Goal: Task Accomplishment & Management: Manage account settings

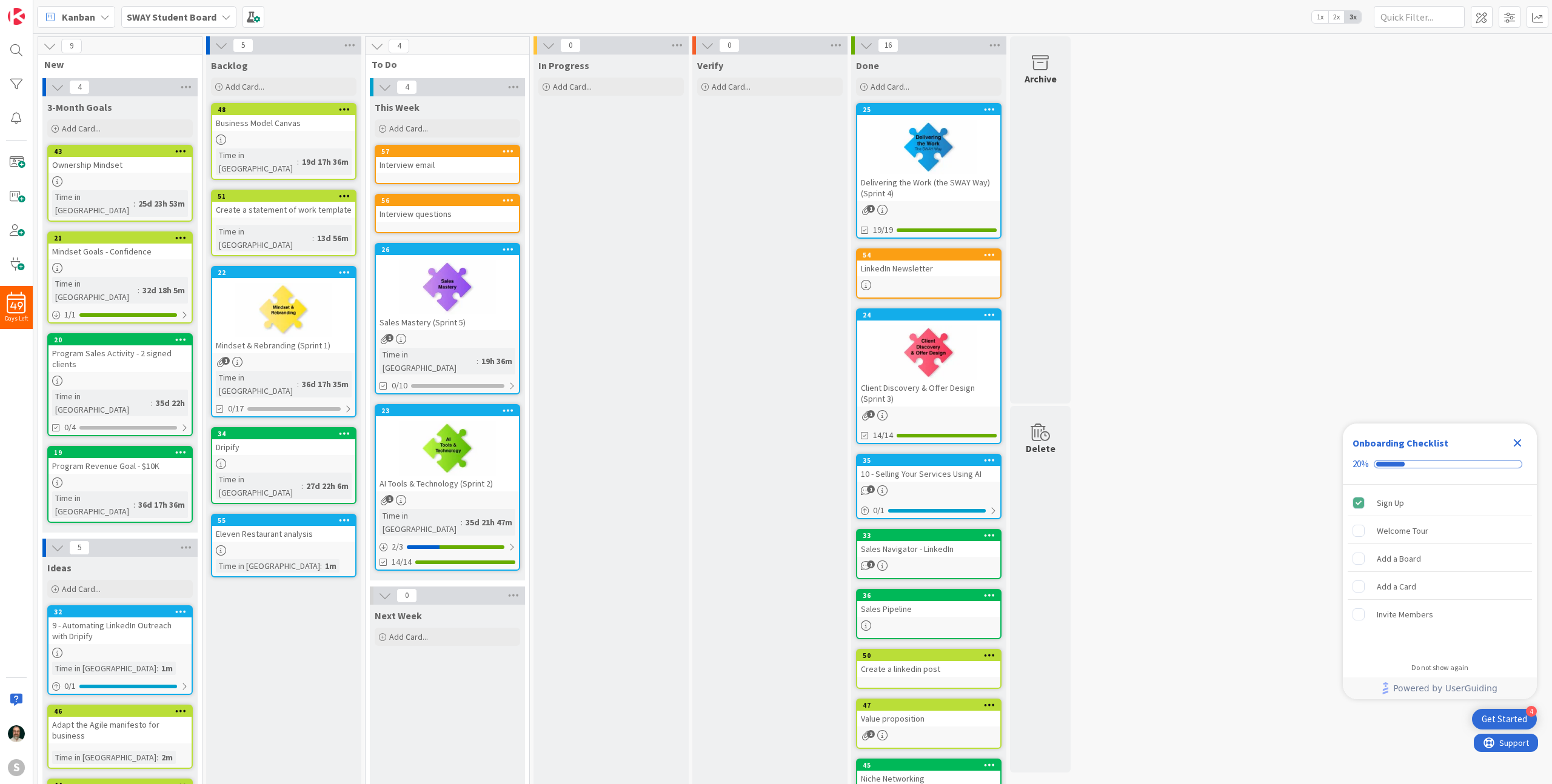
click at [495, 324] on div "Sales Mastery (Sprint 5)" at bounding box center [446, 322] width 143 height 16
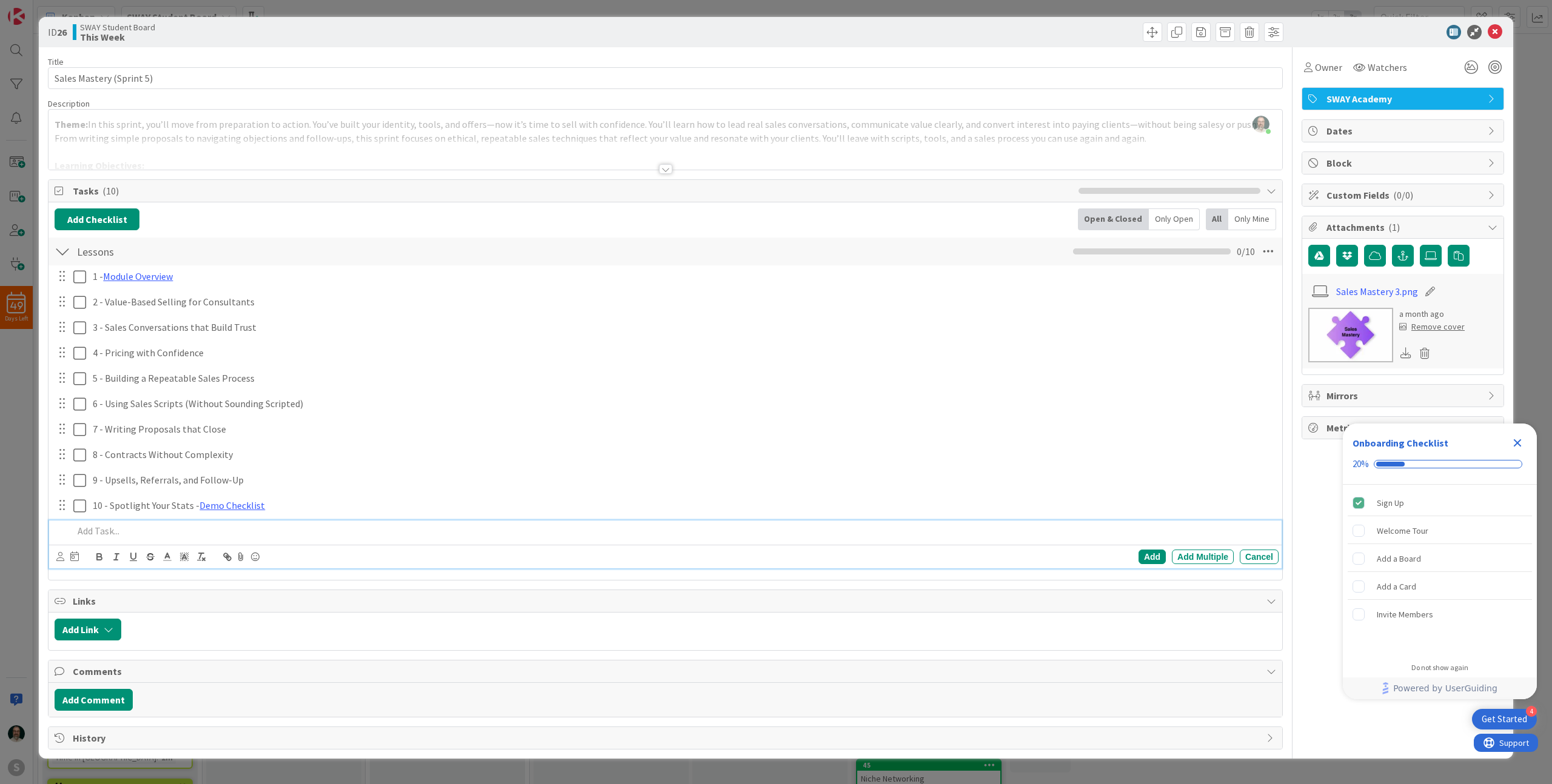
click at [113, 534] on p at bounding box center [674, 531] width 1200 height 14
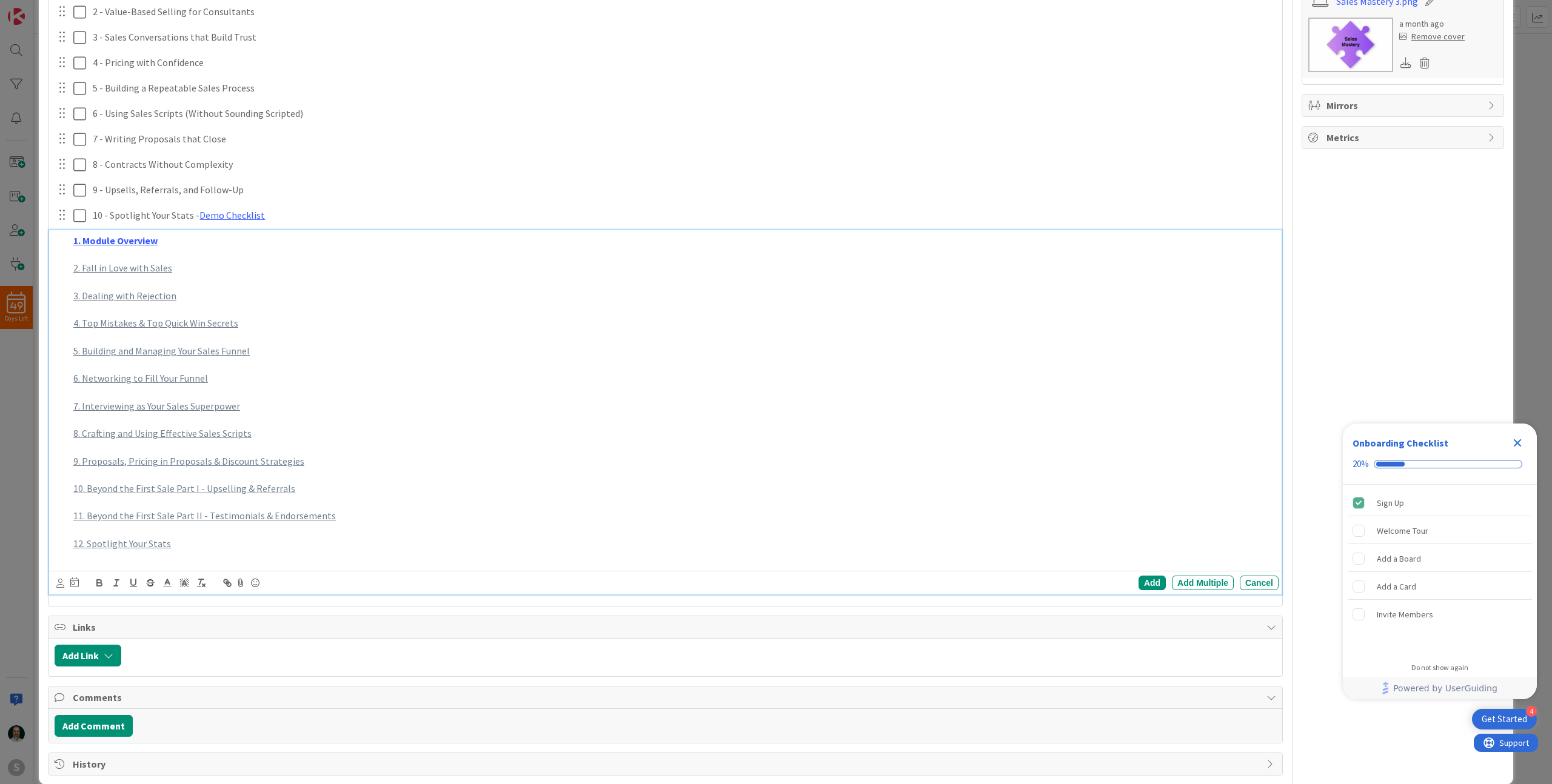
scroll to position [308, 0]
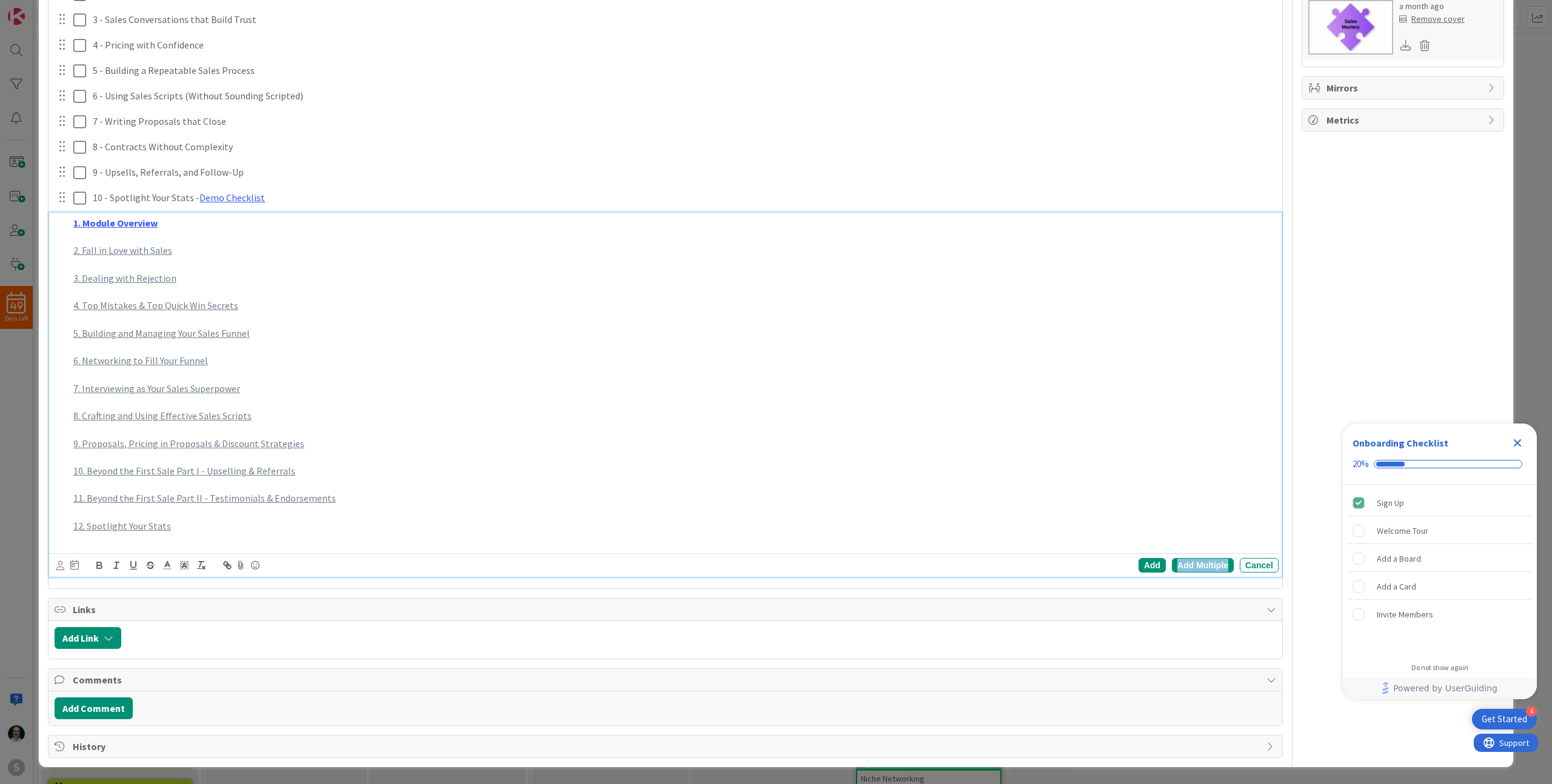
click at [1208, 568] on div "Add Multiple" at bounding box center [1202, 566] width 62 height 15
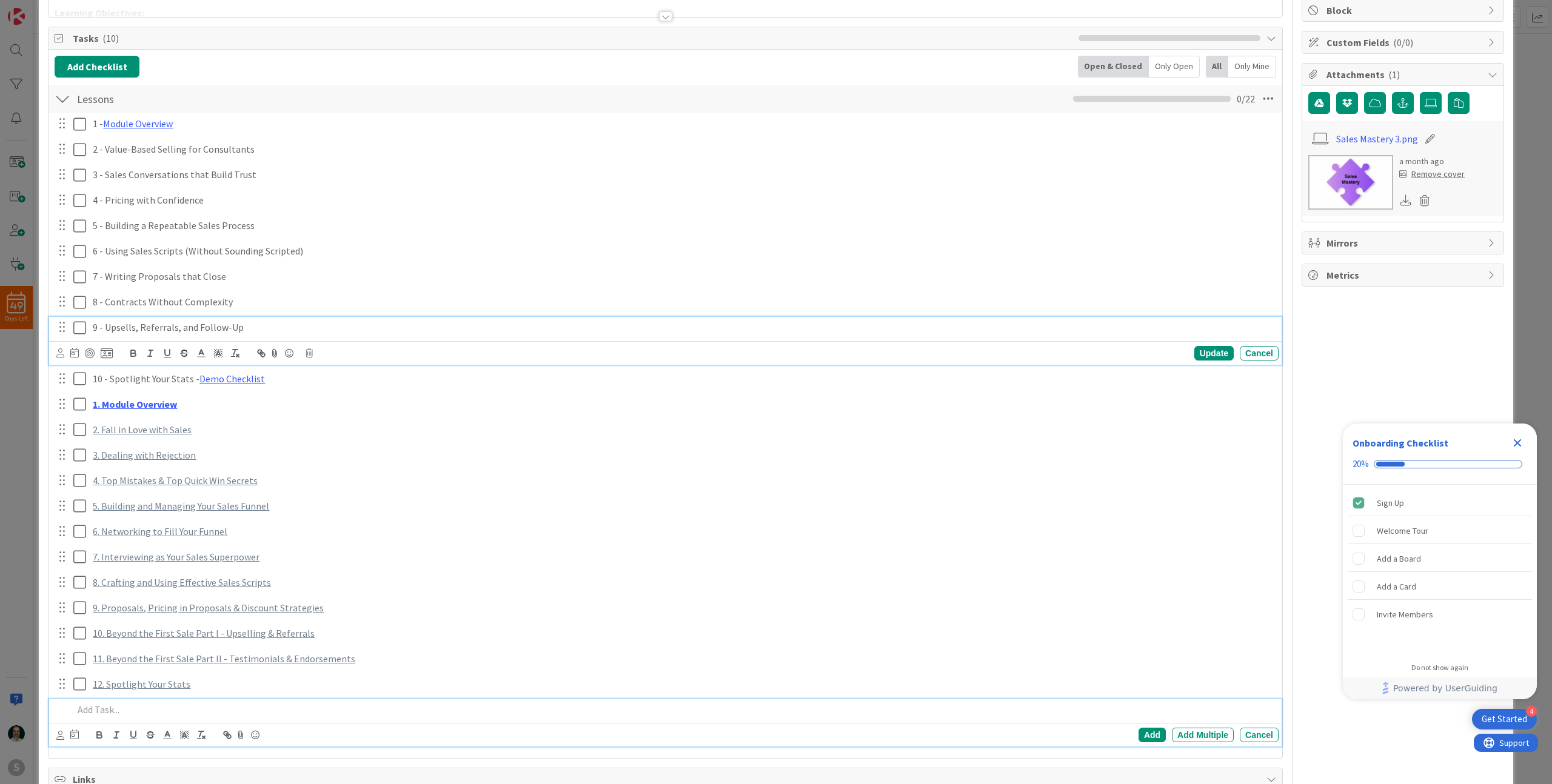
scroll to position [179, 0]
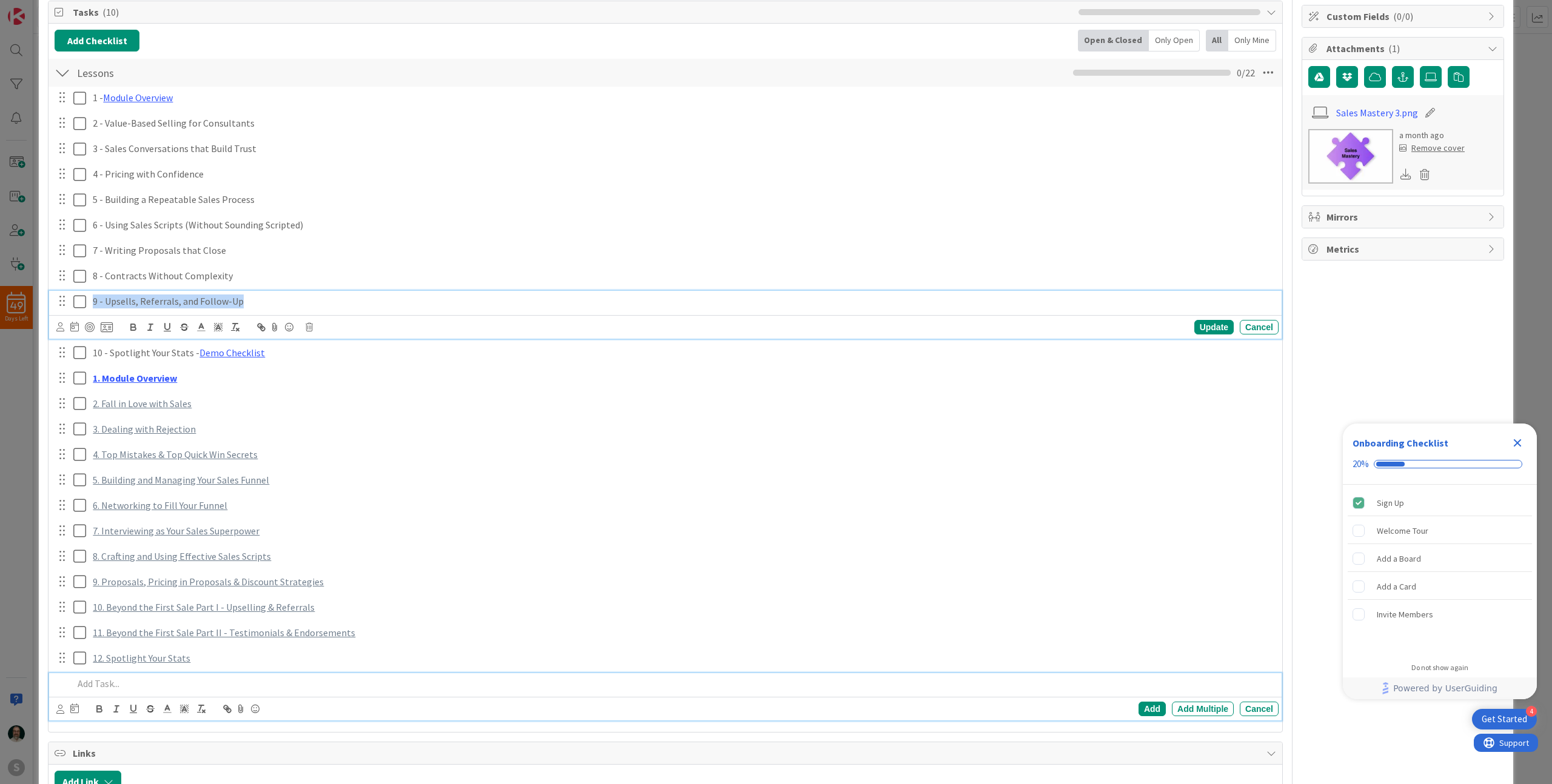
drag, startPoint x: 253, startPoint y: 331, endPoint x: 100, endPoint y: 207, distance: 196.9
click at [100, 207] on div "1 - Module Overview Update Cancel 2 - Value-Based Selling for Consultants Updat…" at bounding box center [665, 406] width 1222 height 639
click at [310, 325] on icon at bounding box center [309, 327] width 7 height 8
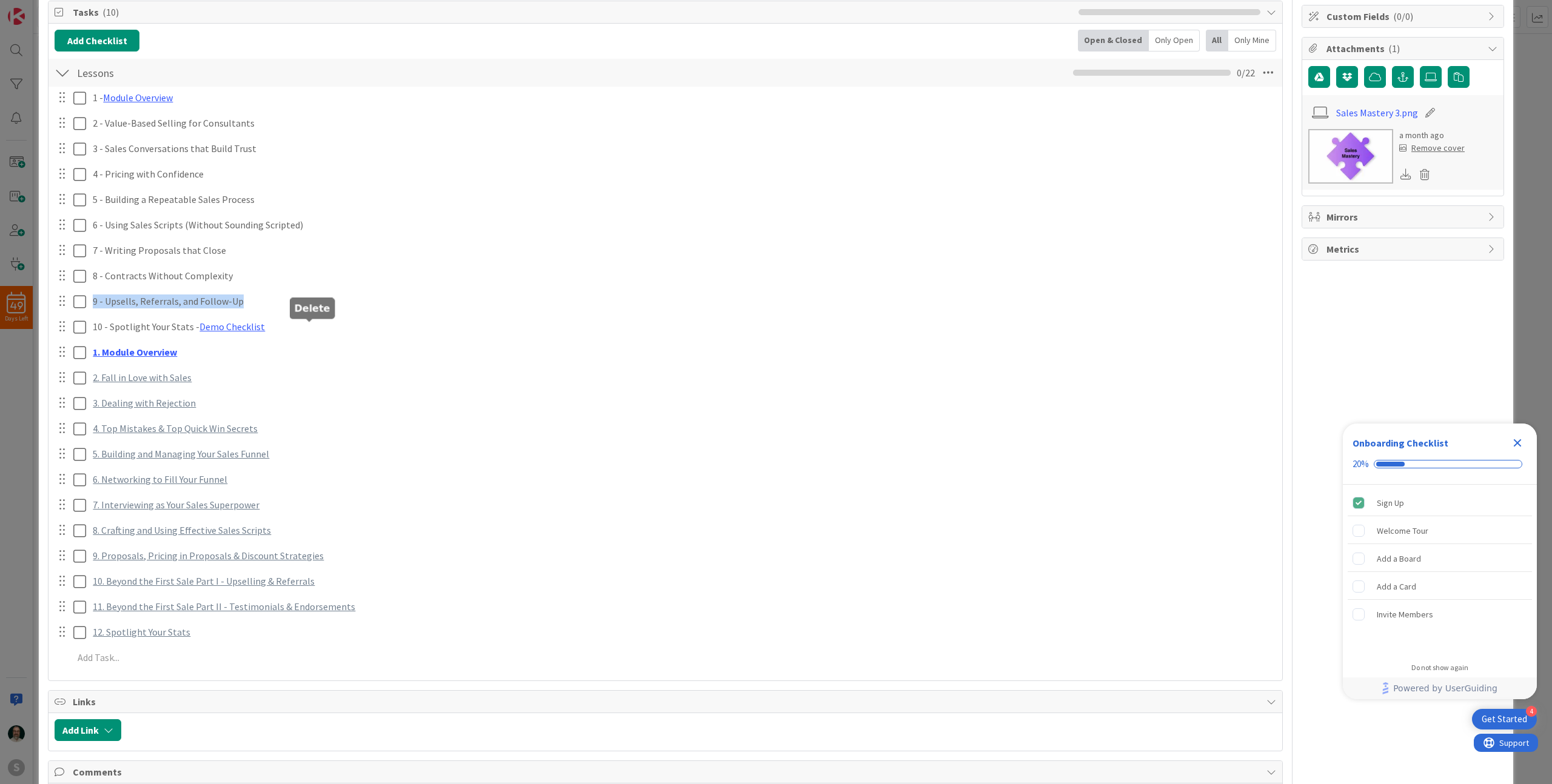
click at [351, 378] on div "1 - Module Overview Update Cancel 2 - Value-Based Selling for Consultants Updat…" at bounding box center [665, 380] width 1222 height 587
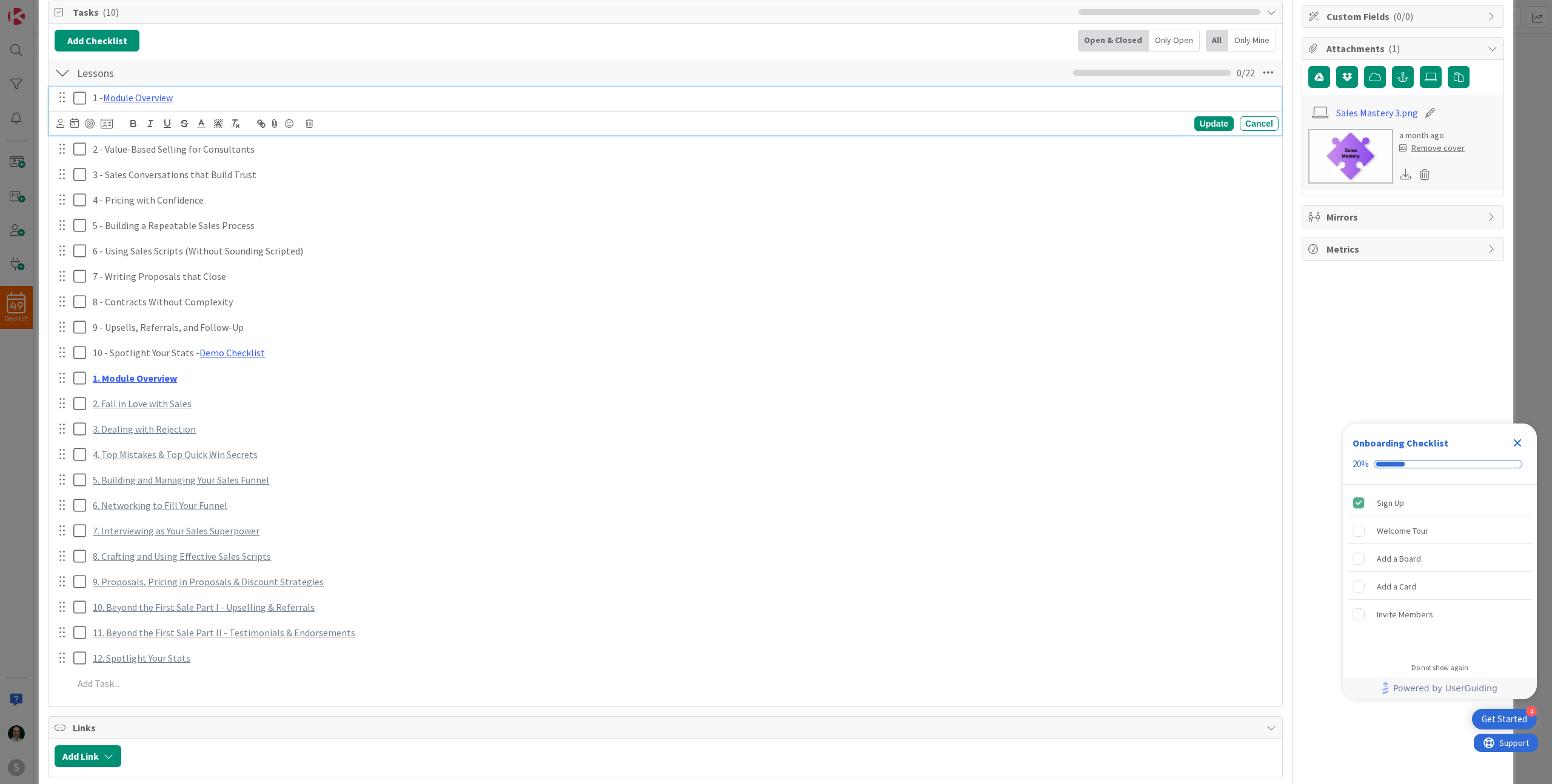
click at [228, 105] on div "1 - Module Overview" at bounding box center [684, 98] width 1191 height 21
click at [310, 123] on icon at bounding box center [309, 123] width 7 height 8
click at [343, 173] on div "Delete" at bounding box center [340, 176] width 45 height 22
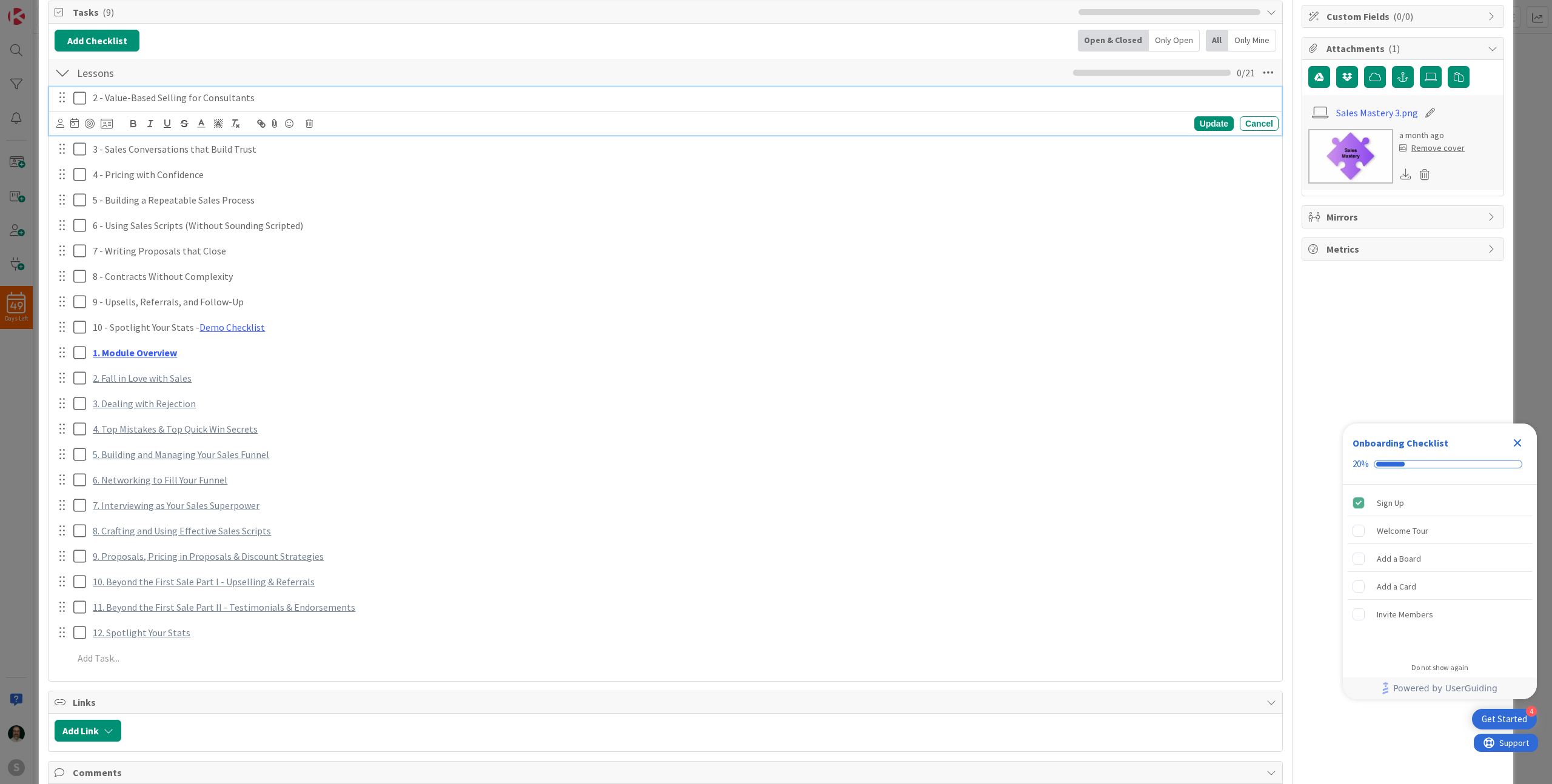
click at [282, 100] on p "2 - Value-Based Selling for Consultants" at bounding box center [683, 98] width 1181 height 14
click at [312, 123] on icon at bounding box center [309, 123] width 7 height 8
click at [354, 175] on div "Delete" at bounding box center [340, 176] width 45 height 22
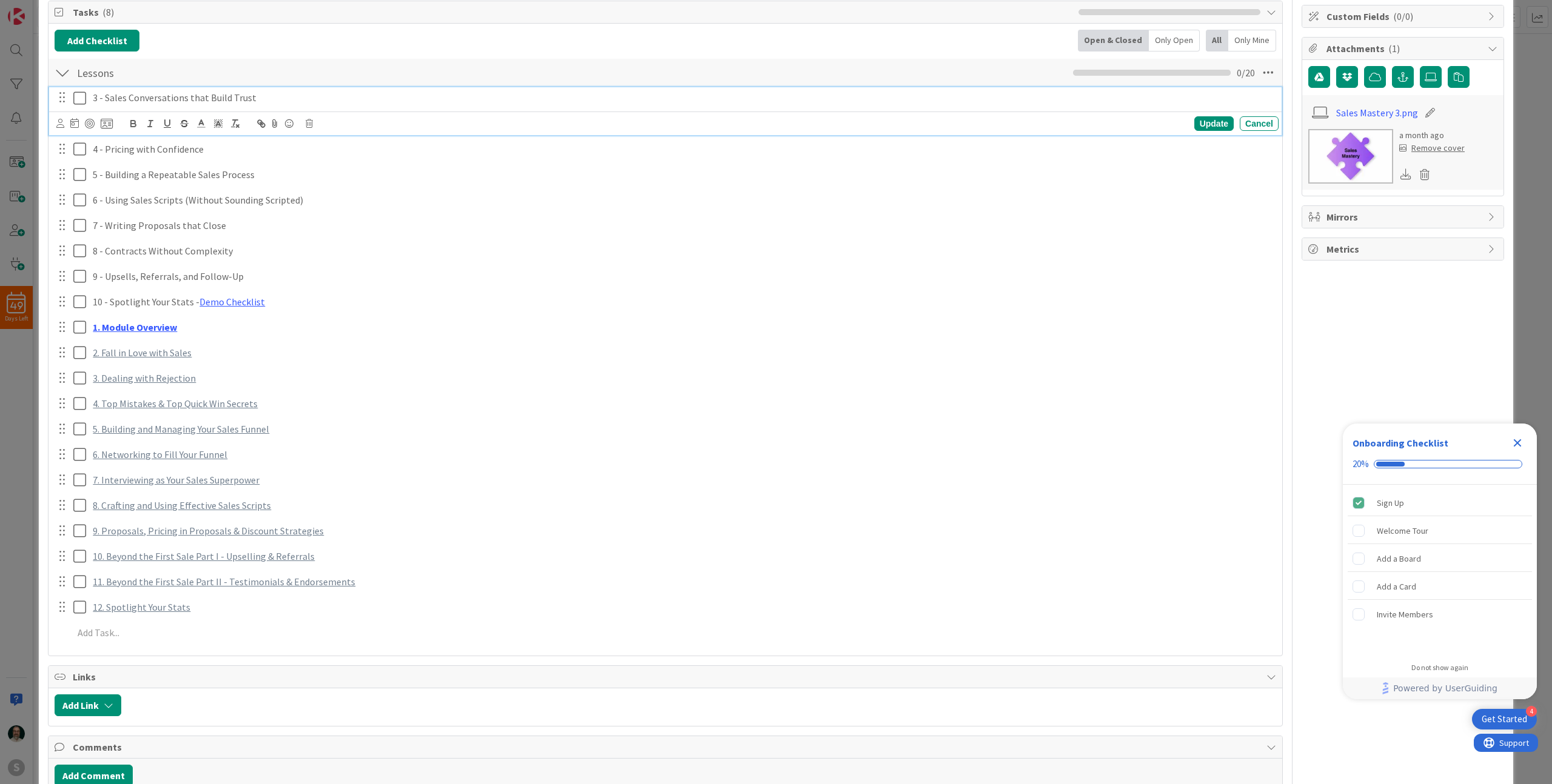
click at [293, 99] on p "3 - Sales Conversations that Build Trust" at bounding box center [683, 98] width 1181 height 14
click at [310, 124] on icon at bounding box center [309, 123] width 7 height 8
click at [349, 179] on div "Delete" at bounding box center [340, 176] width 45 height 22
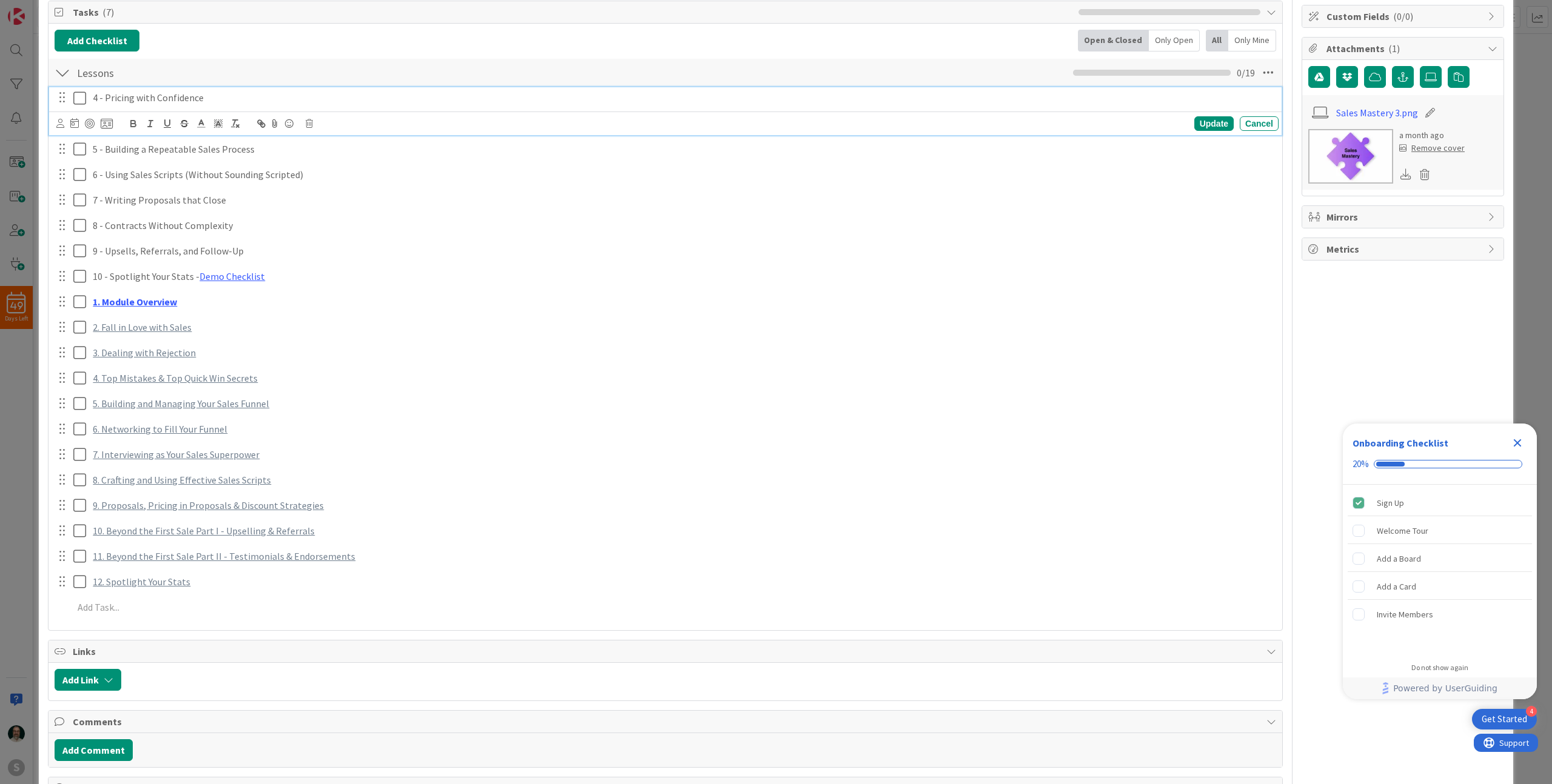
click at [295, 95] on p "4 - Pricing with Confidence" at bounding box center [683, 98] width 1181 height 14
click at [309, 121] on icon at bounding box center [309, 123] width 7 height 8
click at [342, 171] on div "Delete" at bounding box center [340, 176] width 45 height 22
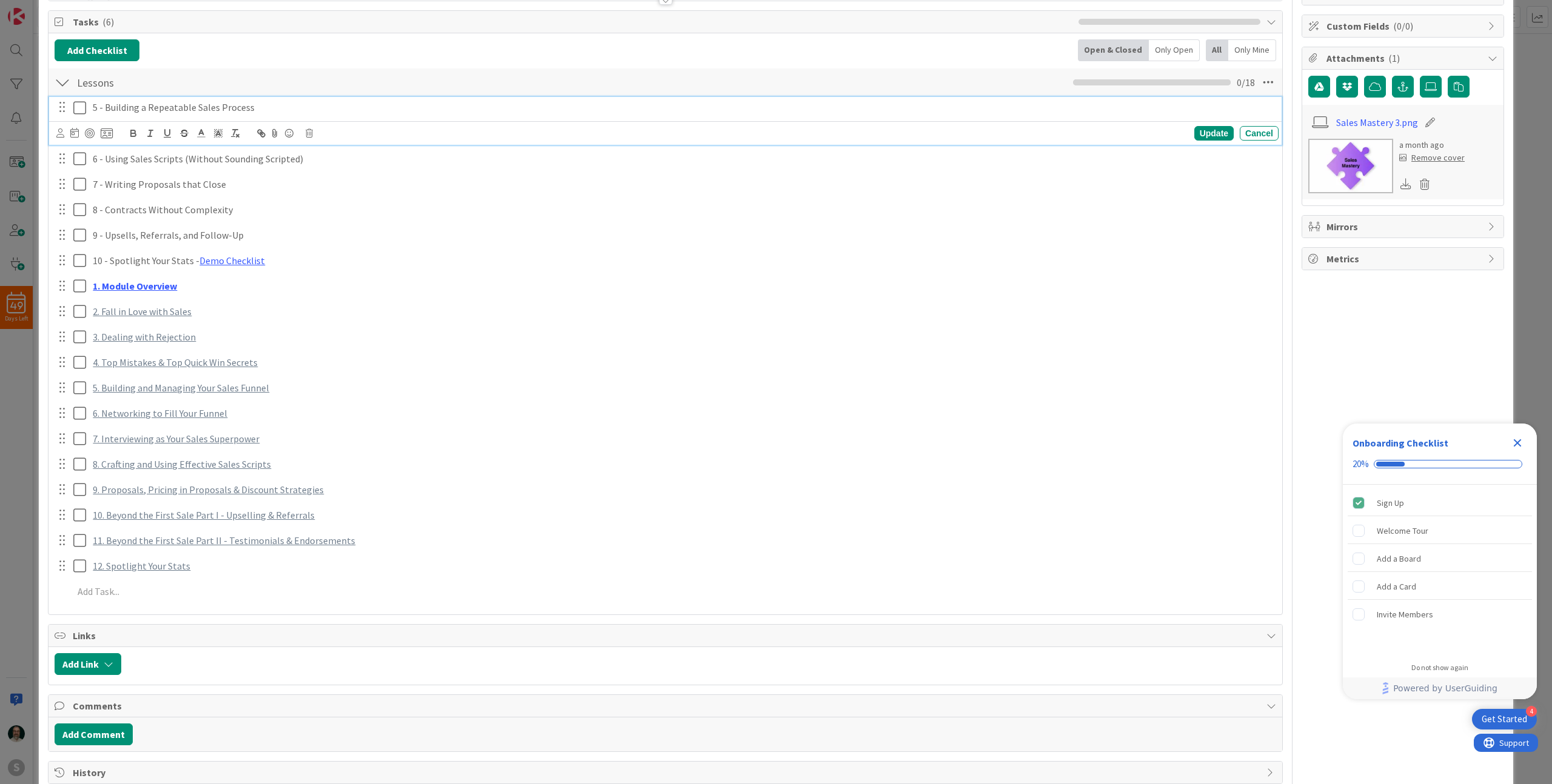
click at [284, 106] on div "5 - Building a Repeatable Sales Process" at bounding box center [684, 107] width 1191 height 21
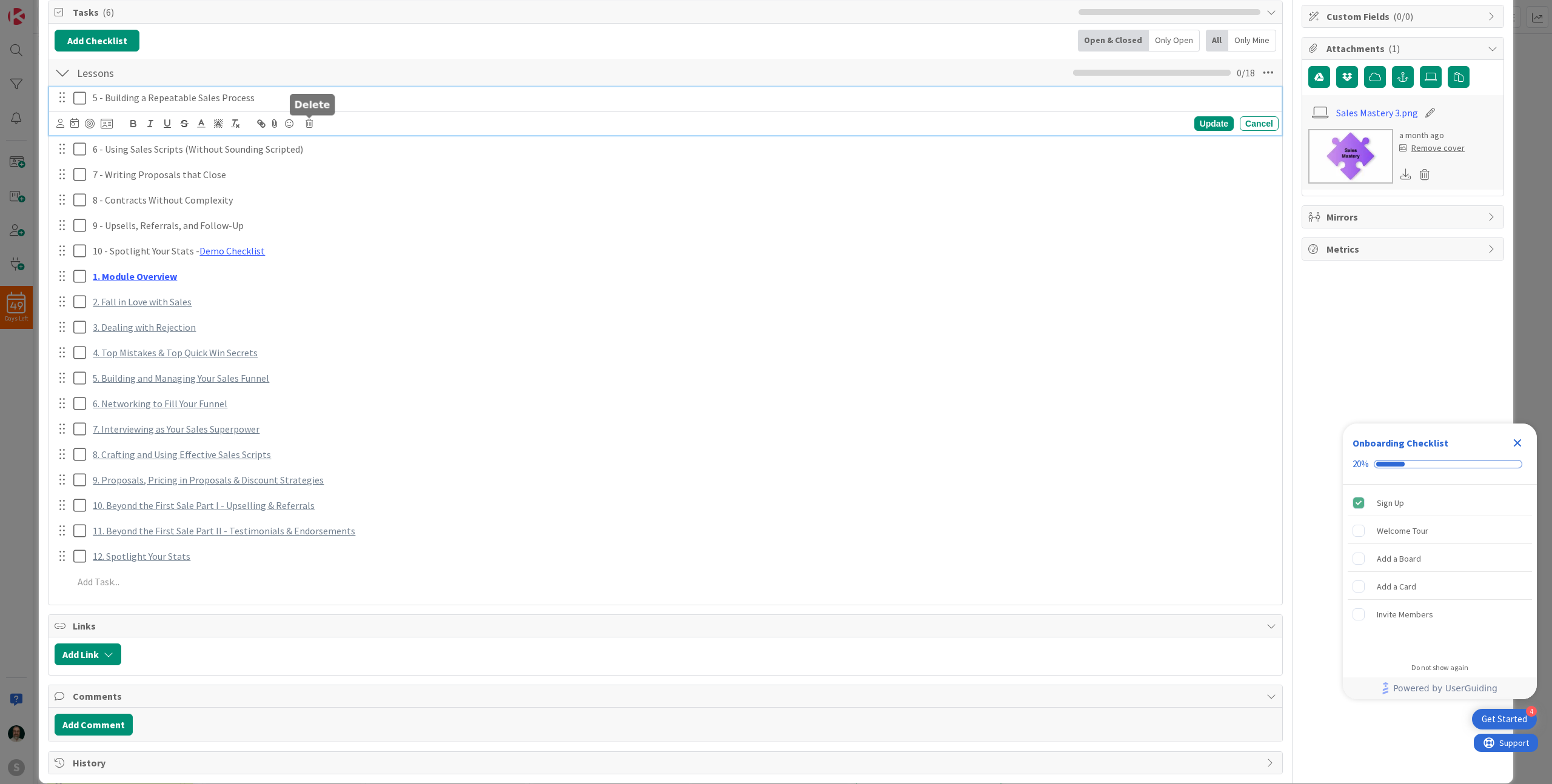
click at [308, 121] on icon at bounding box center [309, 123] width 7 height 8
click at [339, 173] on div "Delete" at bounding box center [340, 176] width 45 height 22
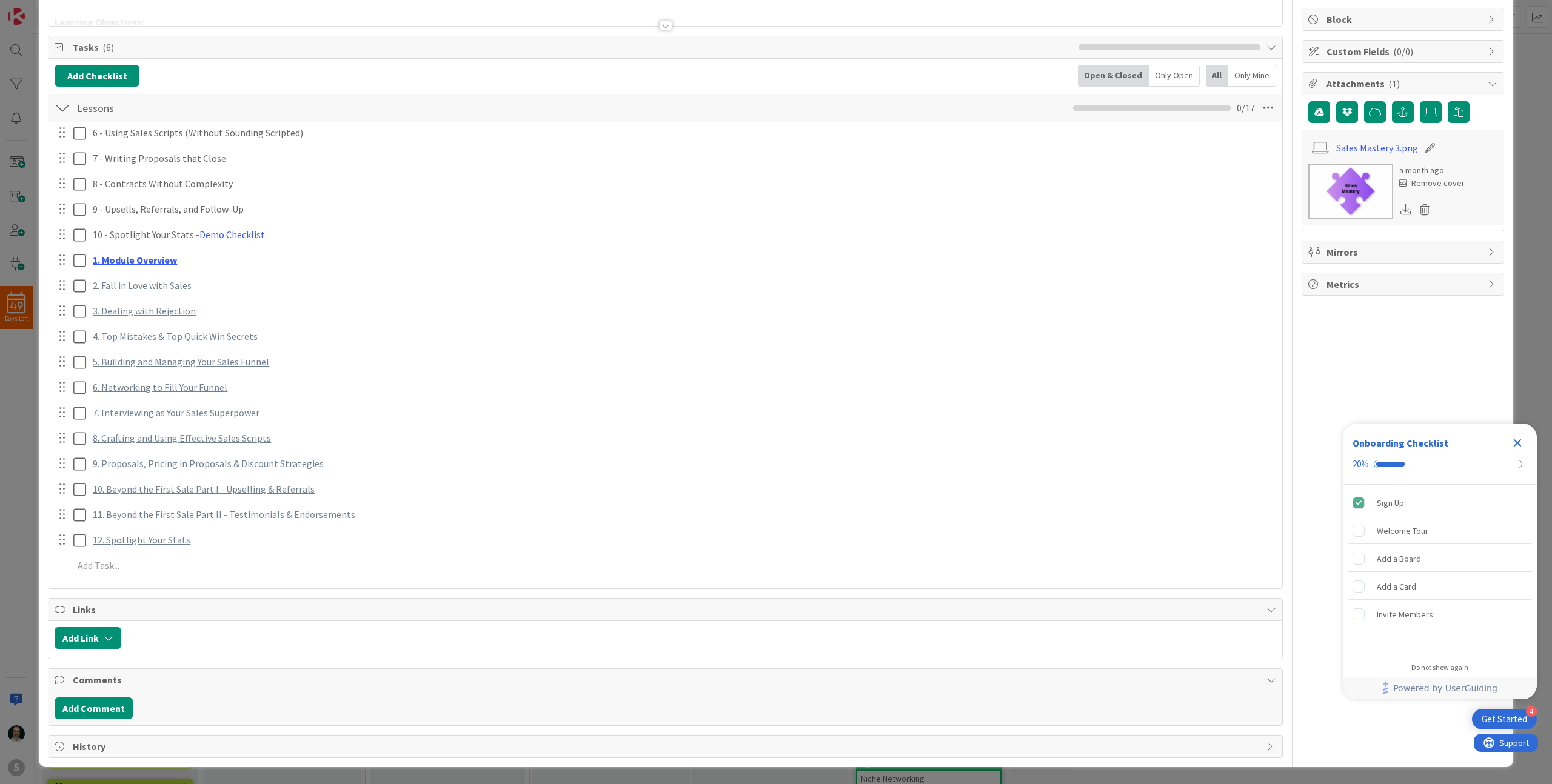
scroll to position [144, 0]
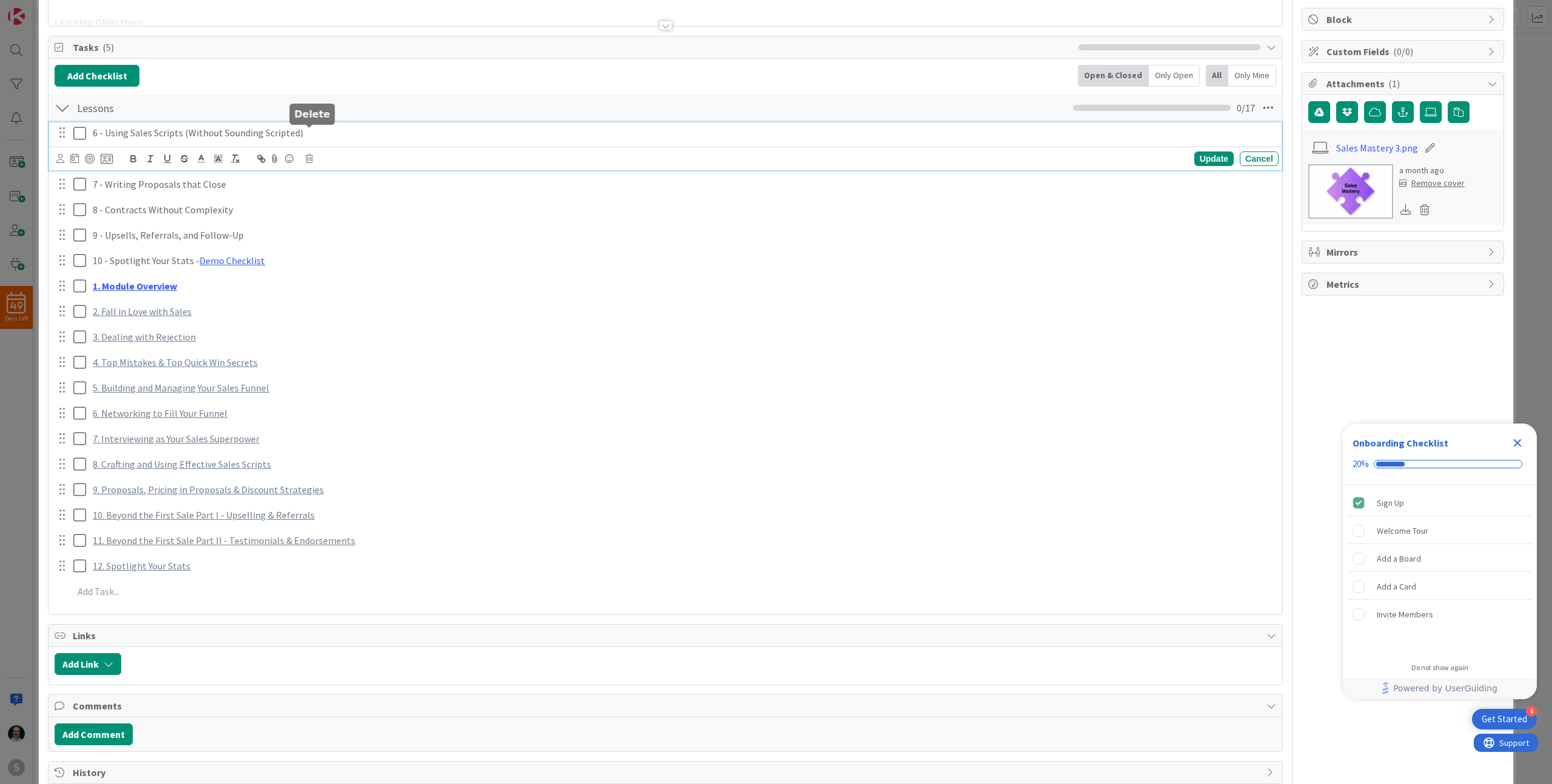
click at [308, 136] on div "6 - Using Sales Scripts (Without Sounding Scripted) Update Cancel" at bounding box center [665, 146] width 1233 height 48
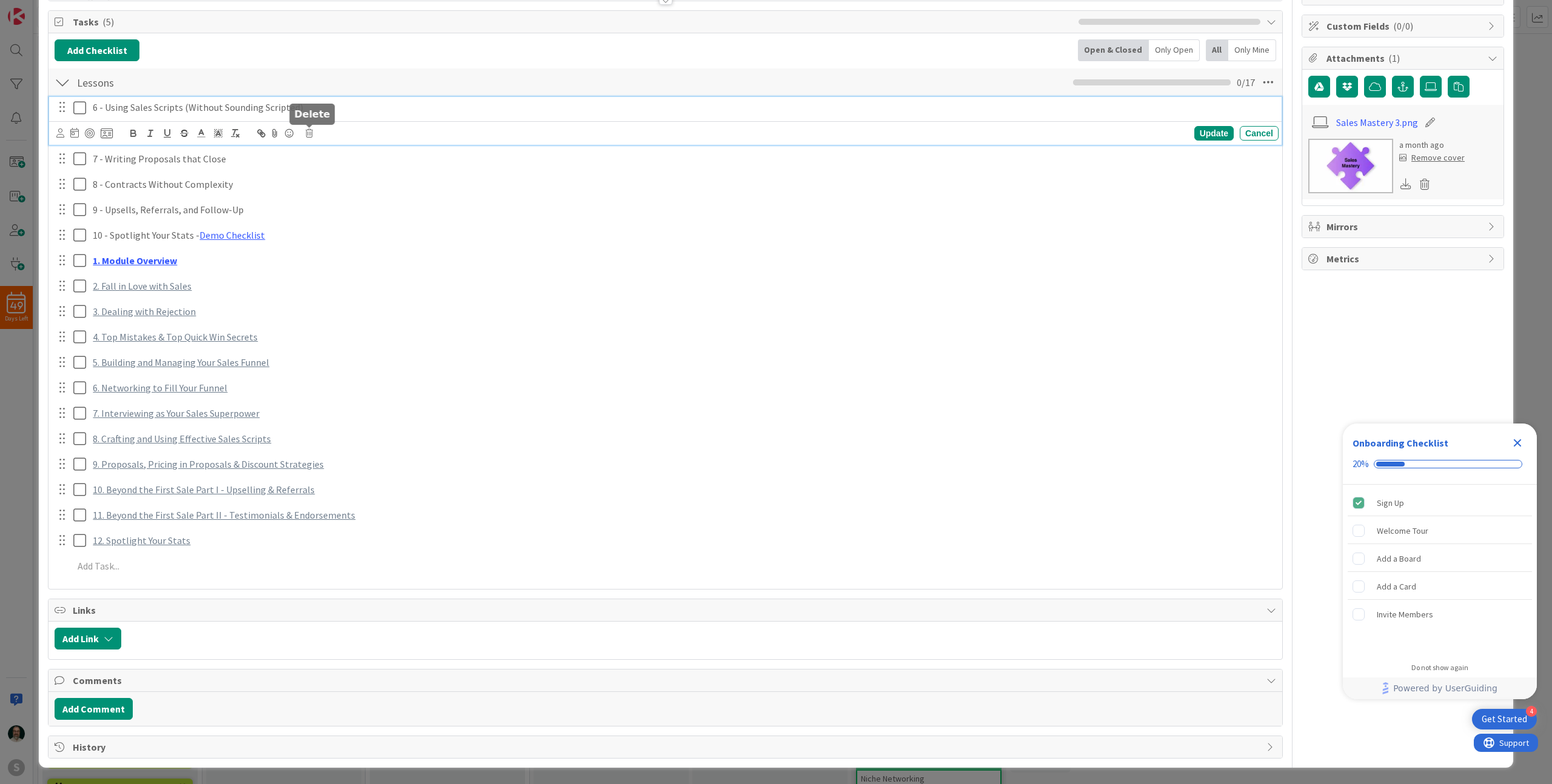
click at [310, 135] on icon at bounding box center [309, 133] width 7 height 8
click at [339, 184] on div "Delete" at bounding box center [340, 185] width 45 height 22
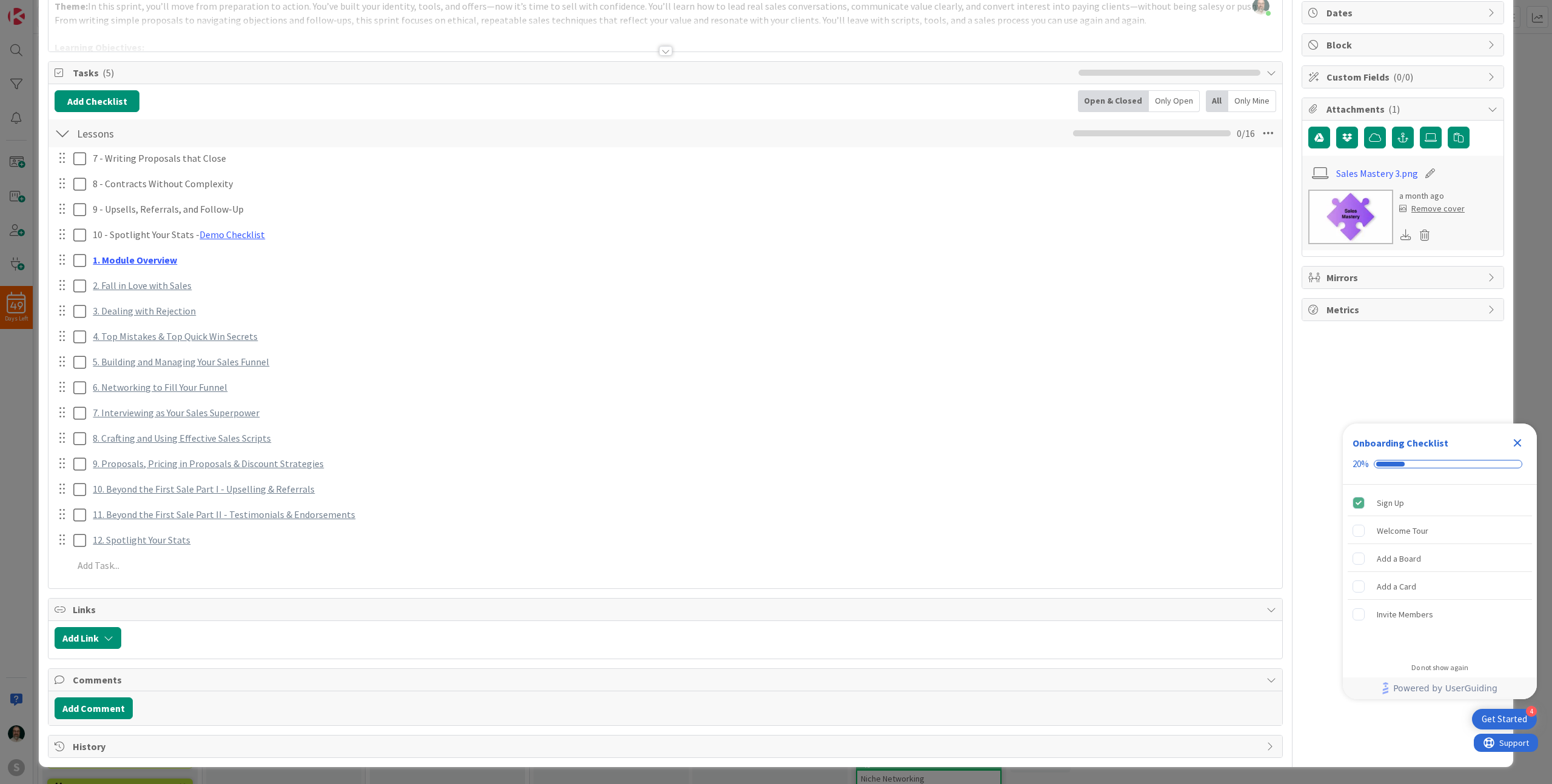
scroll to position [118, 0]
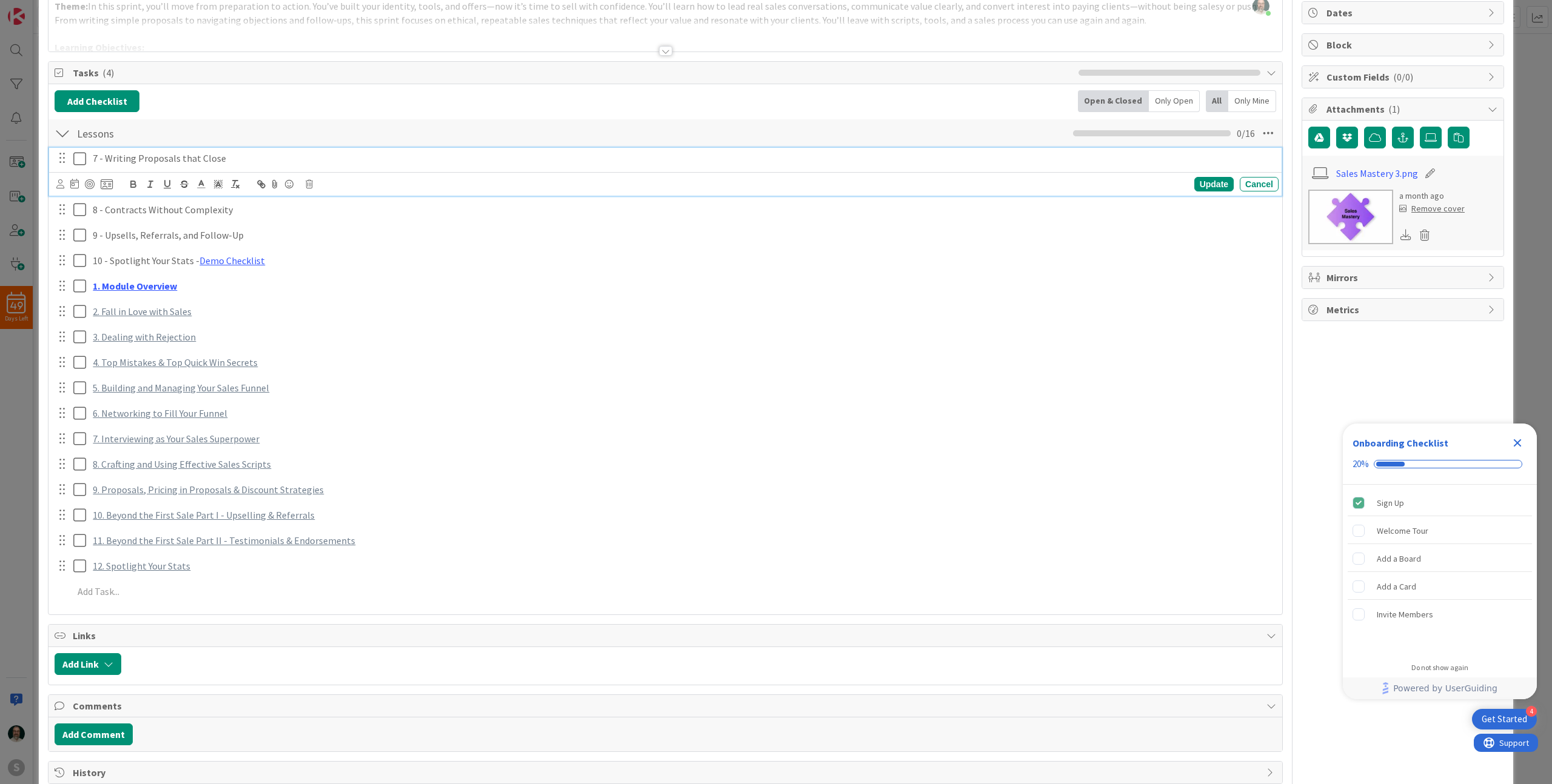
click at [261, 159] on div "7 - Writing Proposals that Close Update Cancel" at bounding box center [665, 172] width 1233 height 48
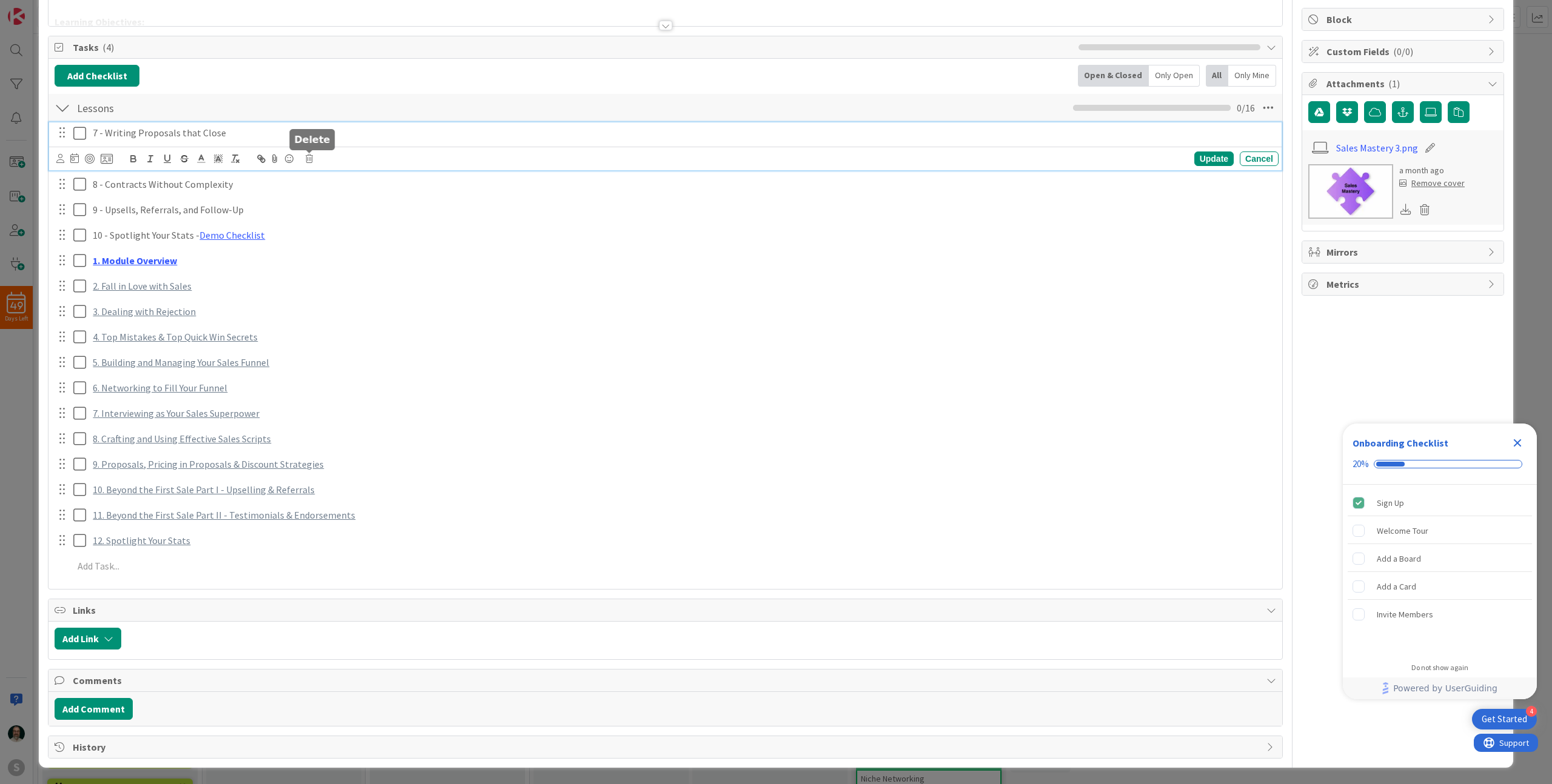
click at [309, 157] on icon at bounding box center [309, 158] width 7 height 8
click at [330, 209] on div "Delete" at bounding box center [340, 211] width 45 height 22
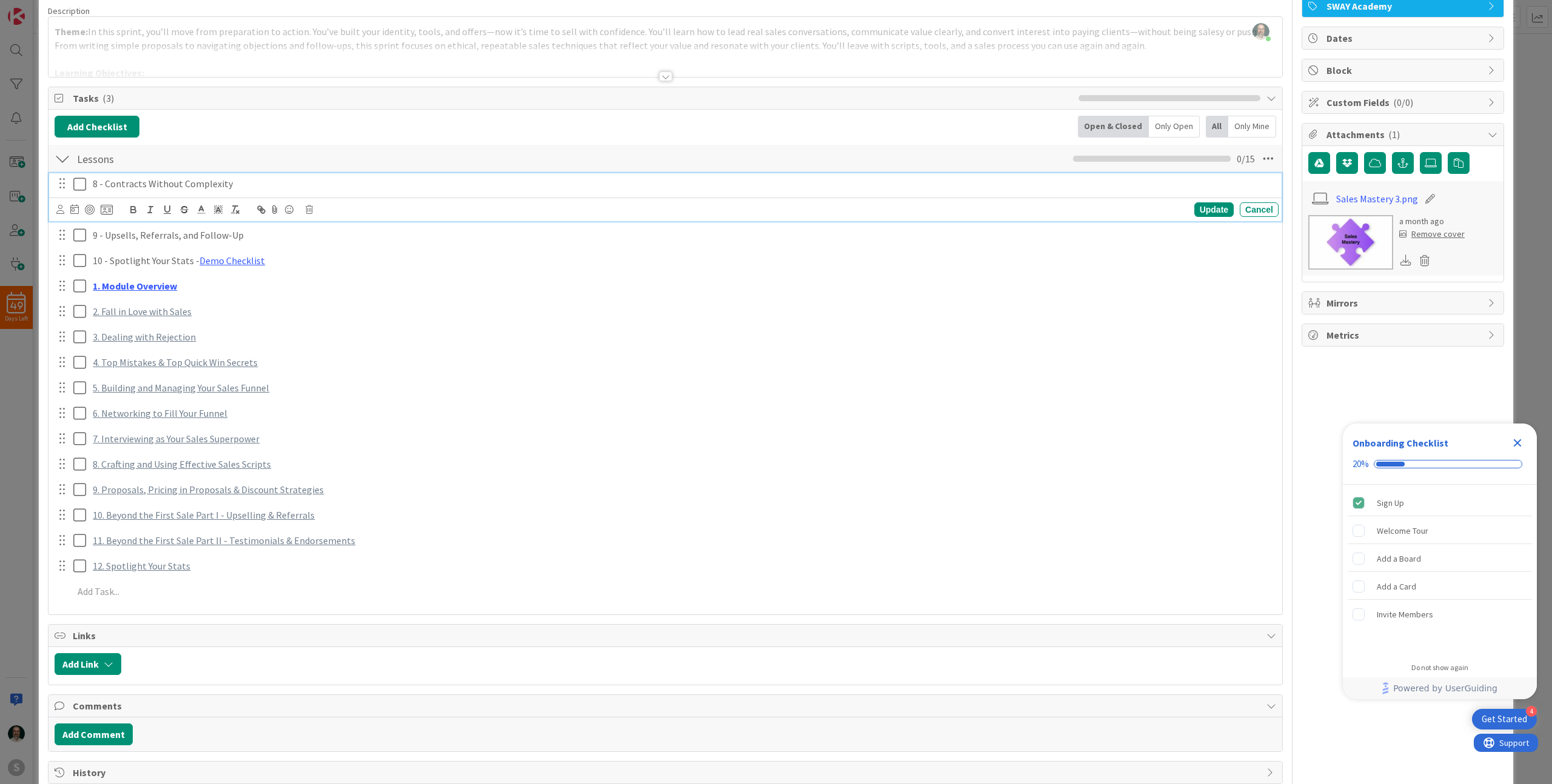
scroll to position [118, 0]
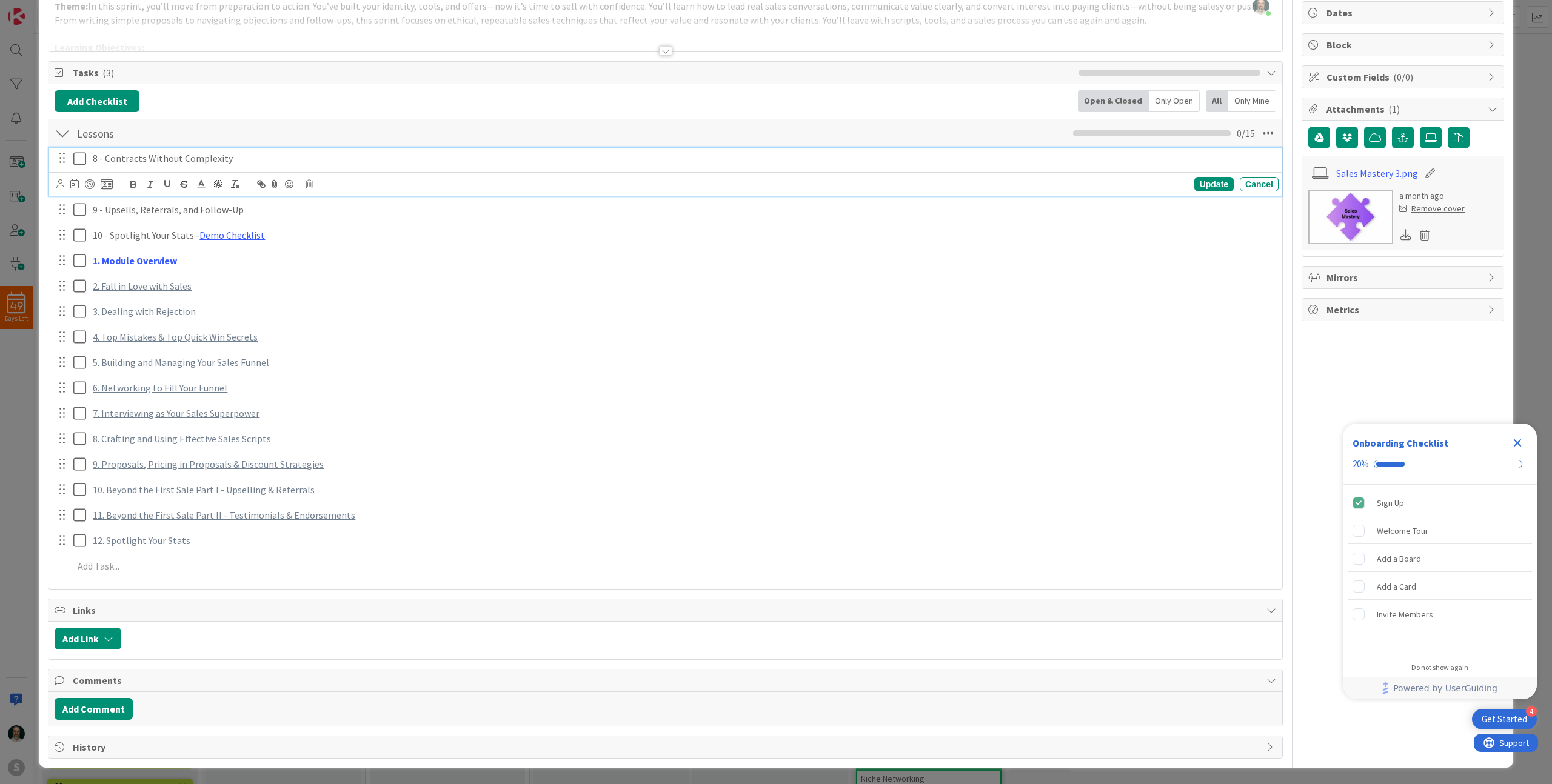
click at [274, 184] on div "8 - Contracts Without Complexity Update Cancel" at bounding box center [665, 172] width 1233 height 48
click at [307, 182] on icon at bounding box center [309, 184] width 7 height 8
click at [326, 230] on div "Delete" at bounding box center [340, 236] width 45 height 22
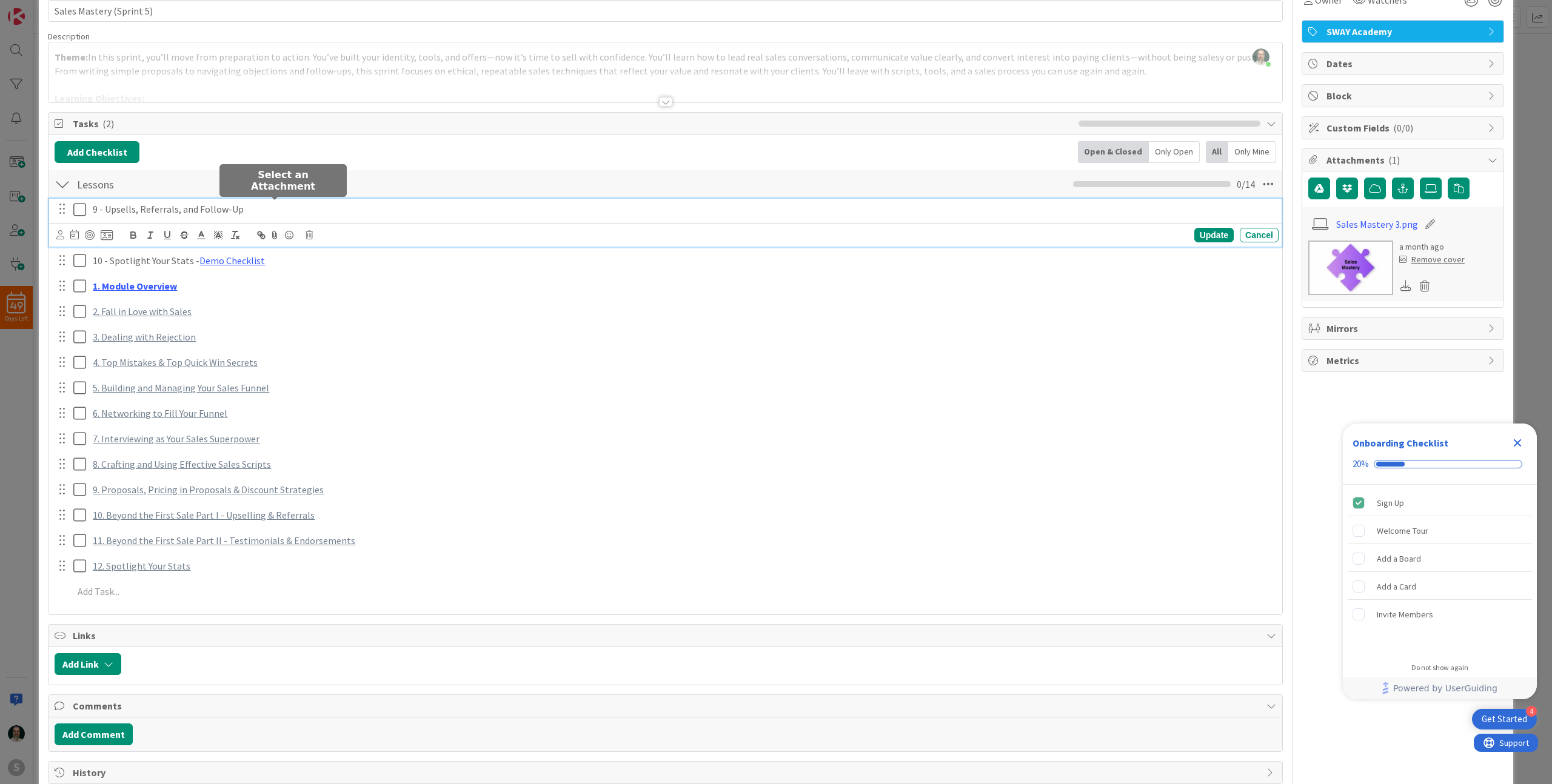
click at [271, 211] on div "9 - Upsells, Referrals, and Follow-Up Are you sure you want to delete this task…" at bounding box center [665, 223] width 1233 height 48
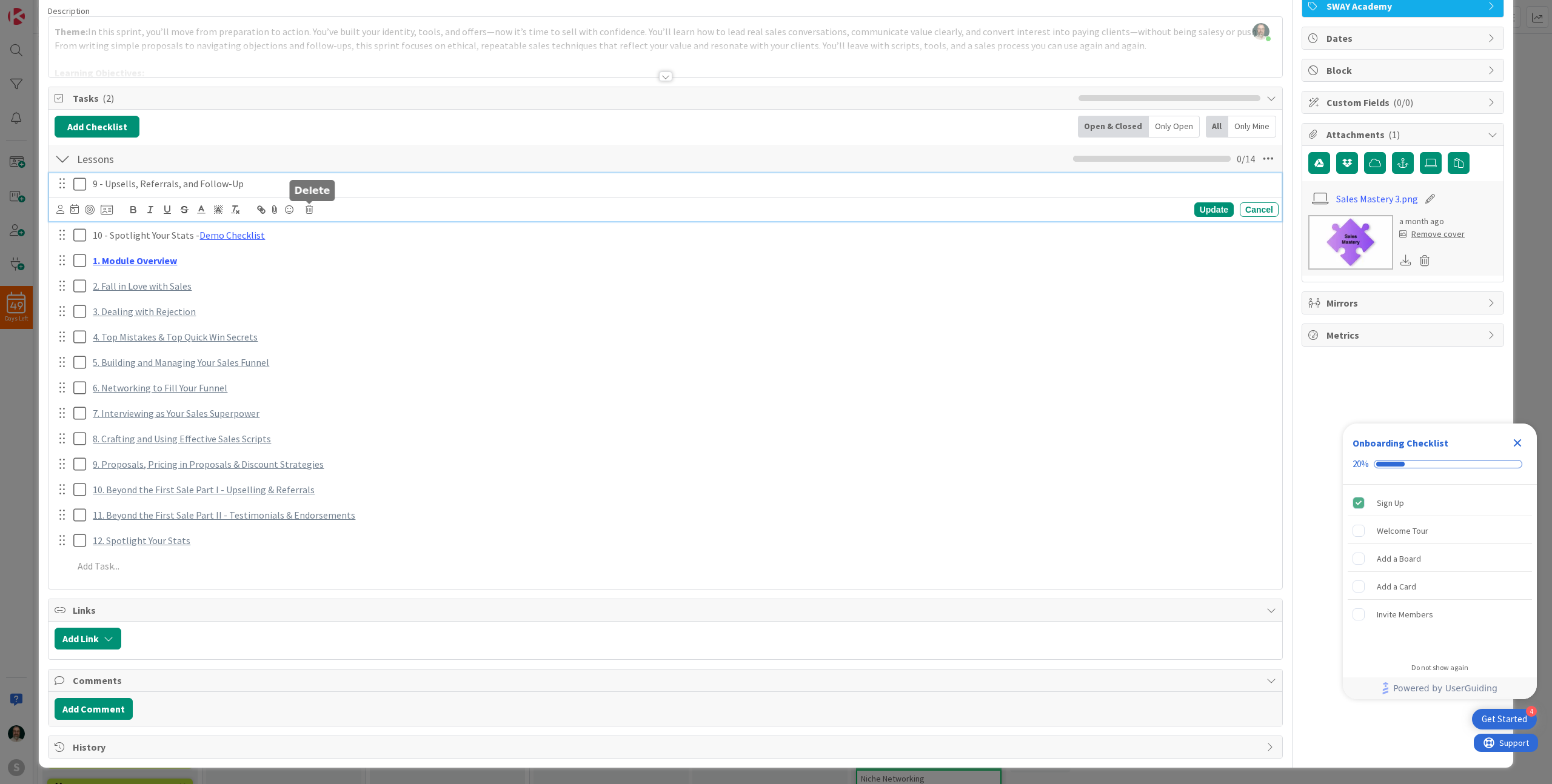
click at [308, 209] on icon at bounding box center [309, 209] width 7 height 8
click at [347, 264] on div "Delete" at bounding box center [340, 261] width 45 height 22
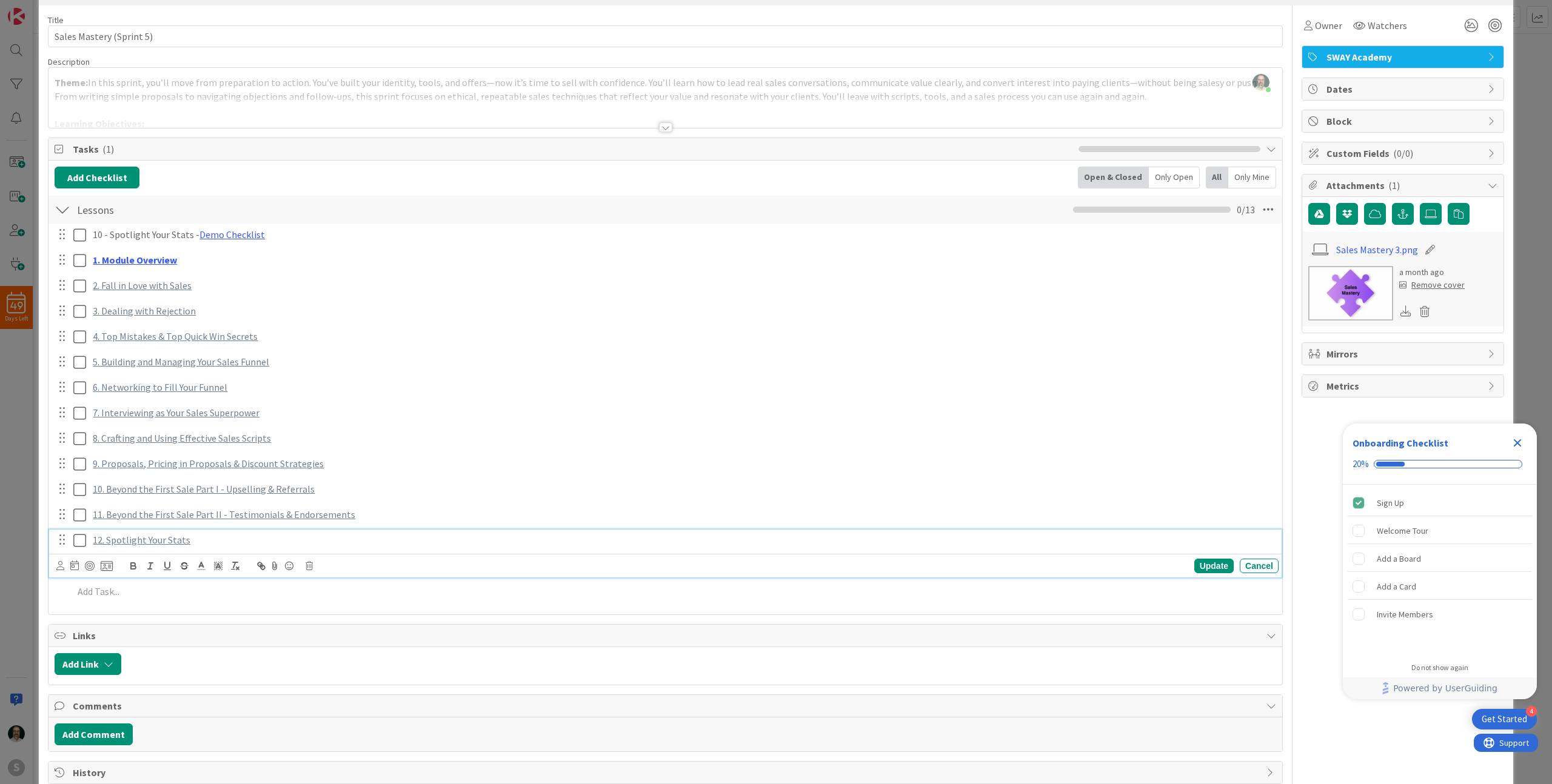
click at [169, 541] on div "12. Spotlight Your Stats Update Cancel" at bounding box center [665, 554] width 1233 height 48
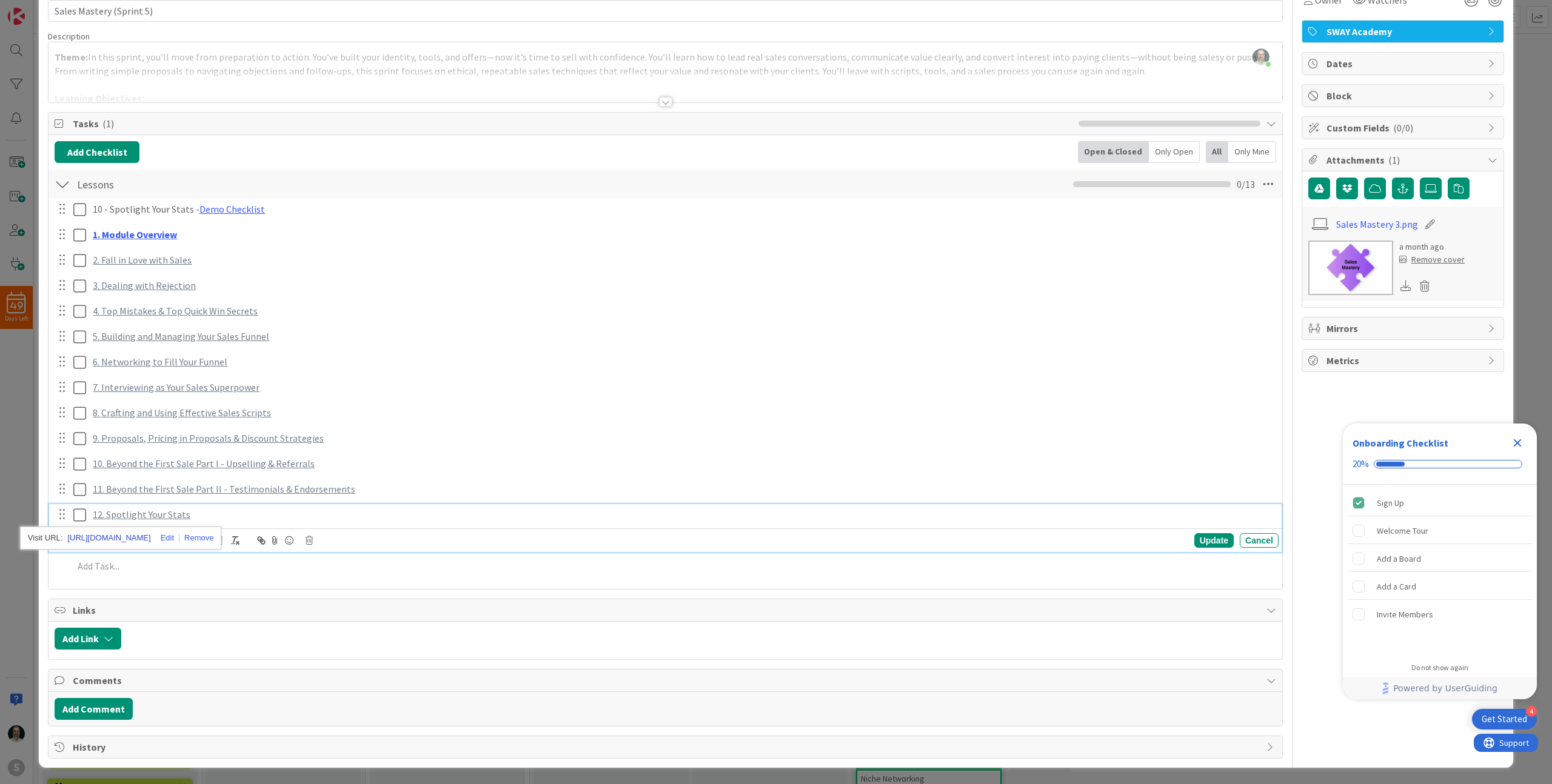
click at [148, 541] on link "[URL][DOMAIN_NAME]" at bounding box center [109, 537] width 83 height 16
click at [368, 521] on p "12. Spotlight Your Stats" at bounding box center [683, 514] width 1181 height 14
click at [262, 540] on icon "button" at bounding box center [260, 539] width 5 height 5
click at [264, 538] on icon "button" at bounding box center [261, 541] width 11 height 11
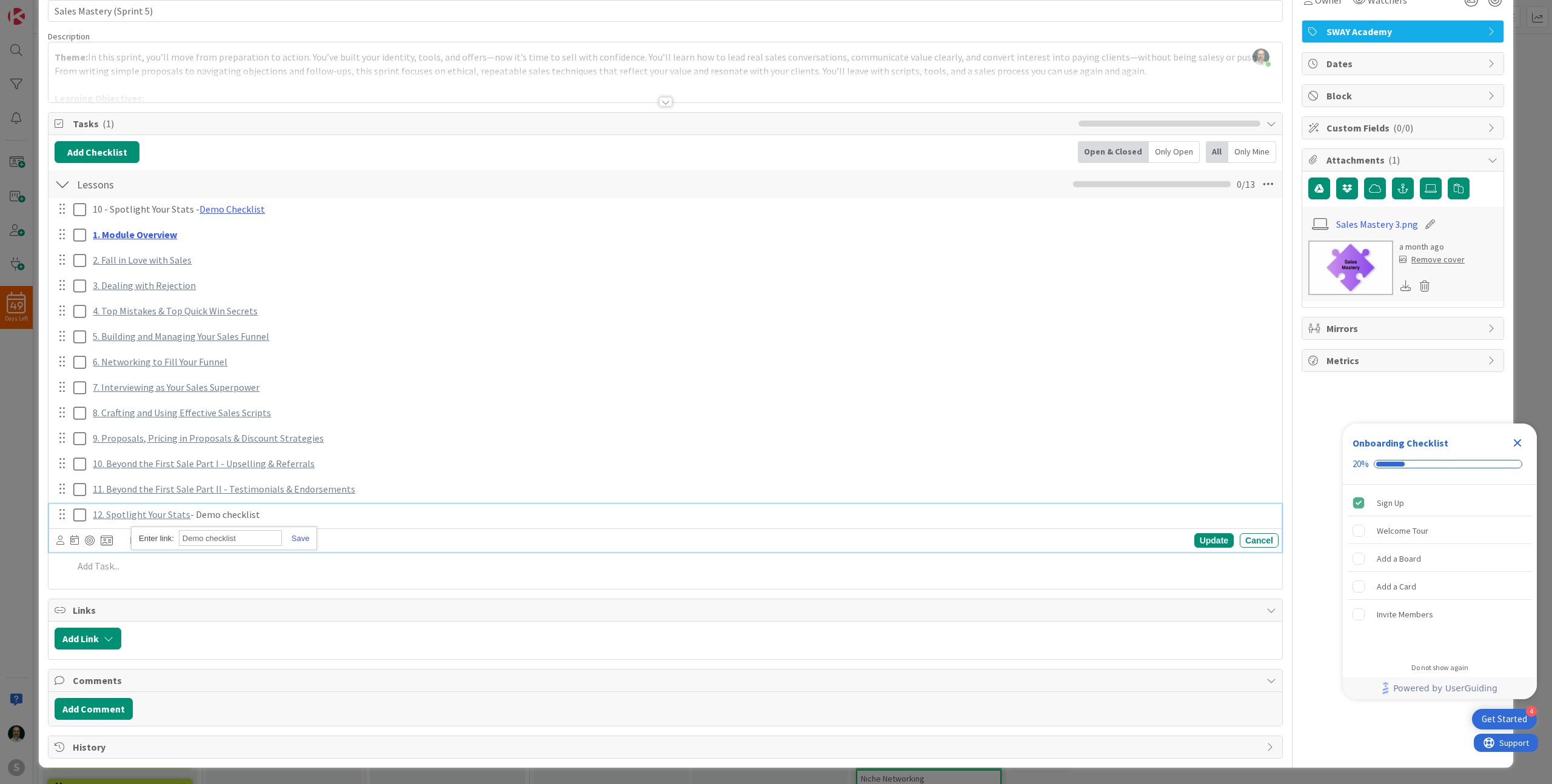
paste input "[URL][DOMAIN_NAME]"
type input "[URL][DOMAIN_NAME]"
click at [297, 540] on link at bounding box center [295, 538] width 28 height 9
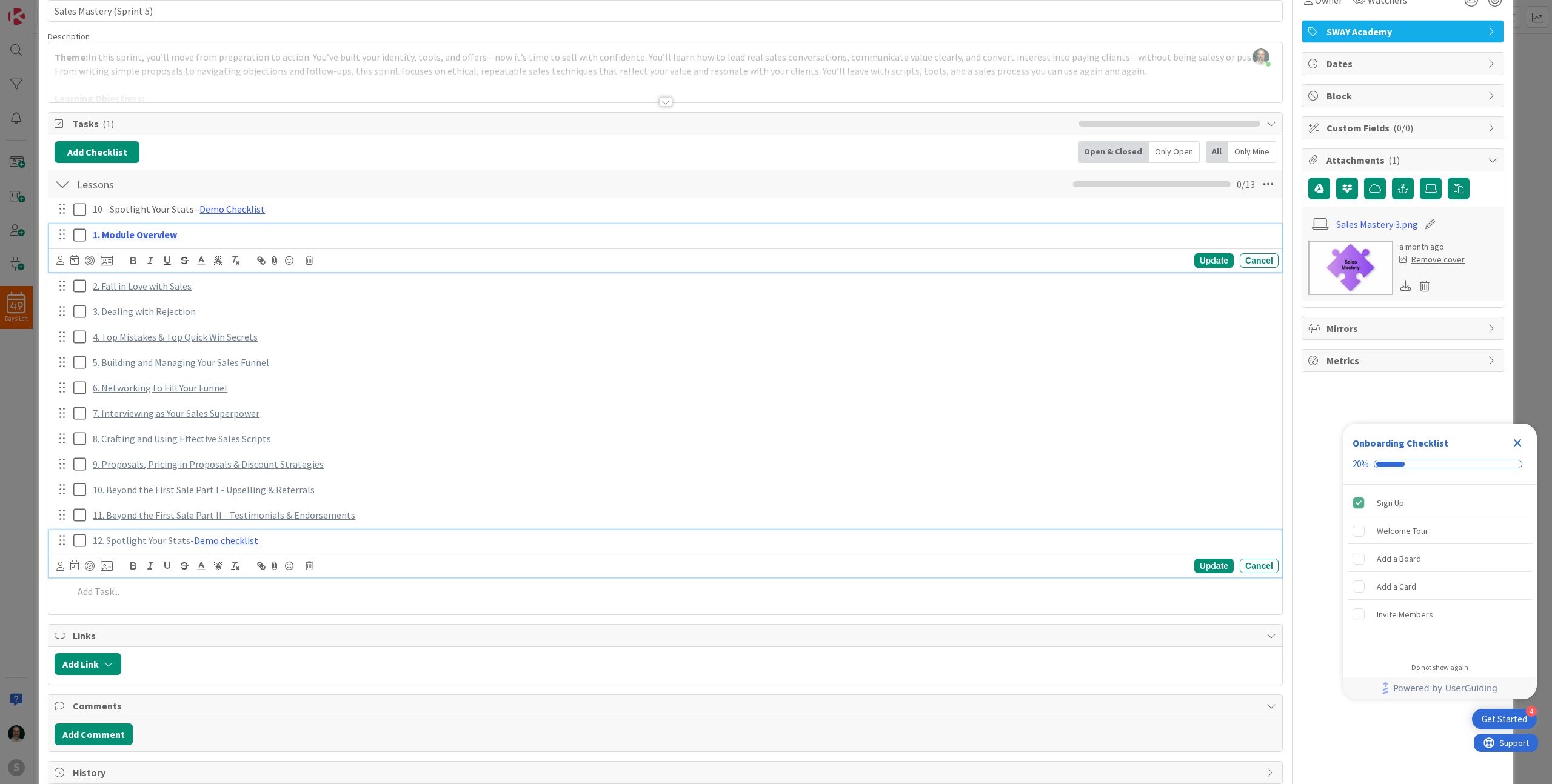
click at [315, 229] on div "1. Module Overview Update Cancel" at bounding box center [665, 248] width 1233 height 48
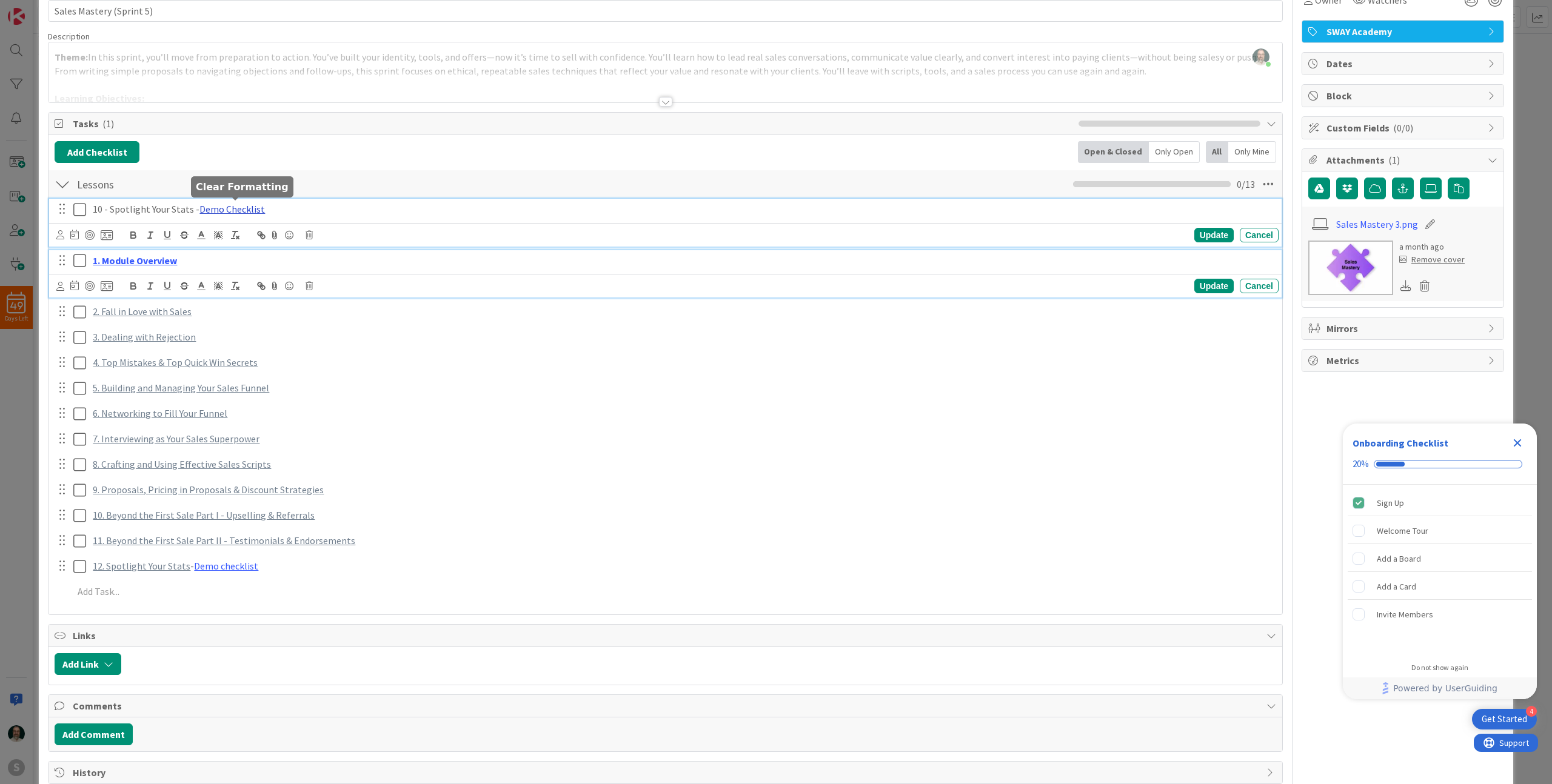
scroll to position [67, 0]
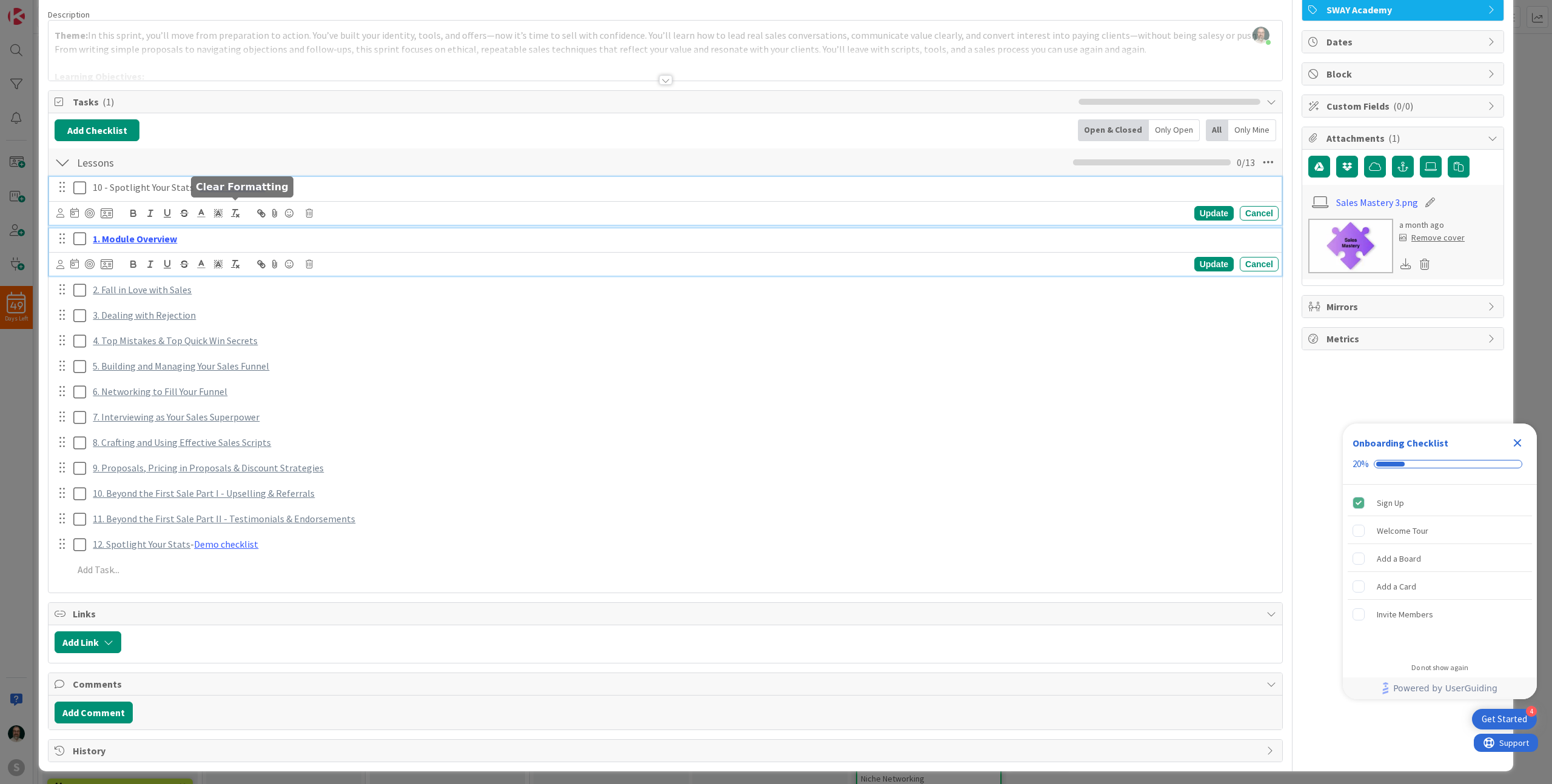
click at [241, 211] on div "10 - Spotlight Your Stats - Demo Checklist Update Cancel" at bounding box center [665, 201] width 1233 height 48
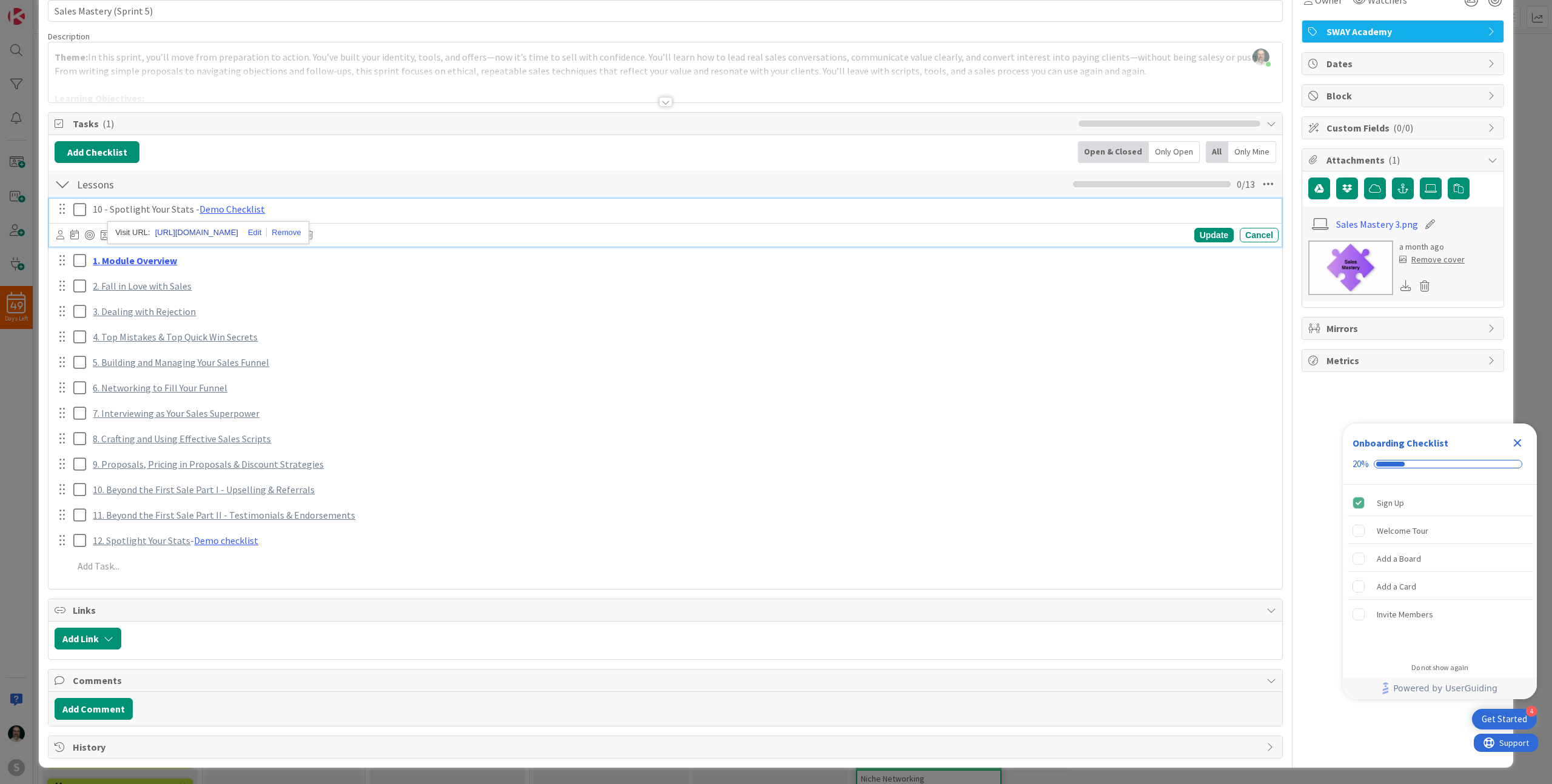
click at [234, 236] on link "[URL][DOMAIN_NAME]" at bounding box center [197, 232] width 83 height 16
click at [449, 230] on div "Update Cancel" at bounding box center [667, 235] width 1222 height 17
click at [308, 233] on icon at bounding box center [309, 235] width 7 height 8
click at [342, 292] on div "Delete" at bounding box center [340, 287] width 45 height 22
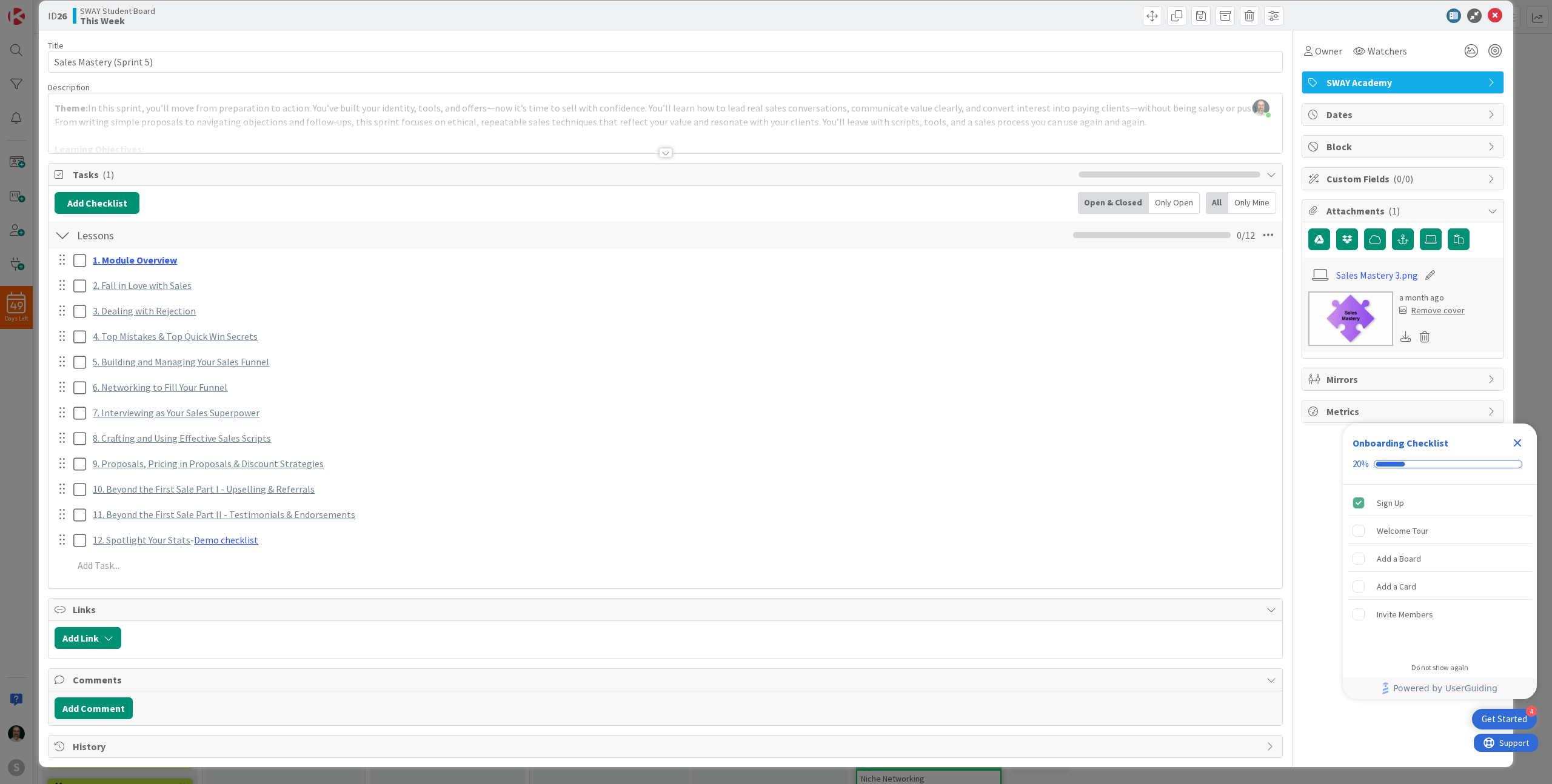
scroll to position [17, 0]
click at [1497, 15] on icon at bounding box center [1495, 16] width 15 height 15
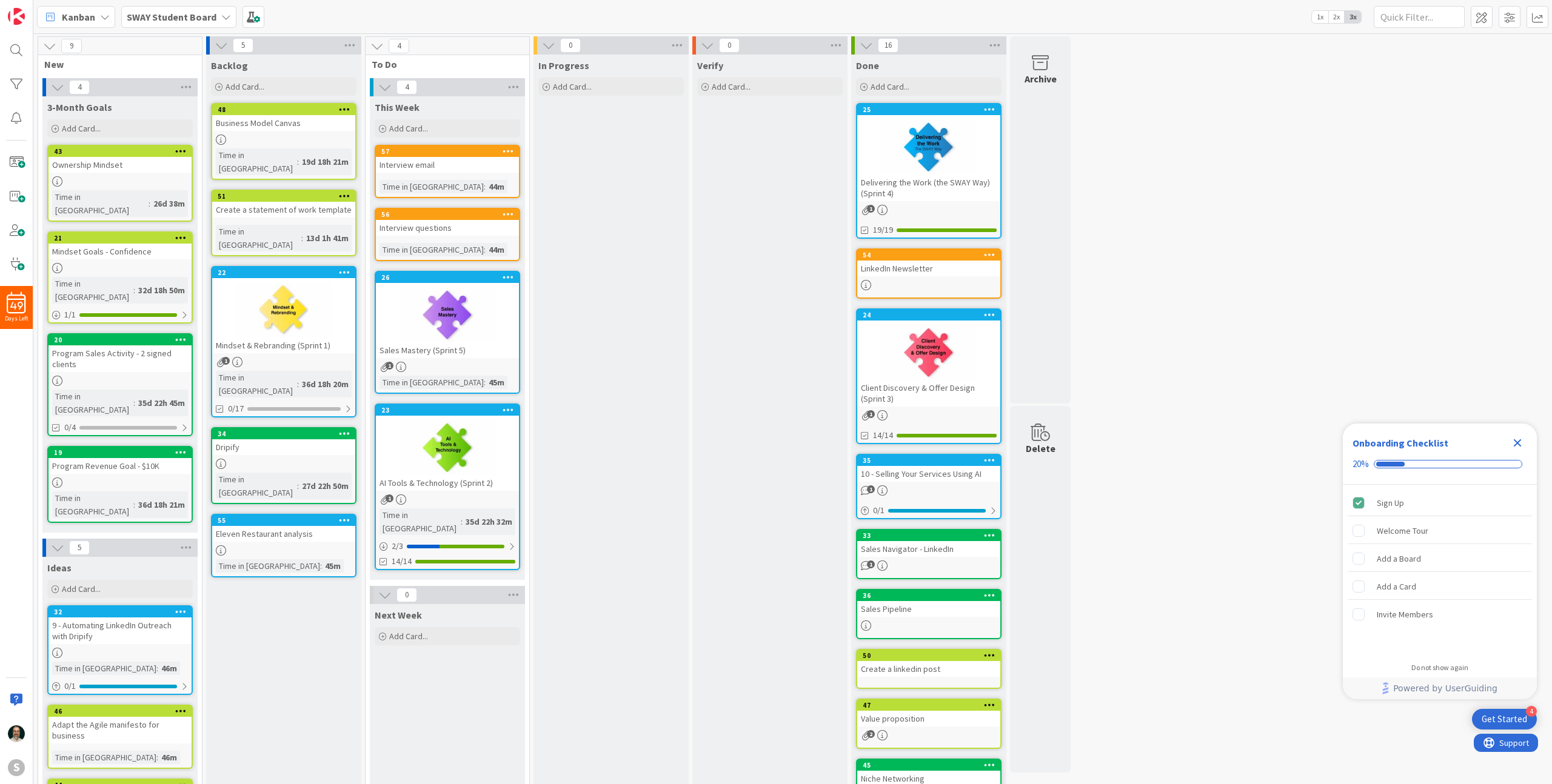
click at [1521, 440] on icon "Close Checklist" at bounding box center [1518, 444] width 8 height 8
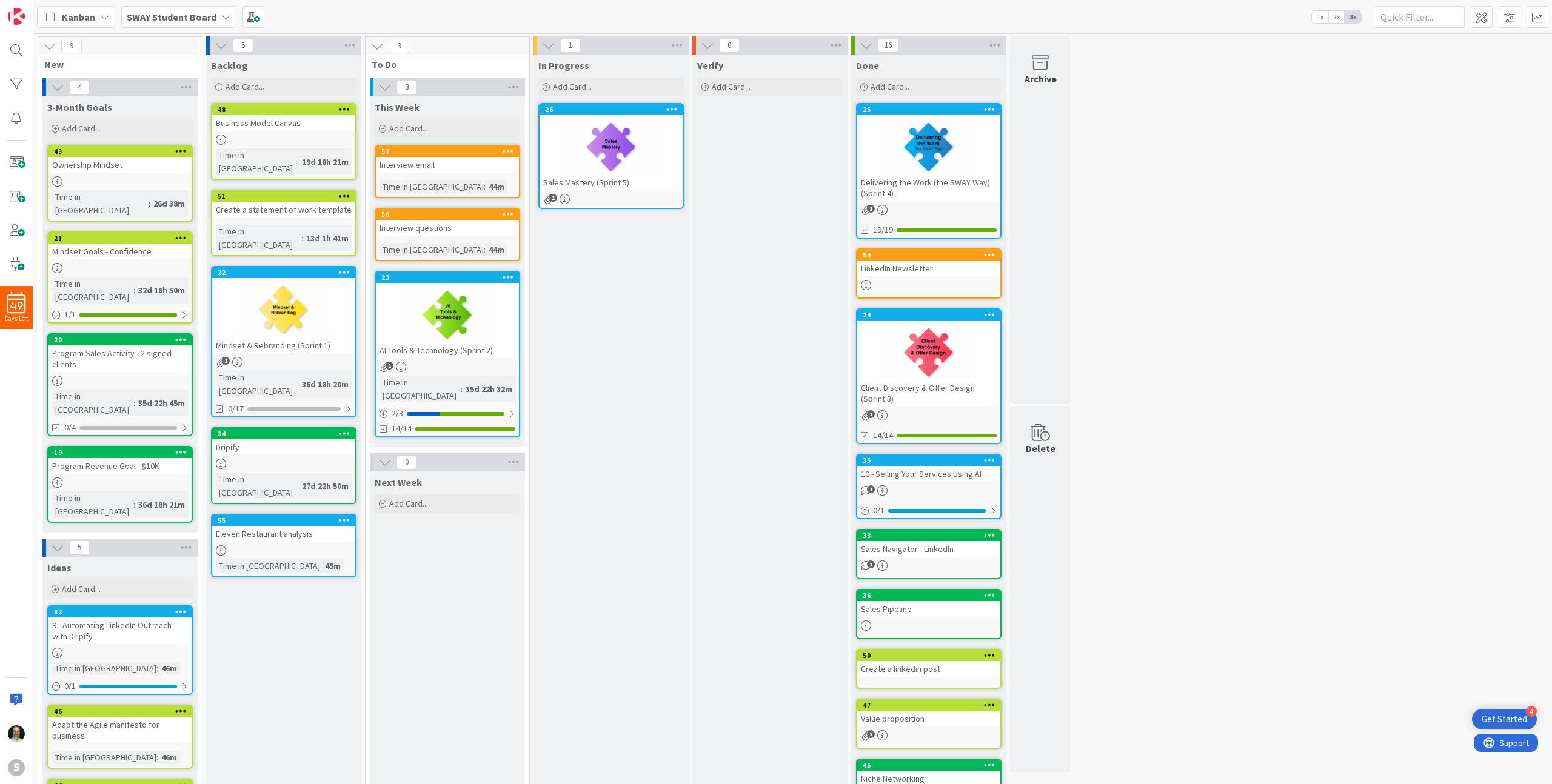
drag, startPoint x: 484, startPoint y: 333, endPoint x: 384, endPoint y: 770, distance: 448.3
click at [440, 130] on div "Add Card..." at bounding box center [447, 129] width 145 height 18
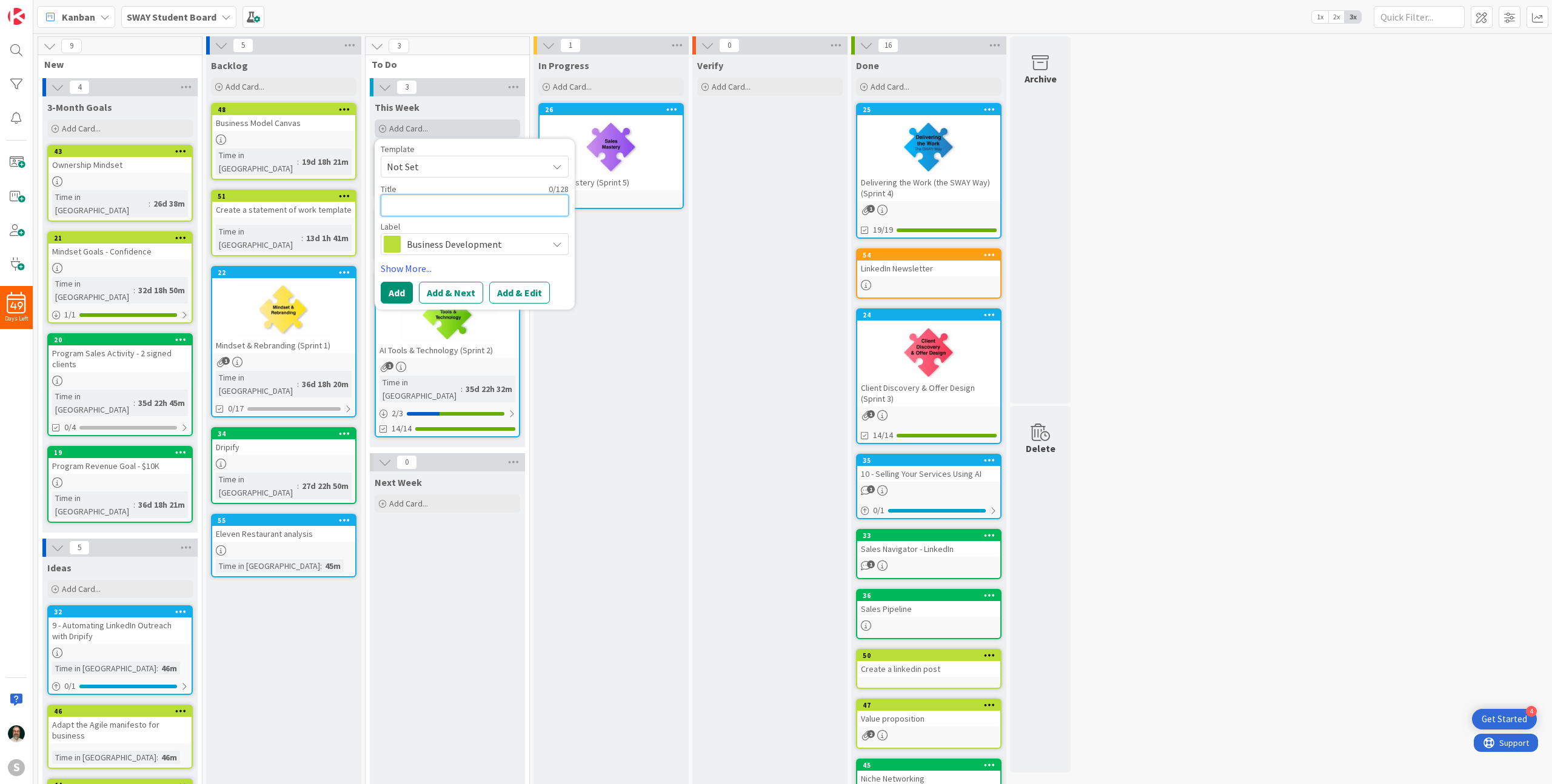
type textarea "D"
type textarea "x"
type textarea "Do"
type textarea "x"
type textarea "Dow"
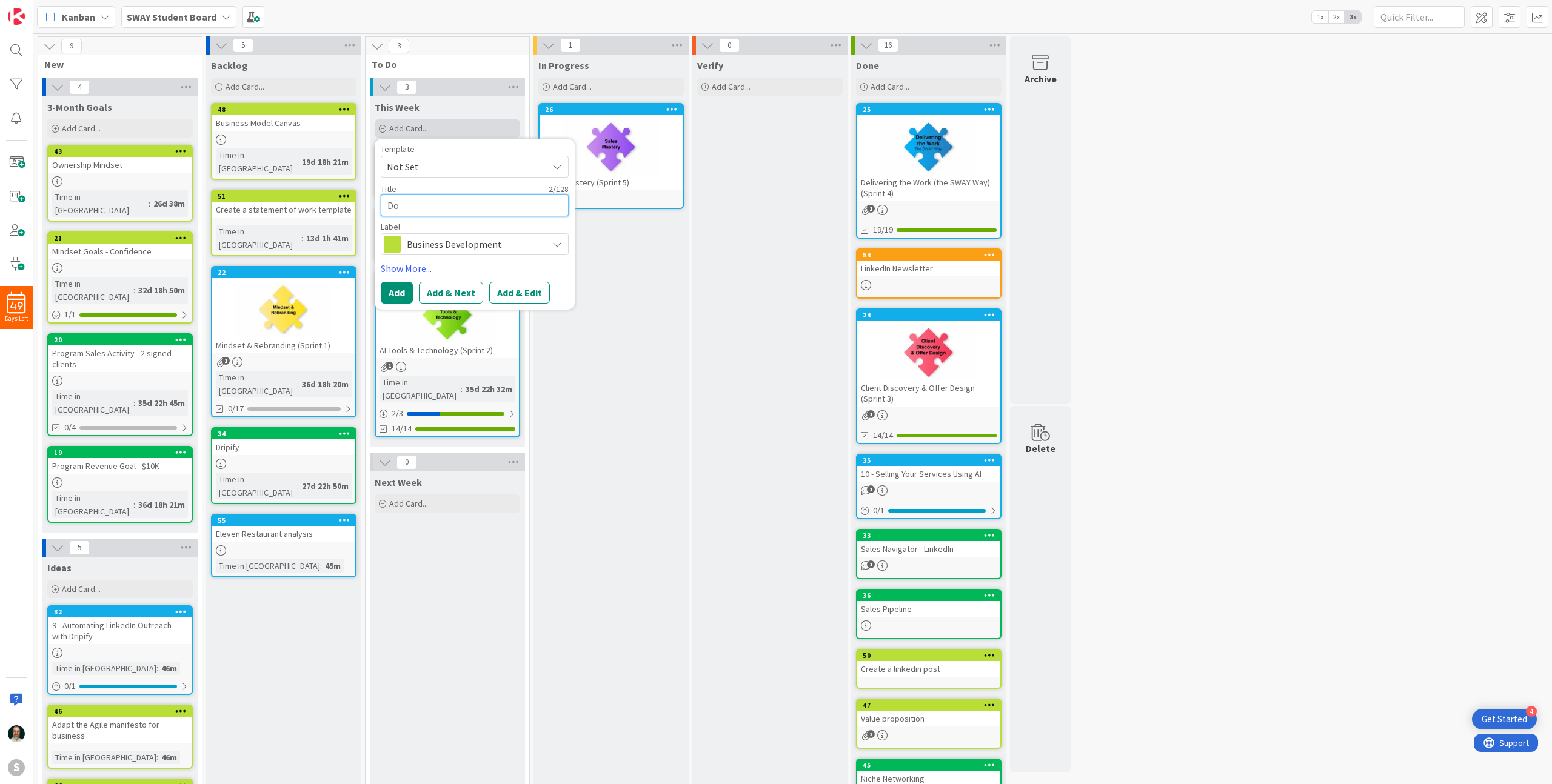
type textarea "x"
type textarea "Down"
type textarea "x"
type textarea "Downl"
type textarea "x"
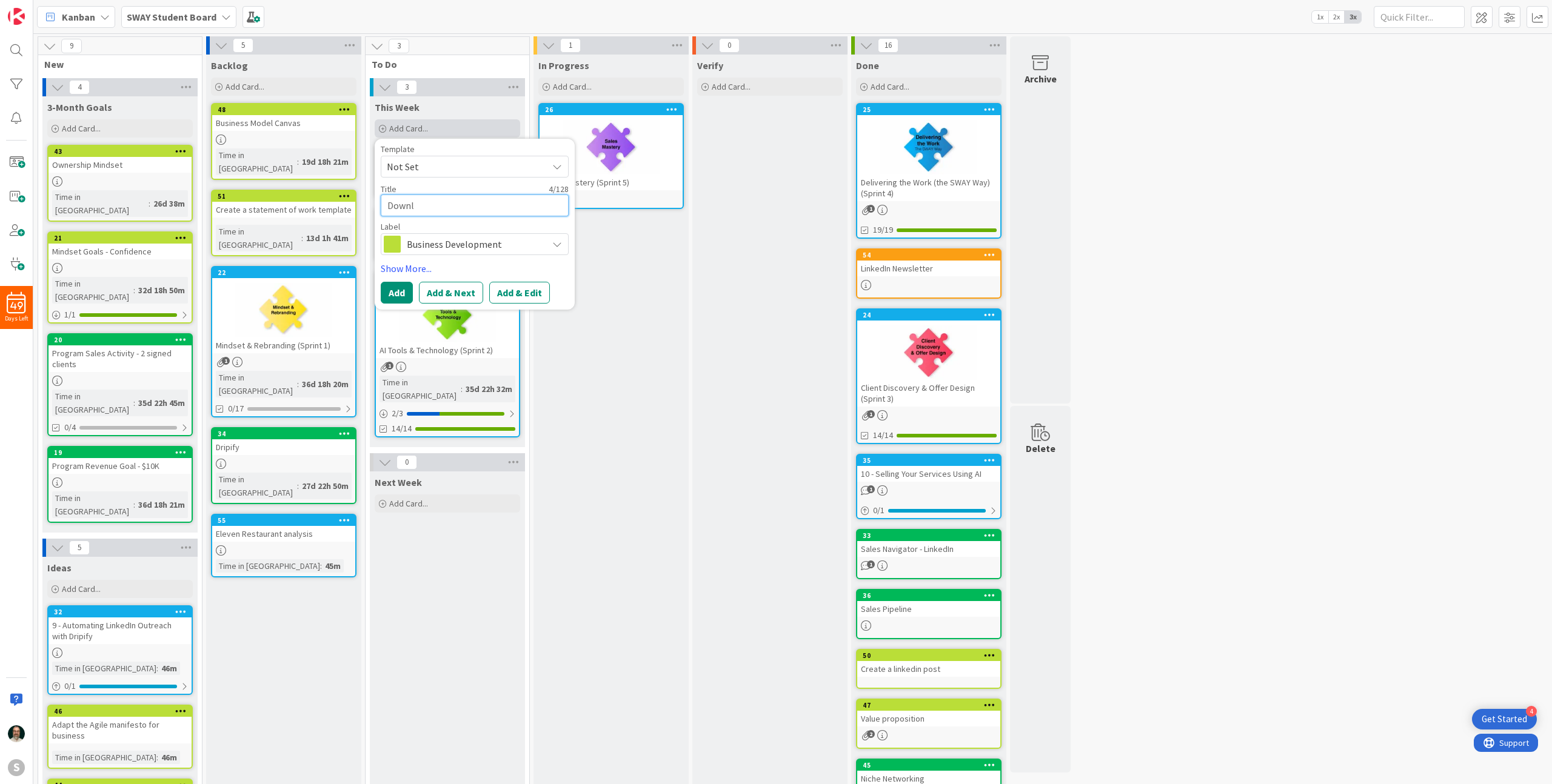
type textarea "Downlo"
type textarea "x"
type textarea "Downloa"
type textarea "x"
type textarea "Download"
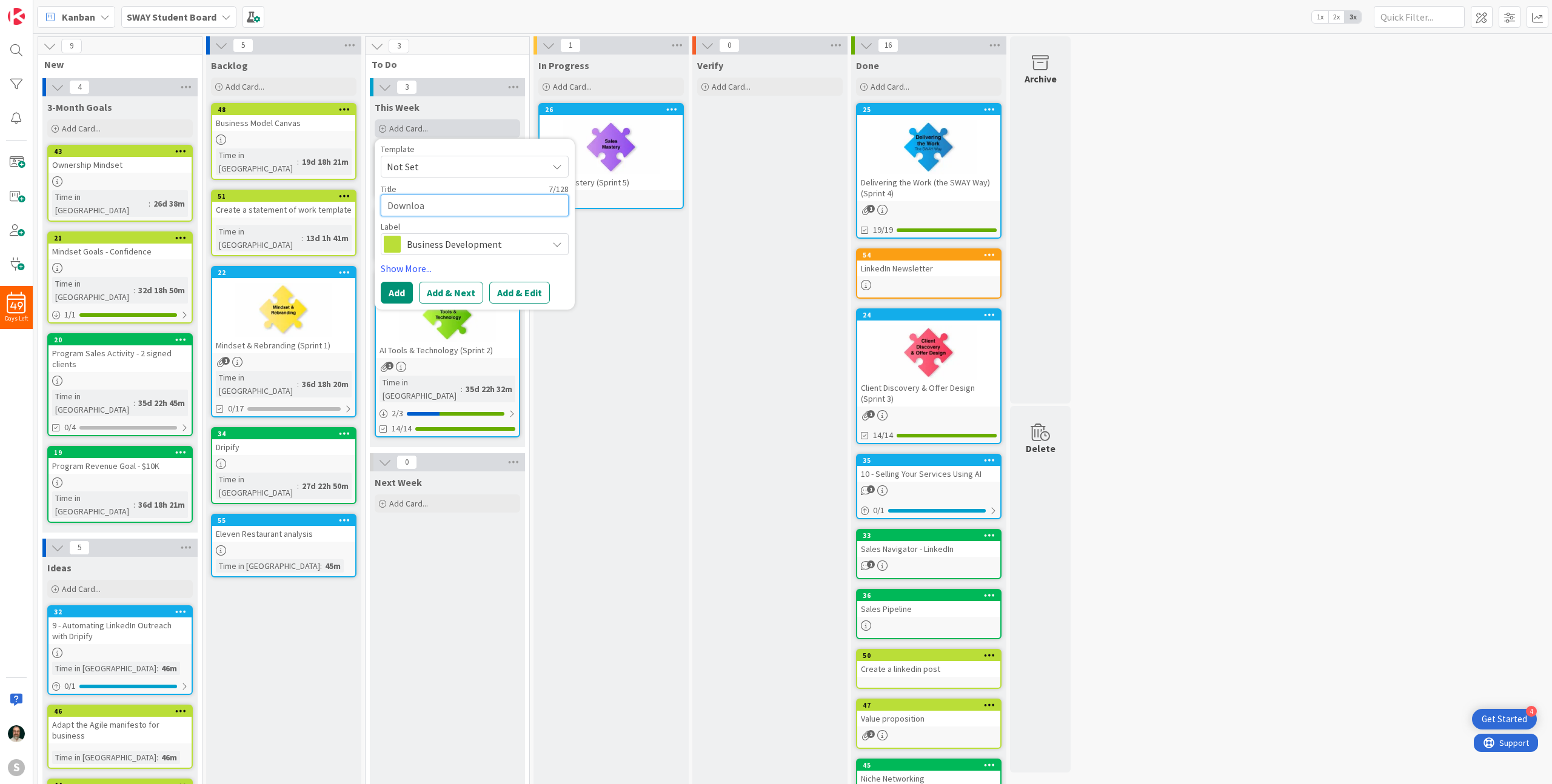
type textarea "x"
type textarea "Download"
type textarea "x"
type textarea "Download c"
type textarea "x"
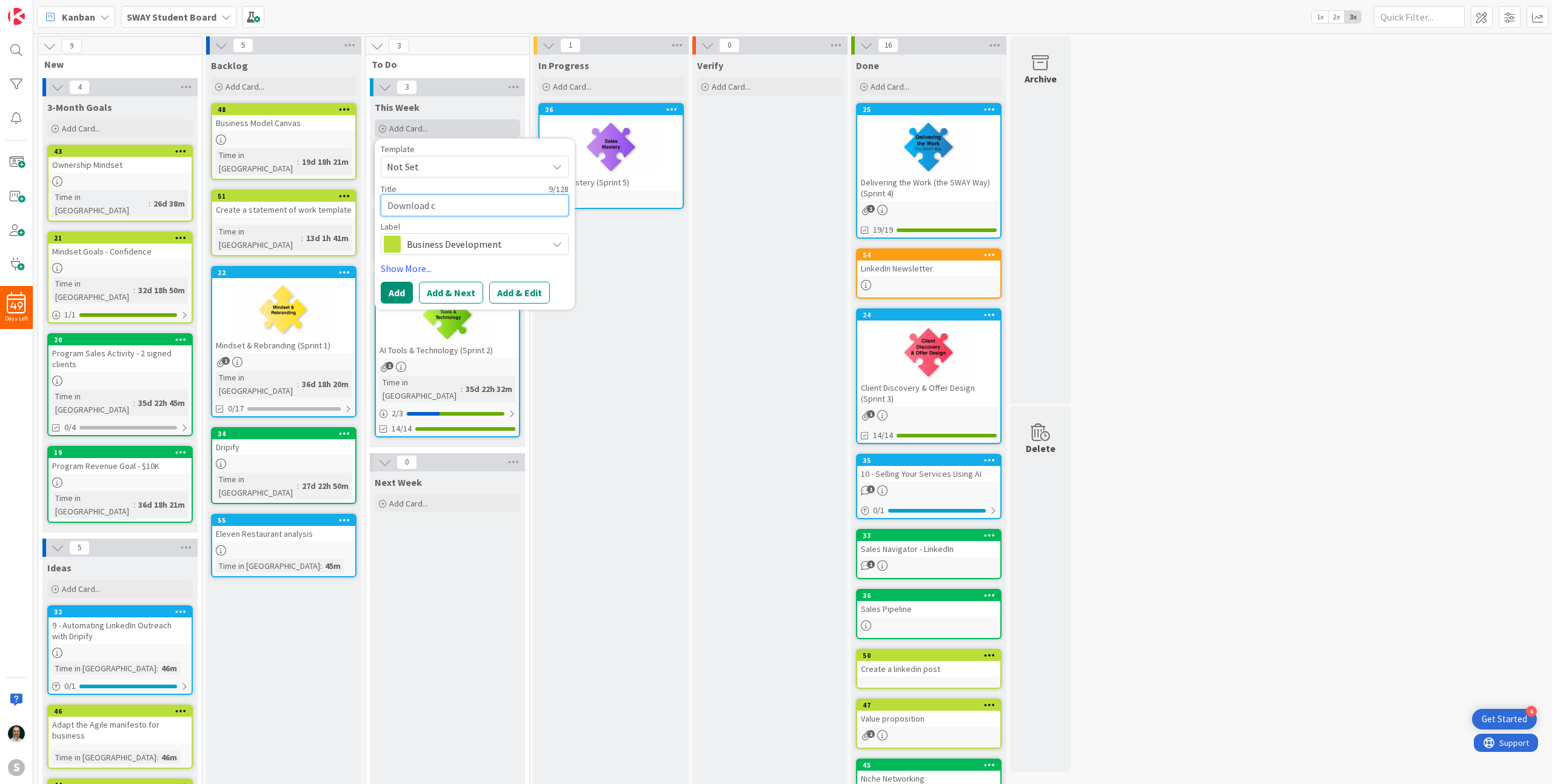
type textarea "Download co"
type textarea "x"
type textarea "Download cou"
type textarea "x"
type textarea "Download cour"
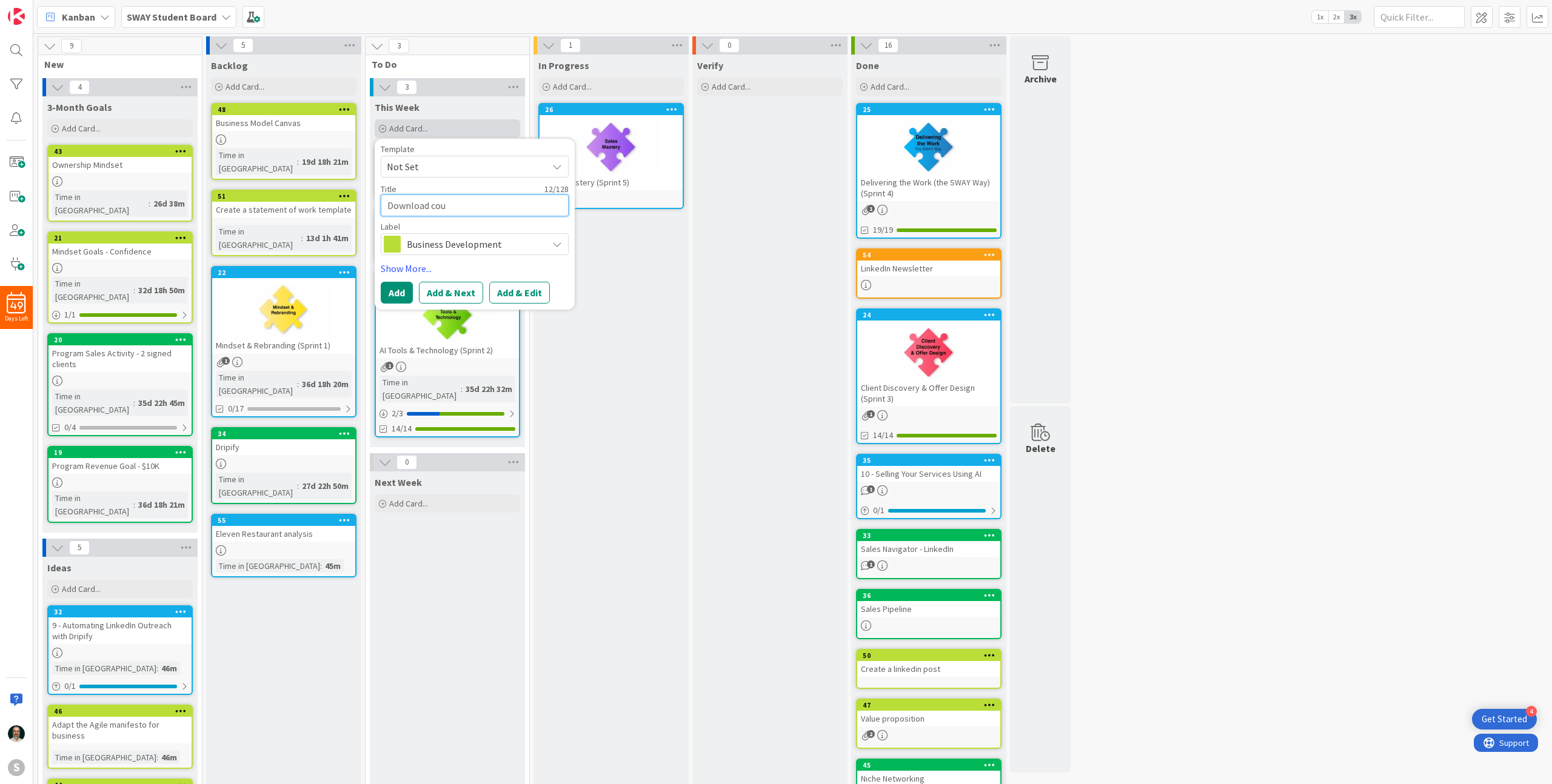
type textarea "x"
type textarea "Download cours"
type textarea "x"
type textarea "Download course"
type textarea "x"
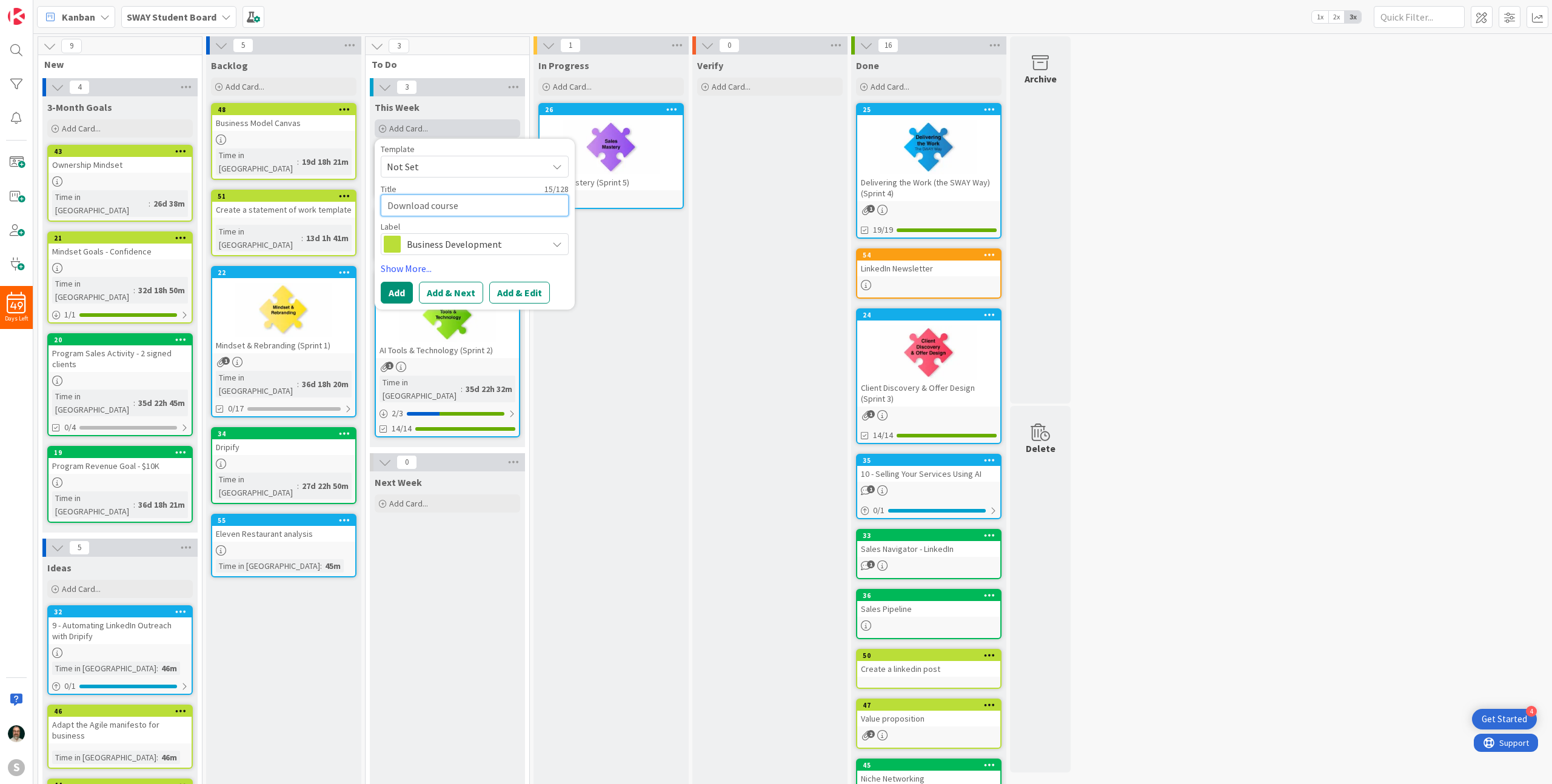
type textarea "Download course"
type textarea "x"
type textarea "Download course m"
type textarea "x"
type textarea "Download course ma"
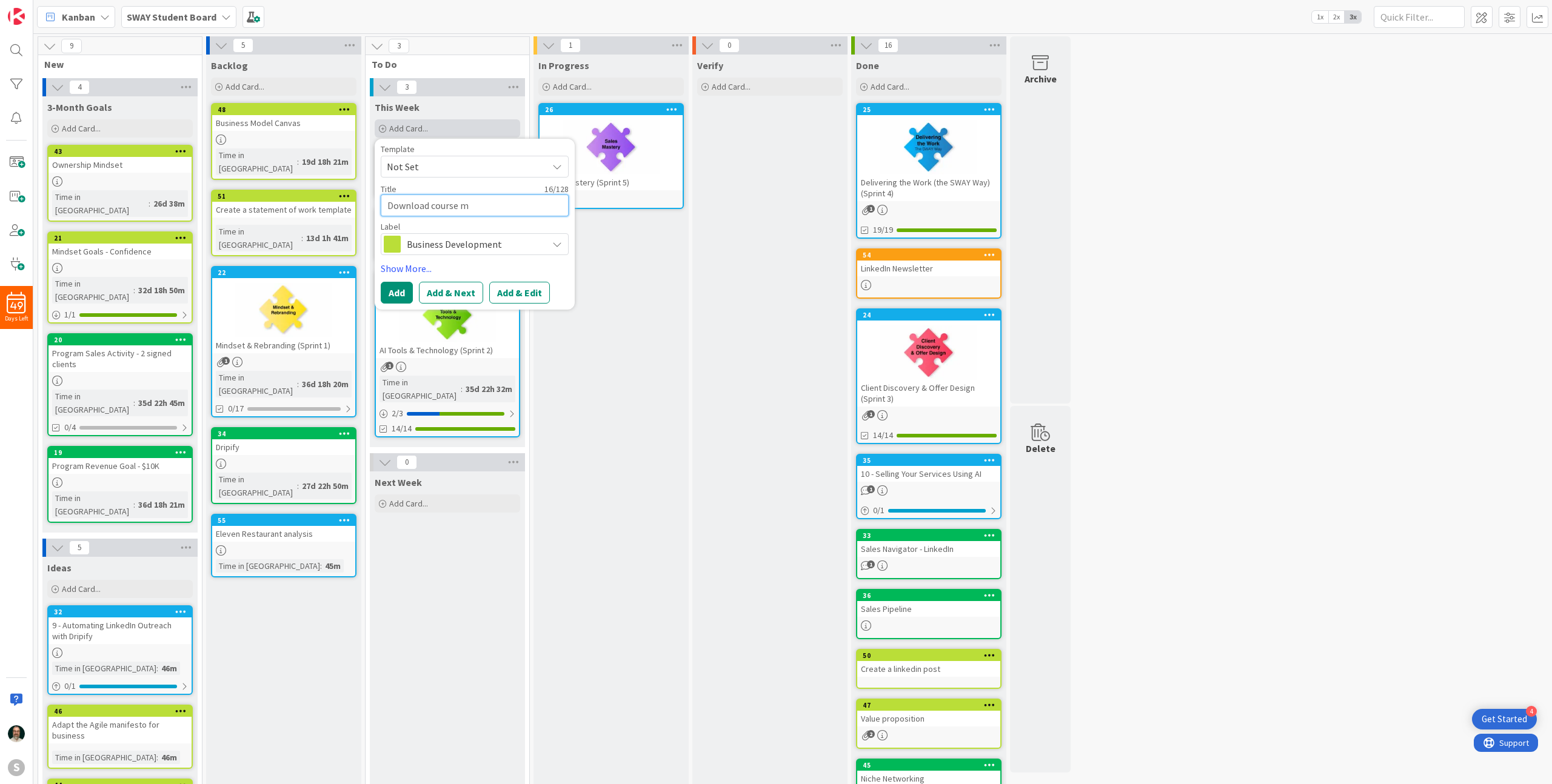
type textarea "x"
type textarea "Download course mat"
type textarea "x"
type textarea "Download course mate"
type textarea "x"
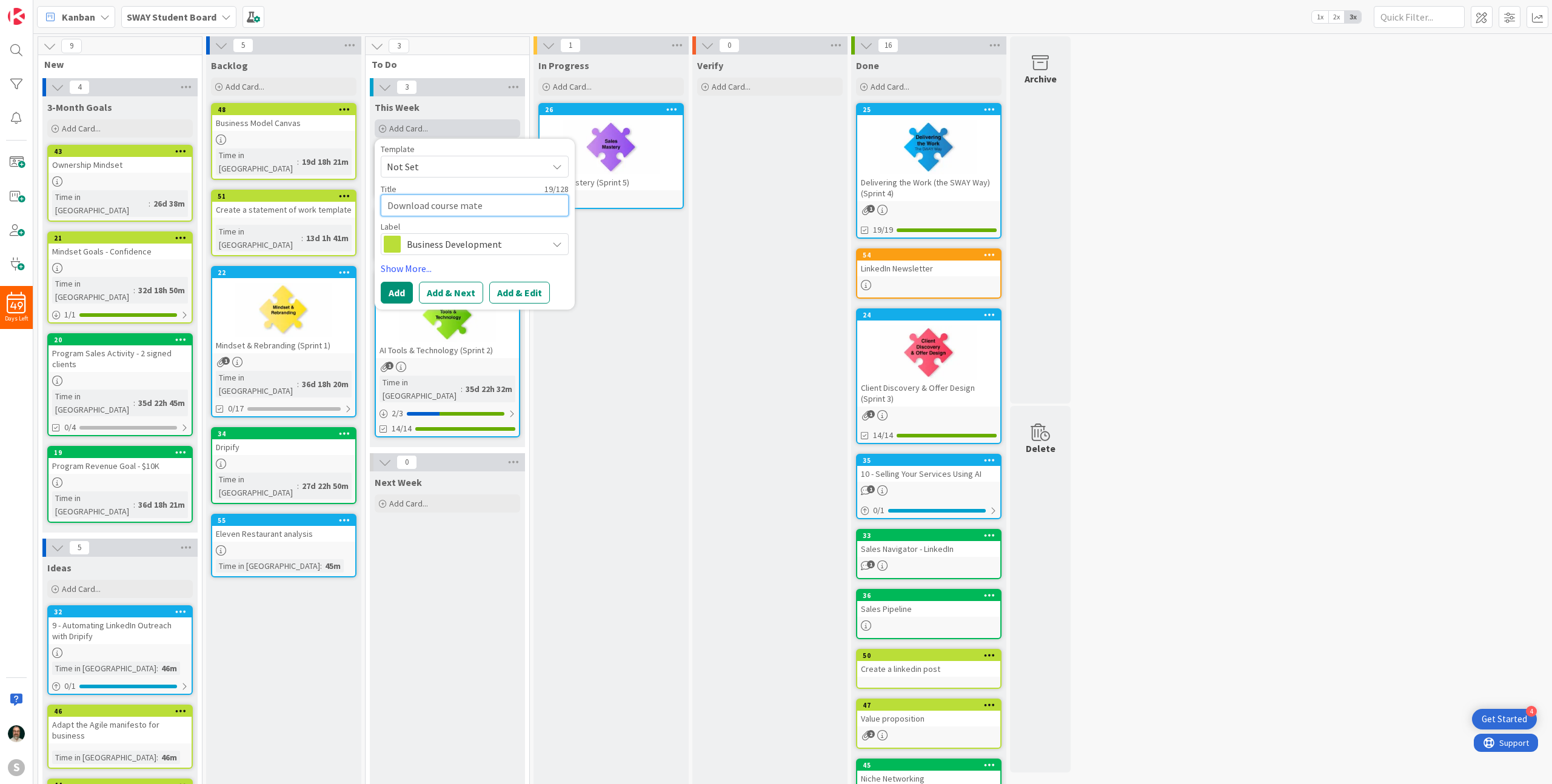
type textarea "Download course mater"
type textarea "x"
type textarea "Download course materi"
type textarea "x"
type textarea "Download course materia"
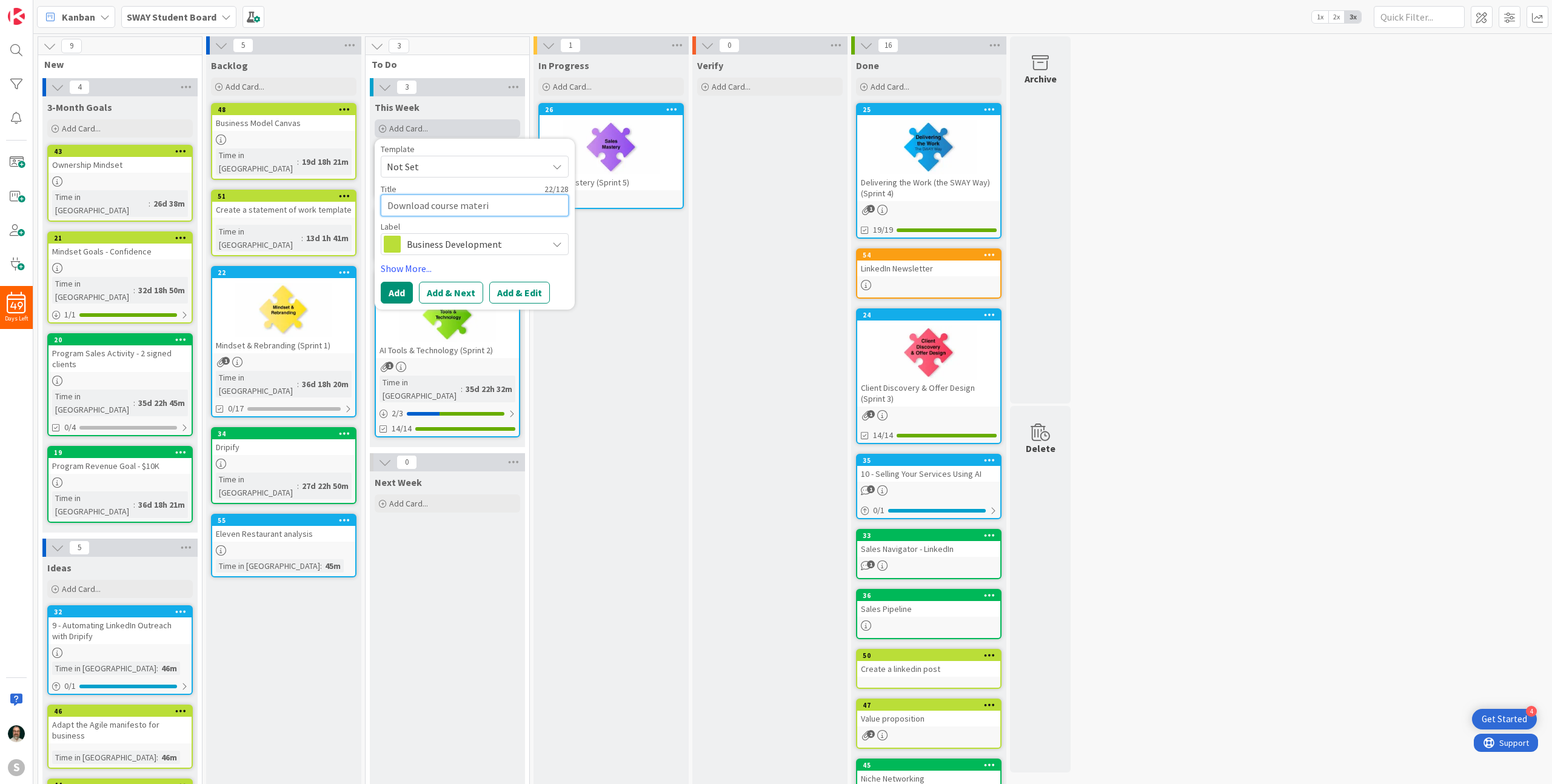
type textarea "x"
type textarea "Download course material"
type textarea "x"
type textarea "Download course material"
type textarea "x"
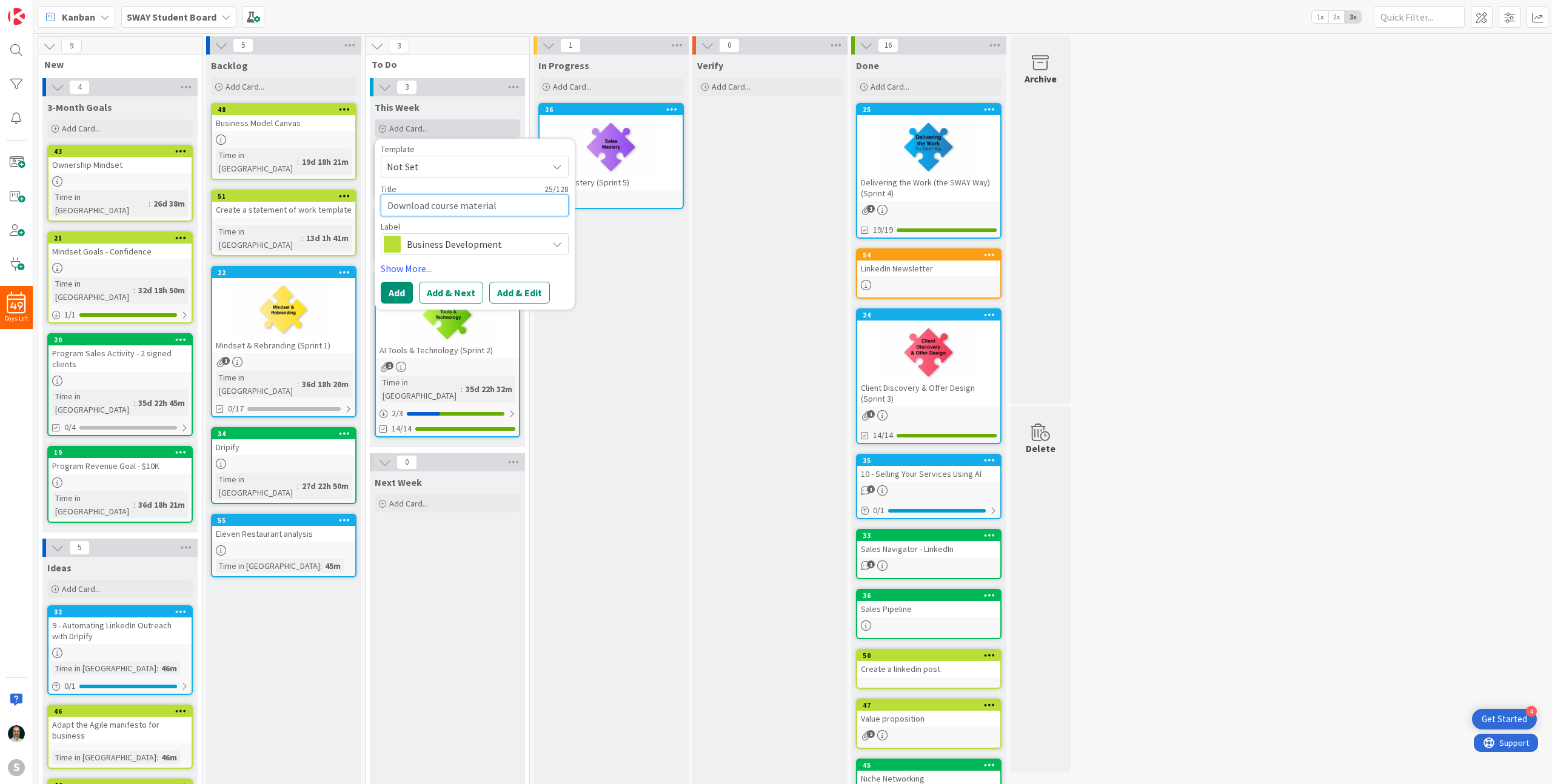
type textarea "Download course material a"
type textarea "x"
type textarea "Download course material an"
type textarea "x"
type textarea "Download course material and"
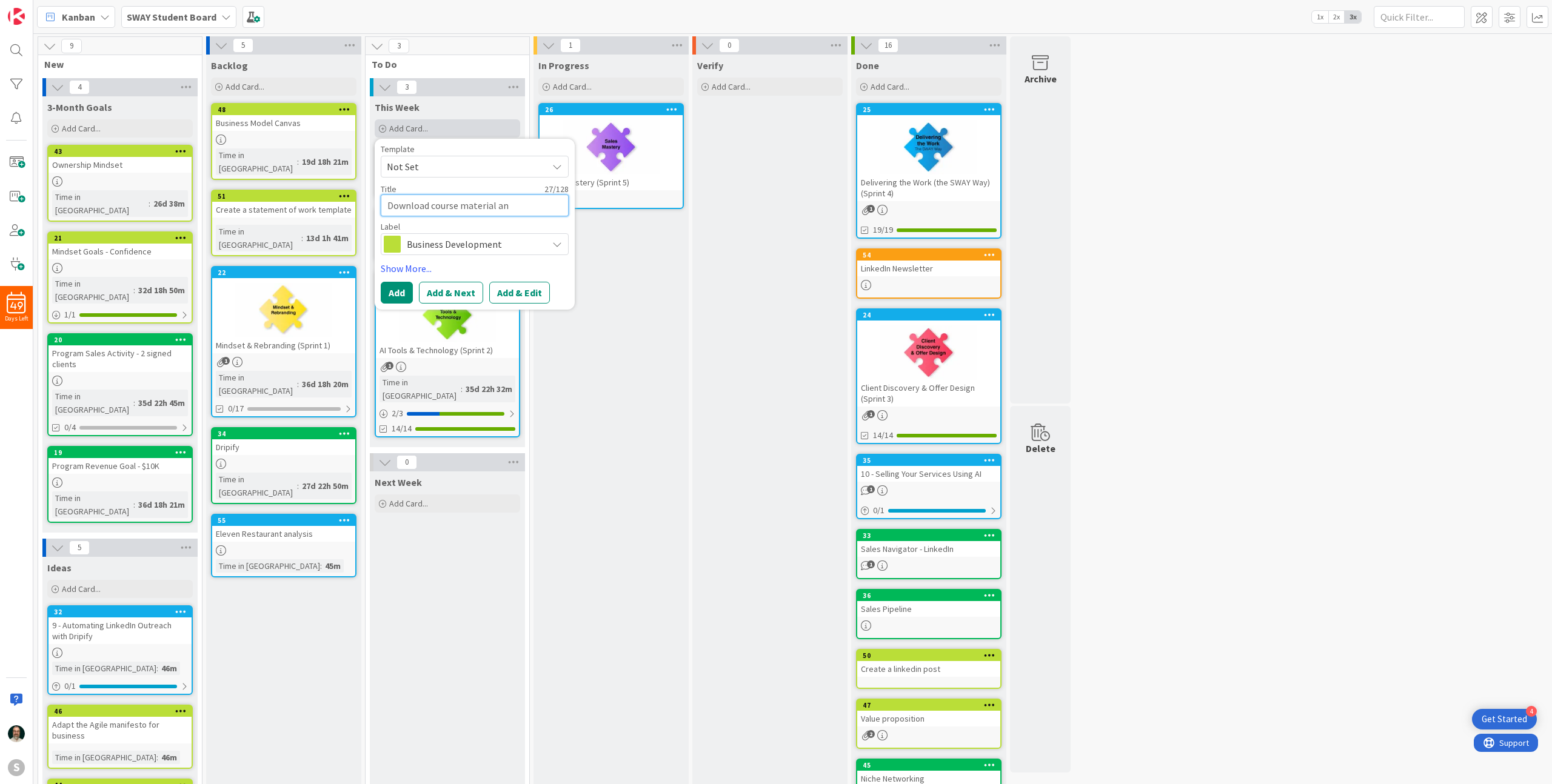
type textarea "x"
type textarea "Download course material and"
type textarea "x"
type textarea "Download course material and f"
type textarea "x"
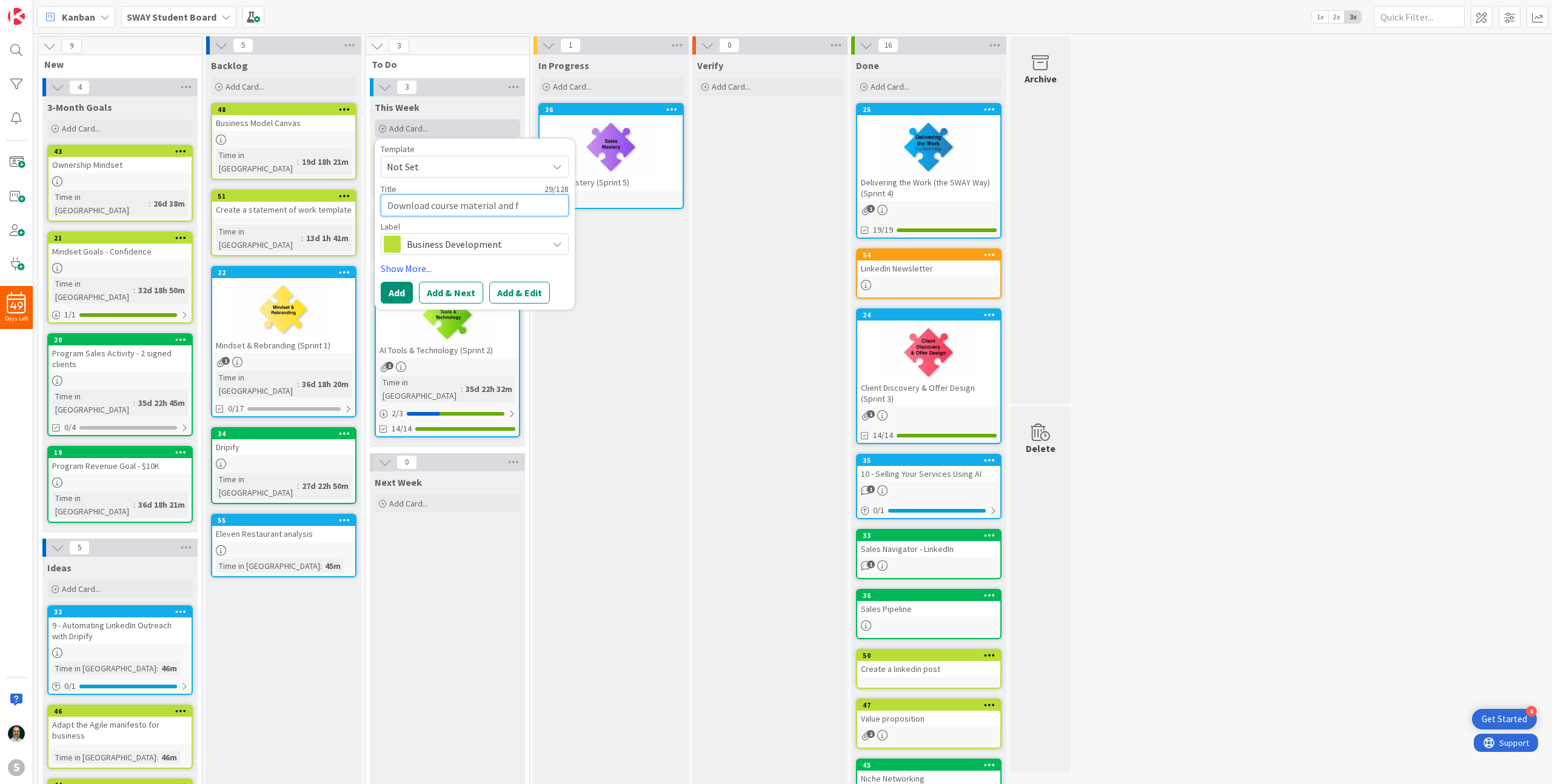
type textarea "Download course material and fi"
type textarea "x"
type textarea "Download course material and fil"
type textarea "x"
type textarea "Download course material and file"
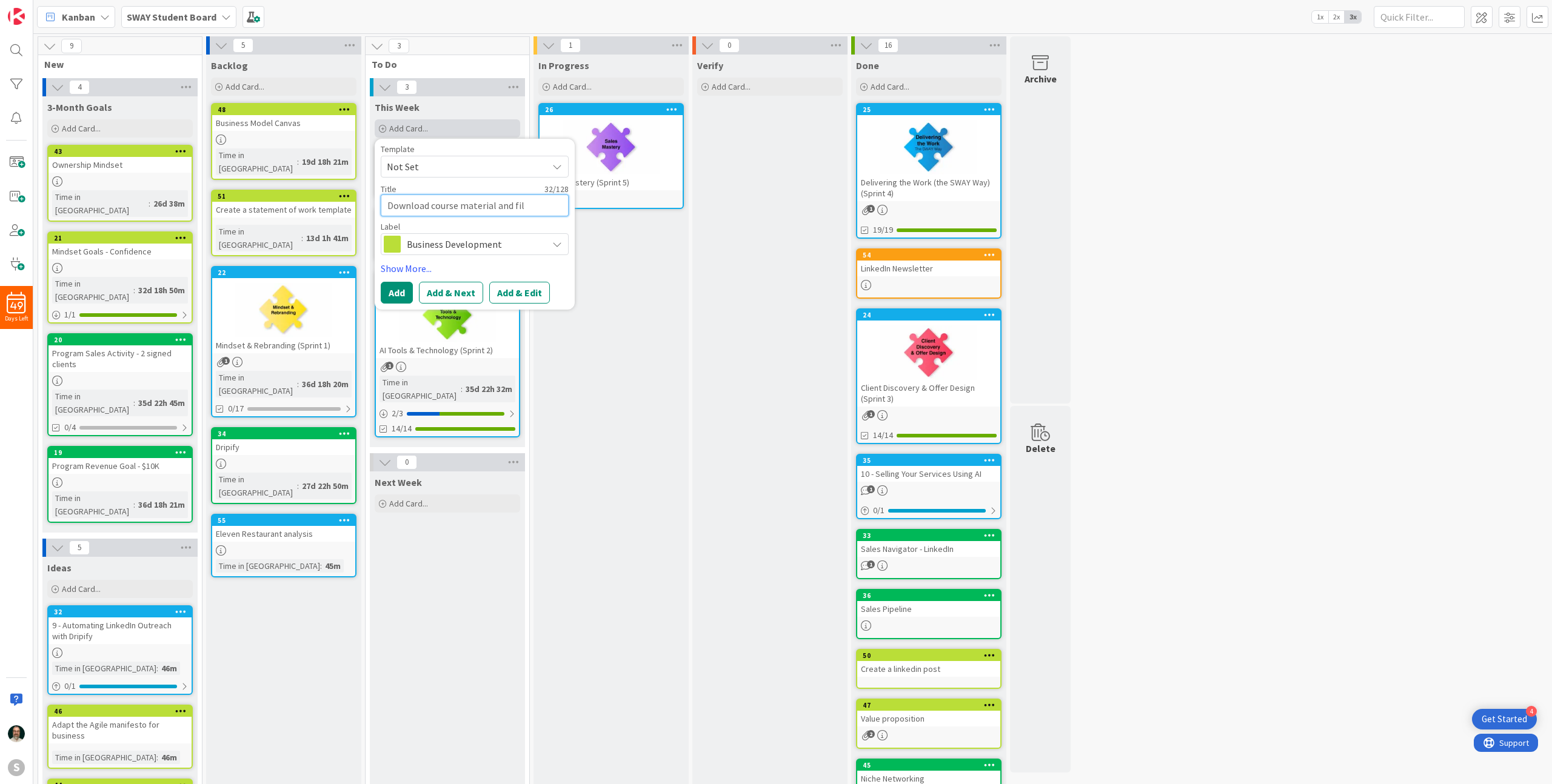
type textarea "x"
type textarea "Download course material and file"
click at [531, 295] on button "Add & Edit" at bounding box center [520, 293] width 61 height 22
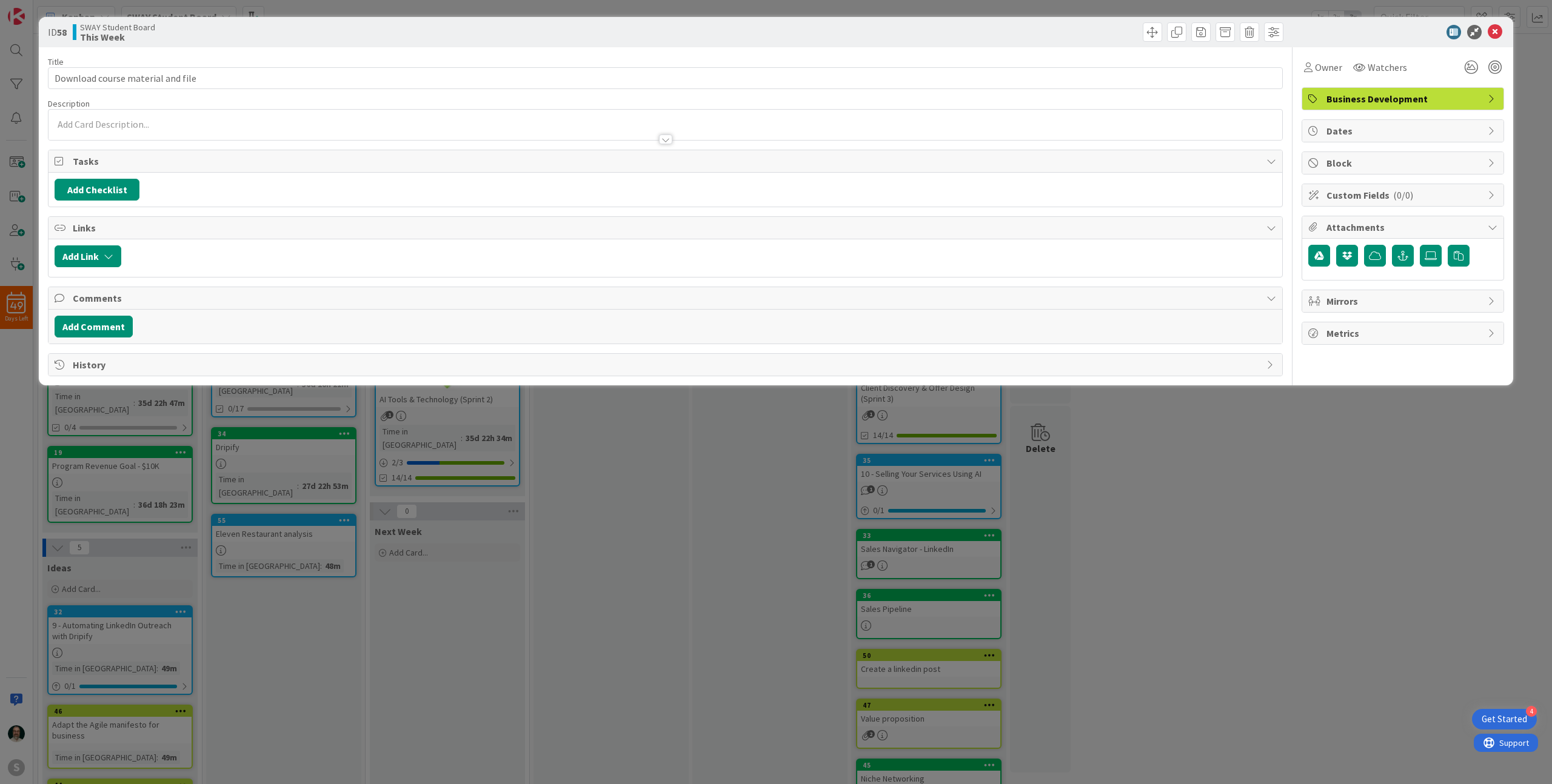
click at [442, 126] on div at bounding box center [666, 124] width 1233 height 30
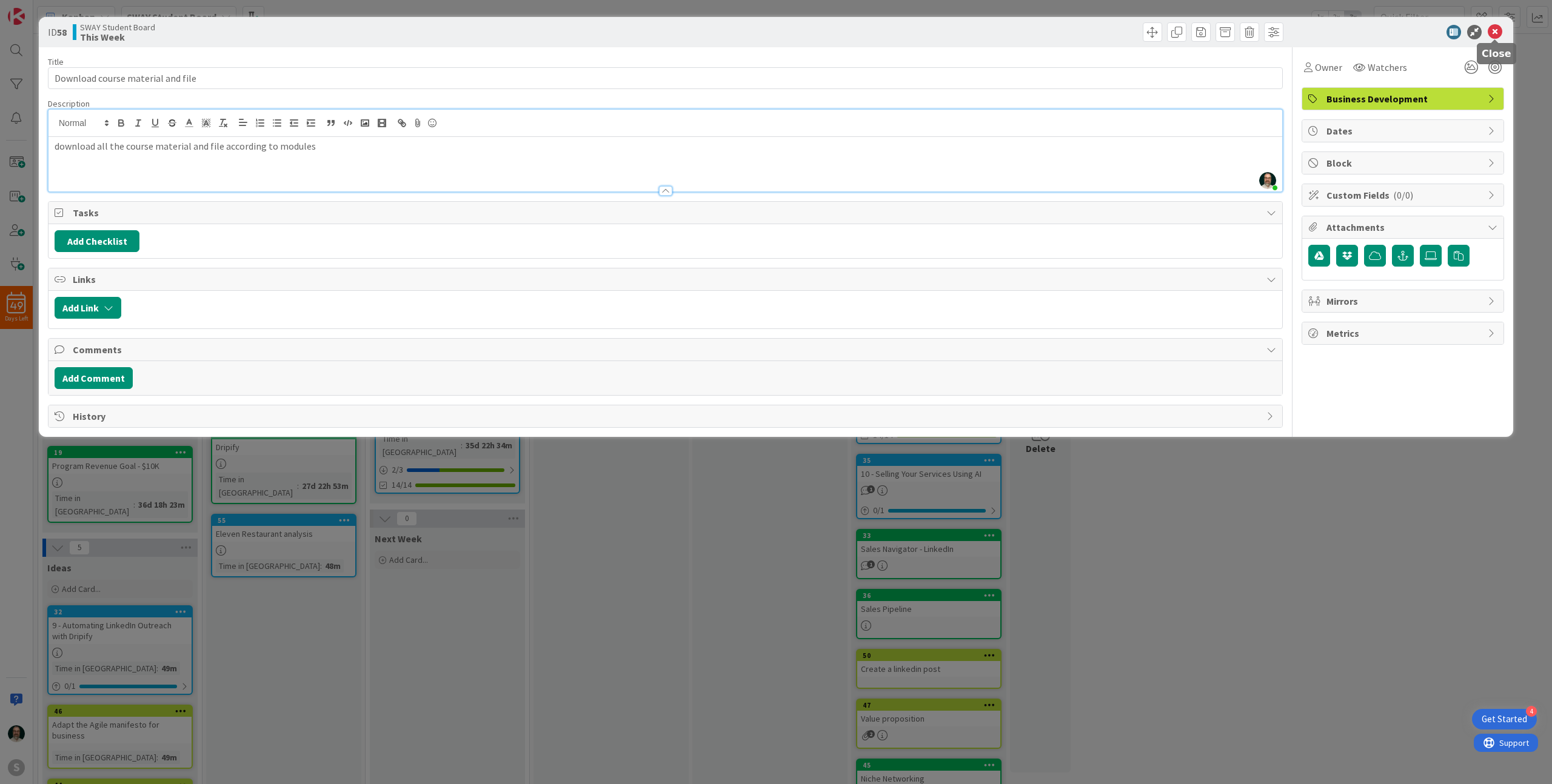
click at [1499, 31] on icon at bounding box center [1495, 32] width 15 height 15
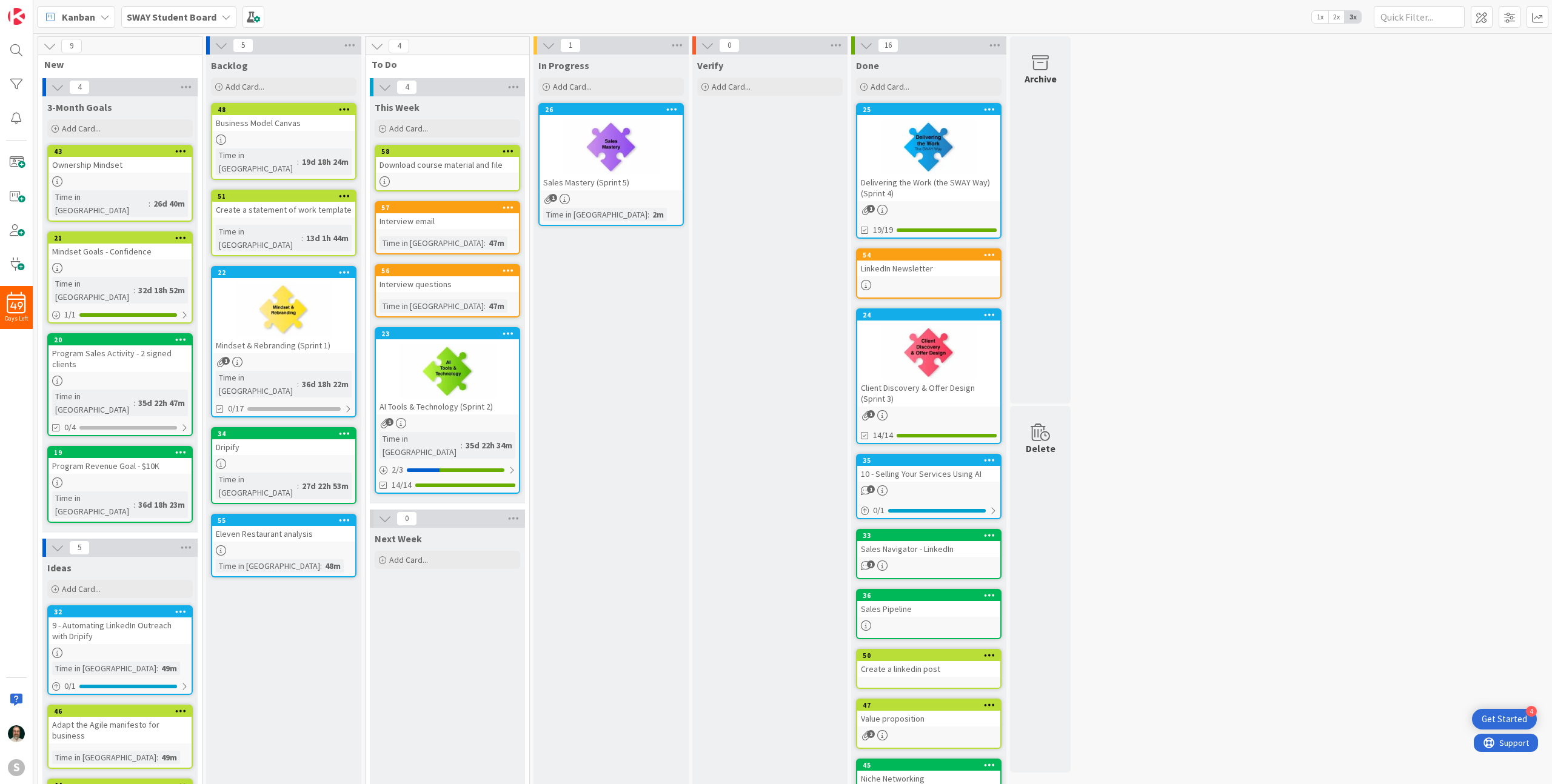
click at [649, 146] on div at bounding box center [610, 146] width 143 height 54
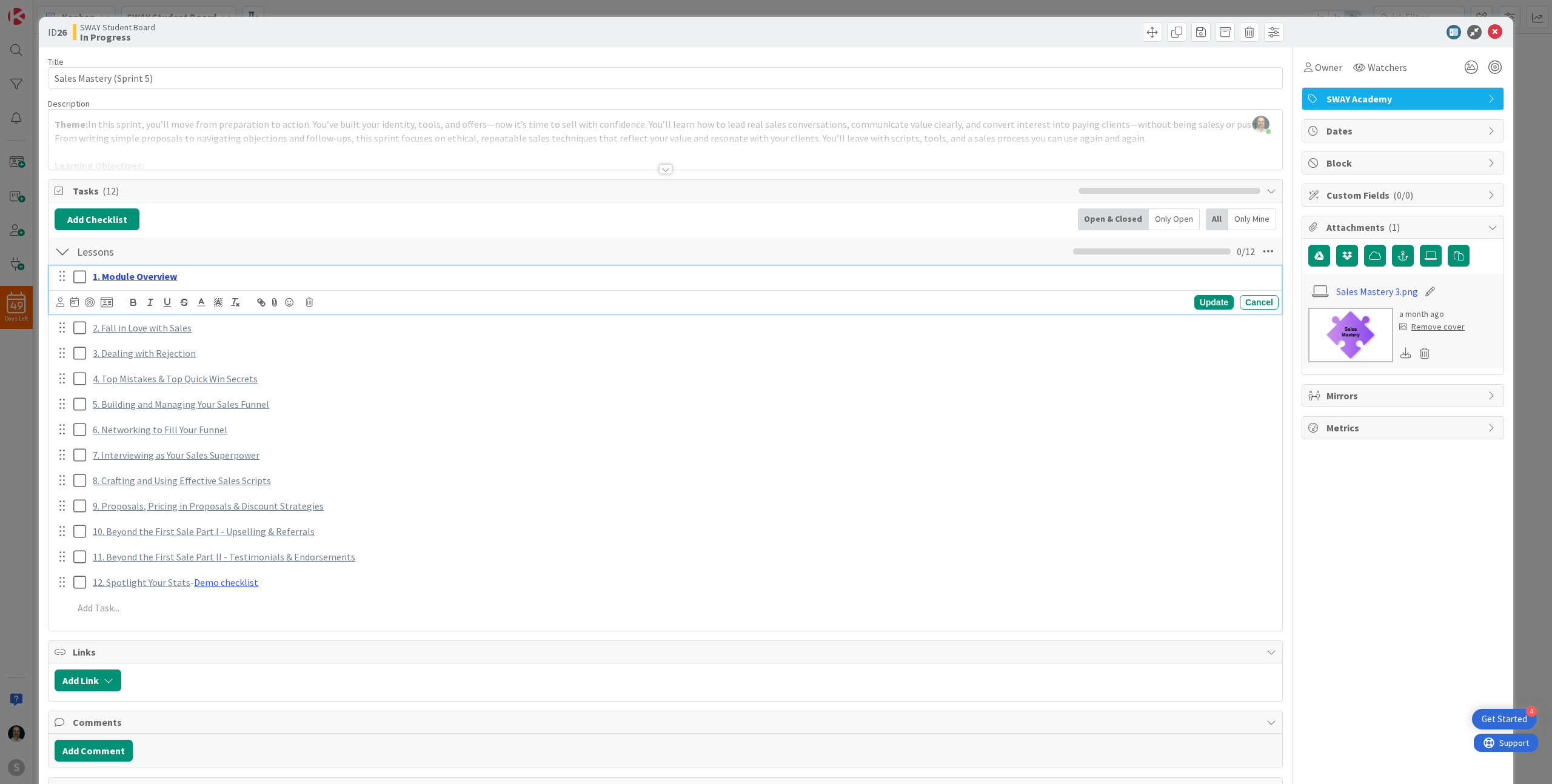
click at [140, 278] on link "1. Module Overview" at bounding box center [135, 276] width 85 height 12
click at [145, 303] on link "[URL][DOMAIN_NAME]" at bounding box center [105, 300] width 83 height 16
click at [755, 225] on div "Add Checklist Open & Closed Only Open All Only Mine" at bounding box center [665, 220] width 1222 height 22
click at [161, 278] on link "1. Module Overview" at bounding box center [135, 276] width 85 height 12
click at [146, 298] on link "[URL][DOMAIN_NAME]" at bounding box center [105, 300] width 83 height 16
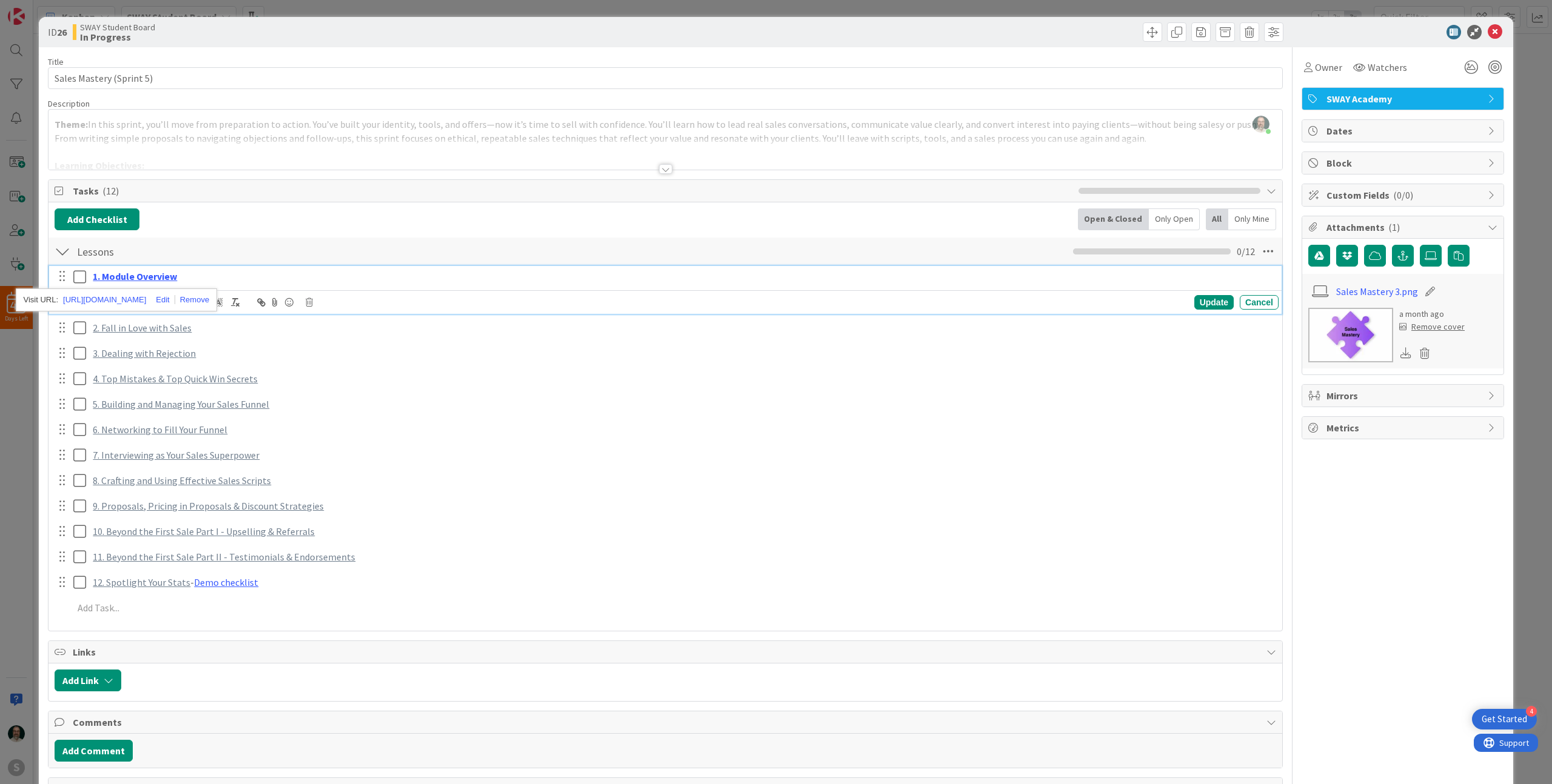
click at [81, 276] on icon at bounding box center [83, 277] width 18 height 15
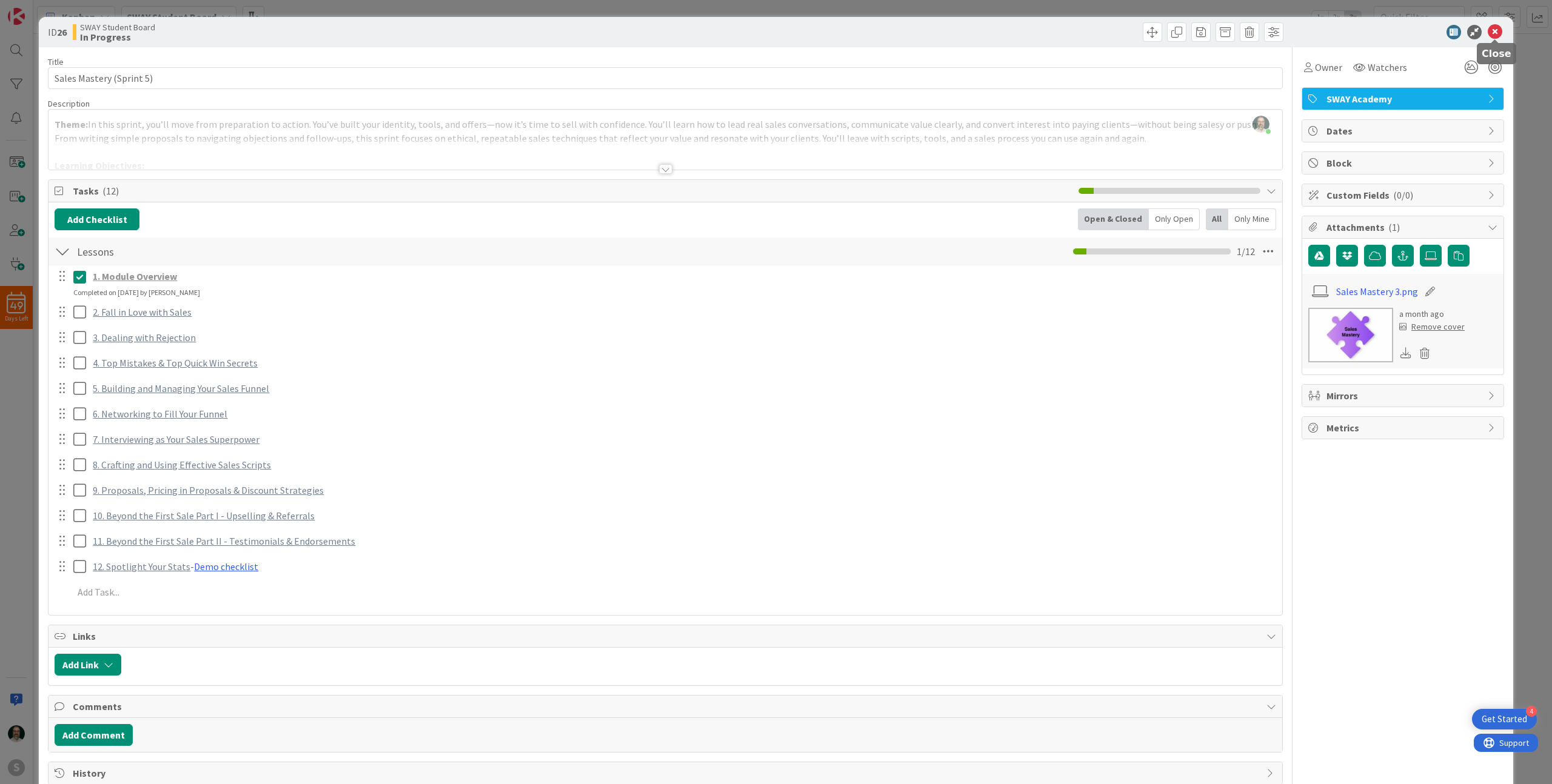
click at [1497, 35] on icon at bounding box center [1495, 32] width 15 height 15
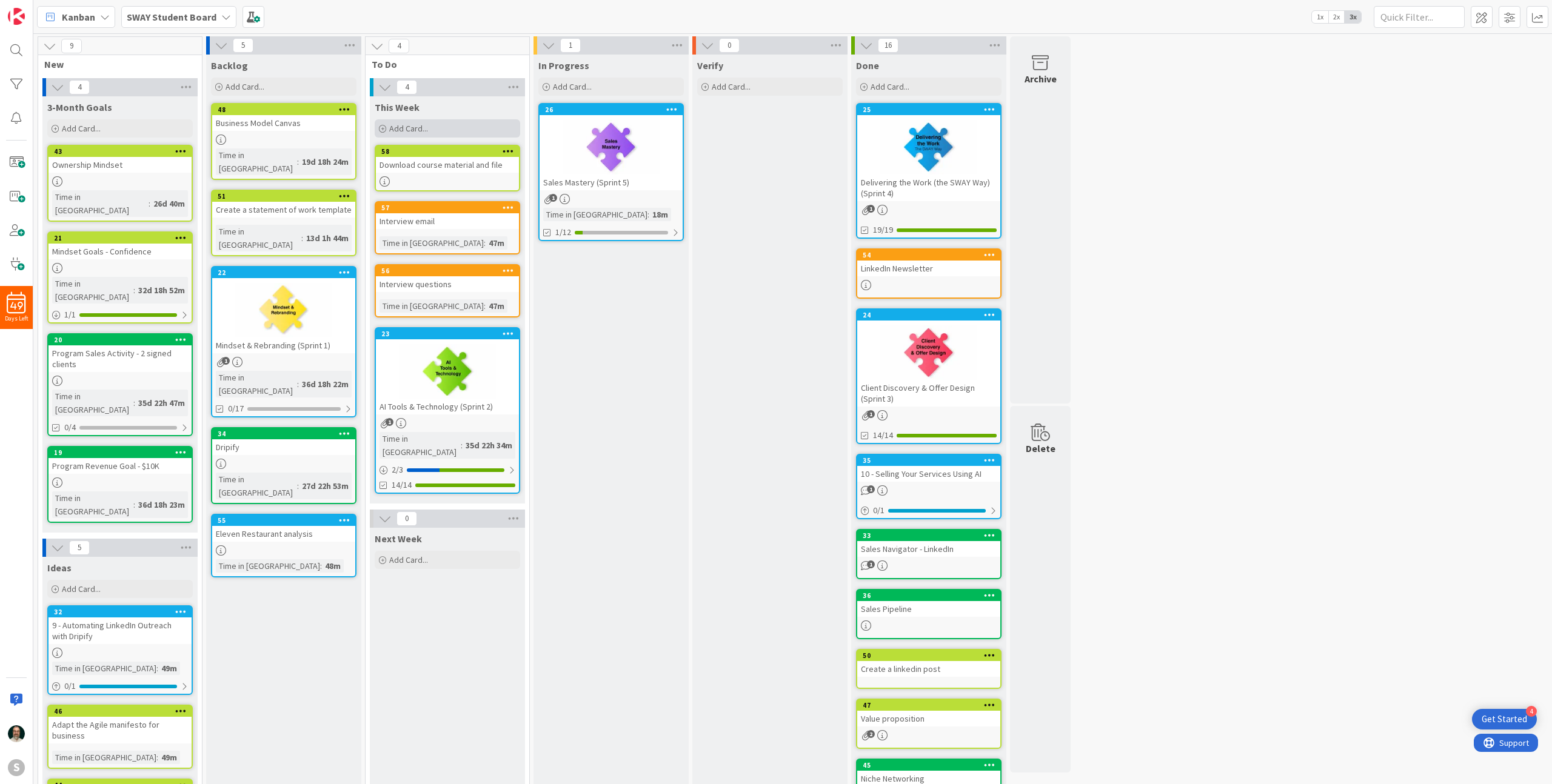
click at [425, 128] on span "Add Card..." at bounding box center [409, 129] width 39 height 11
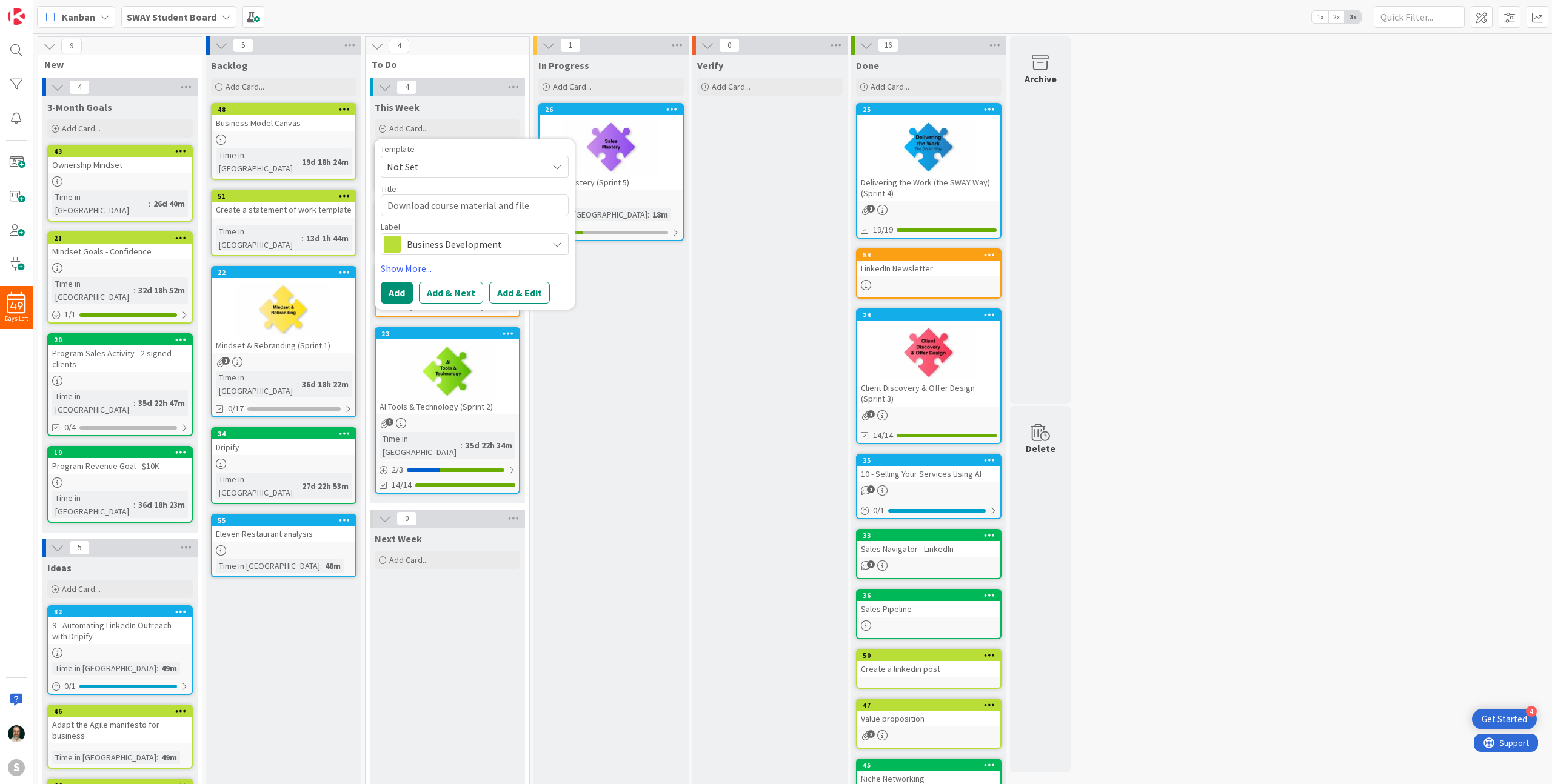
click at [556, 245] on icon at bounding box center [557, 244] width 10 height 10
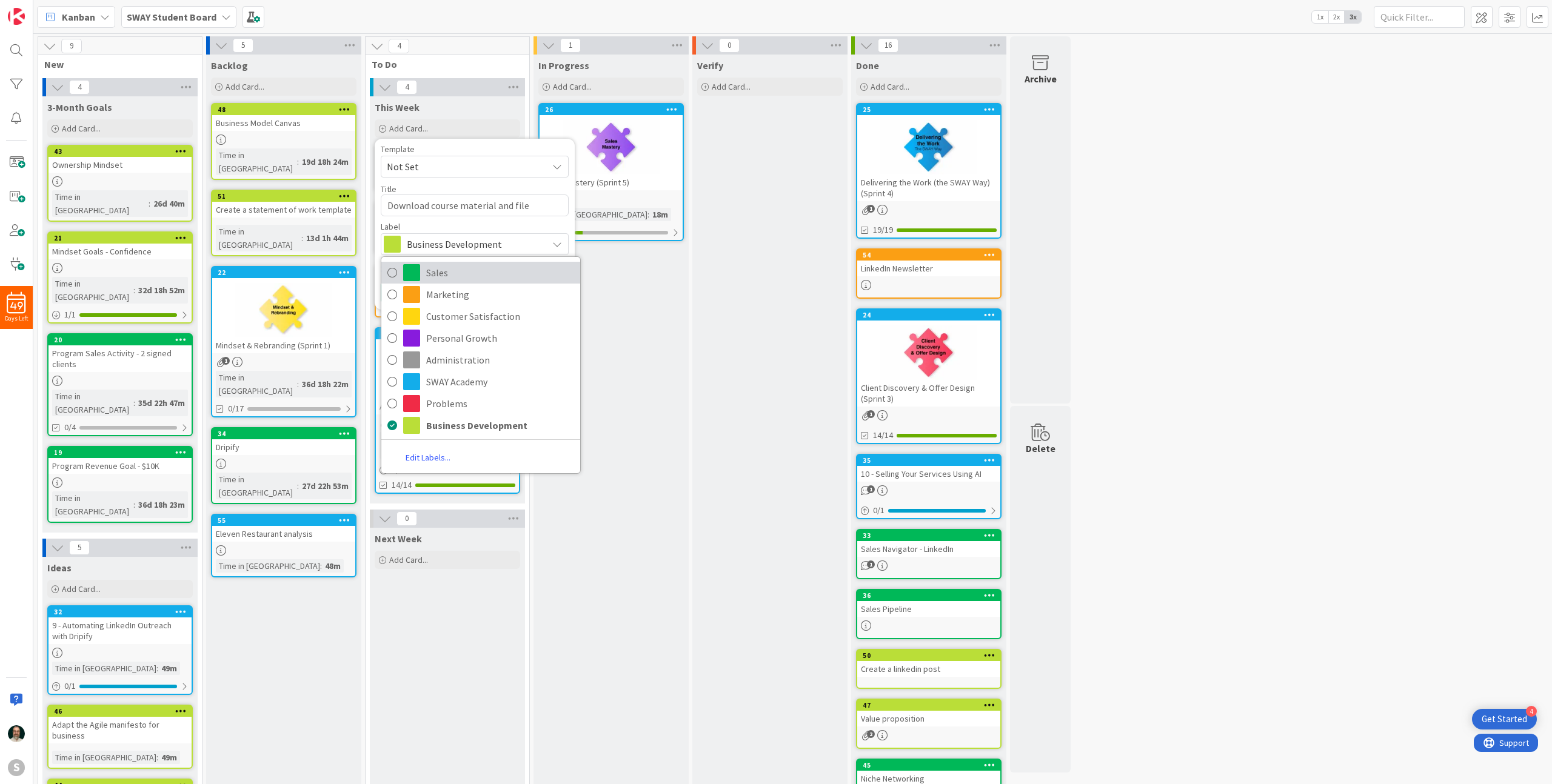
click at [394, 272] on icon at bounding box center [392, 273] width 10 height 18
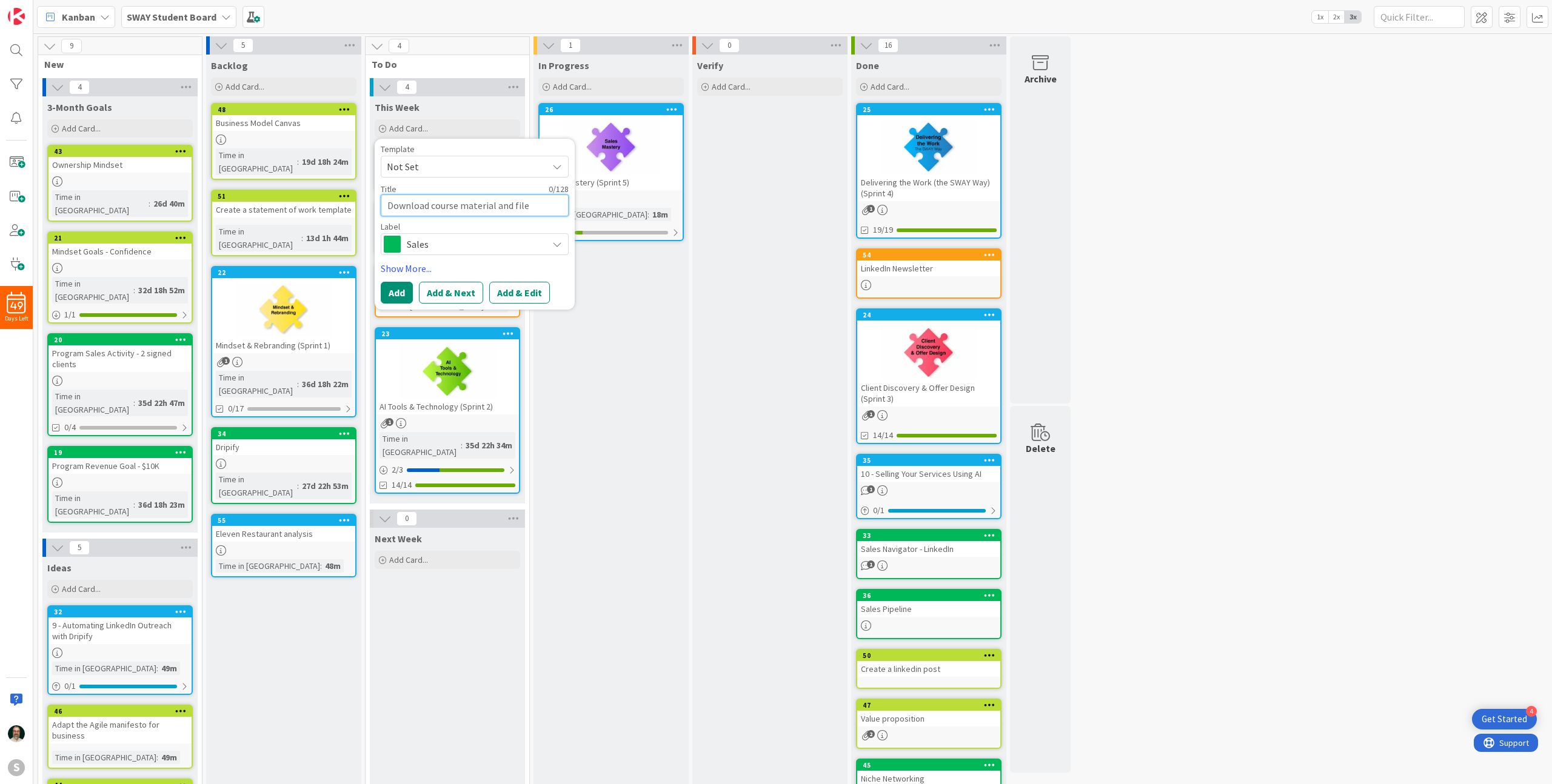
click at [429, 209] on textarea "Download course material and file" at bounding box center [475, 205] width 188 height 22
paste textarea "Talk to 3 businesses with a "doctor mindset" and share your findings/experience…"
type textarea "Talk to 3 businesses with a "doctor mindset" and share your findings/experience…"
type textarea "x"
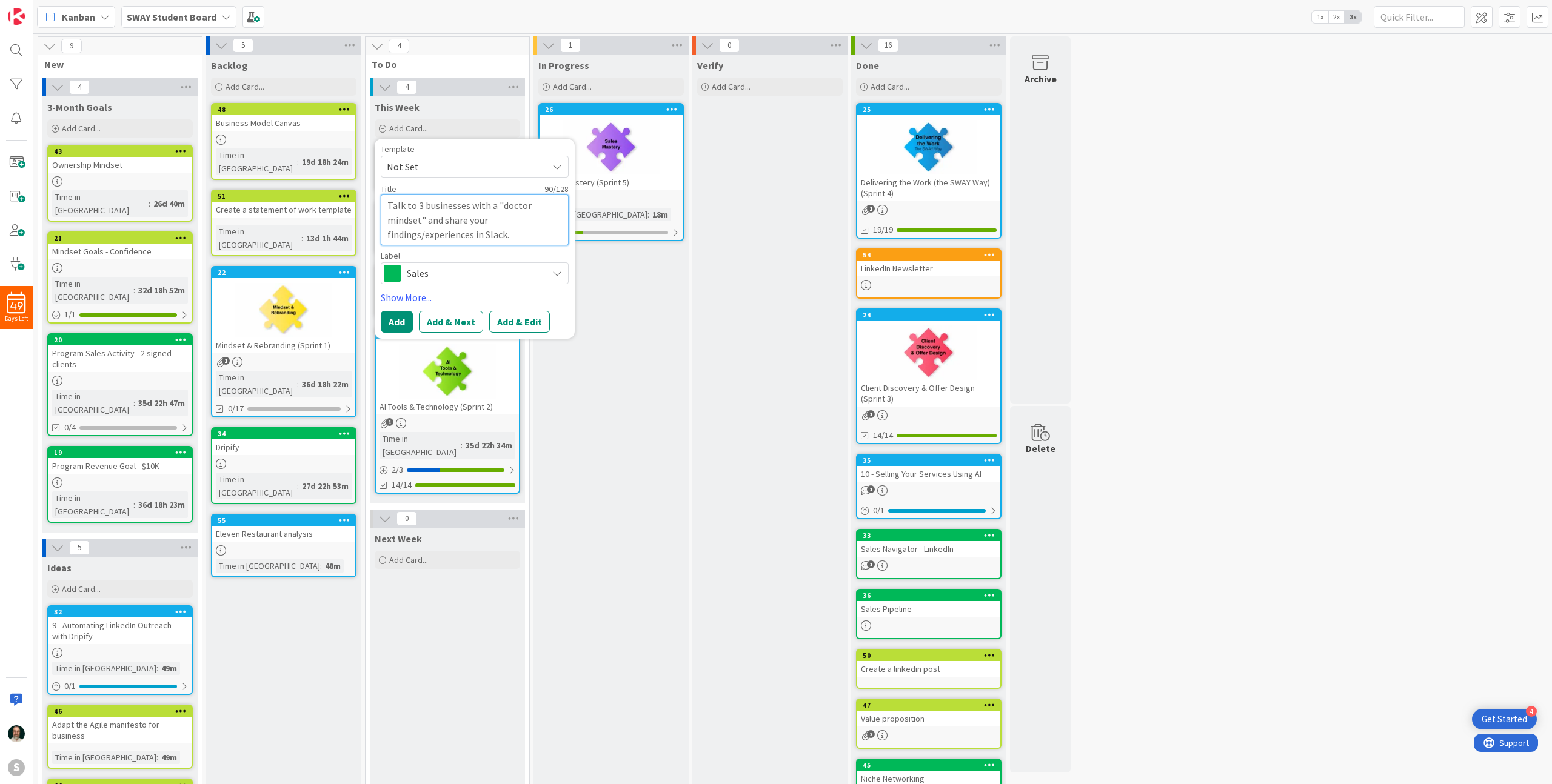
drag, startPoint x: 517, startPoint y: 237, endPoint x: 469, endPoint y: 207, distance: 56.6
click at [469, 207] on textarea "Talk to 3 businesses with a "doctor mindset" and share your findings/experience…" at bounding box center [475, 219] width 188 height 51
type textarea "Talk to 3 businesses"
type textarea "x"
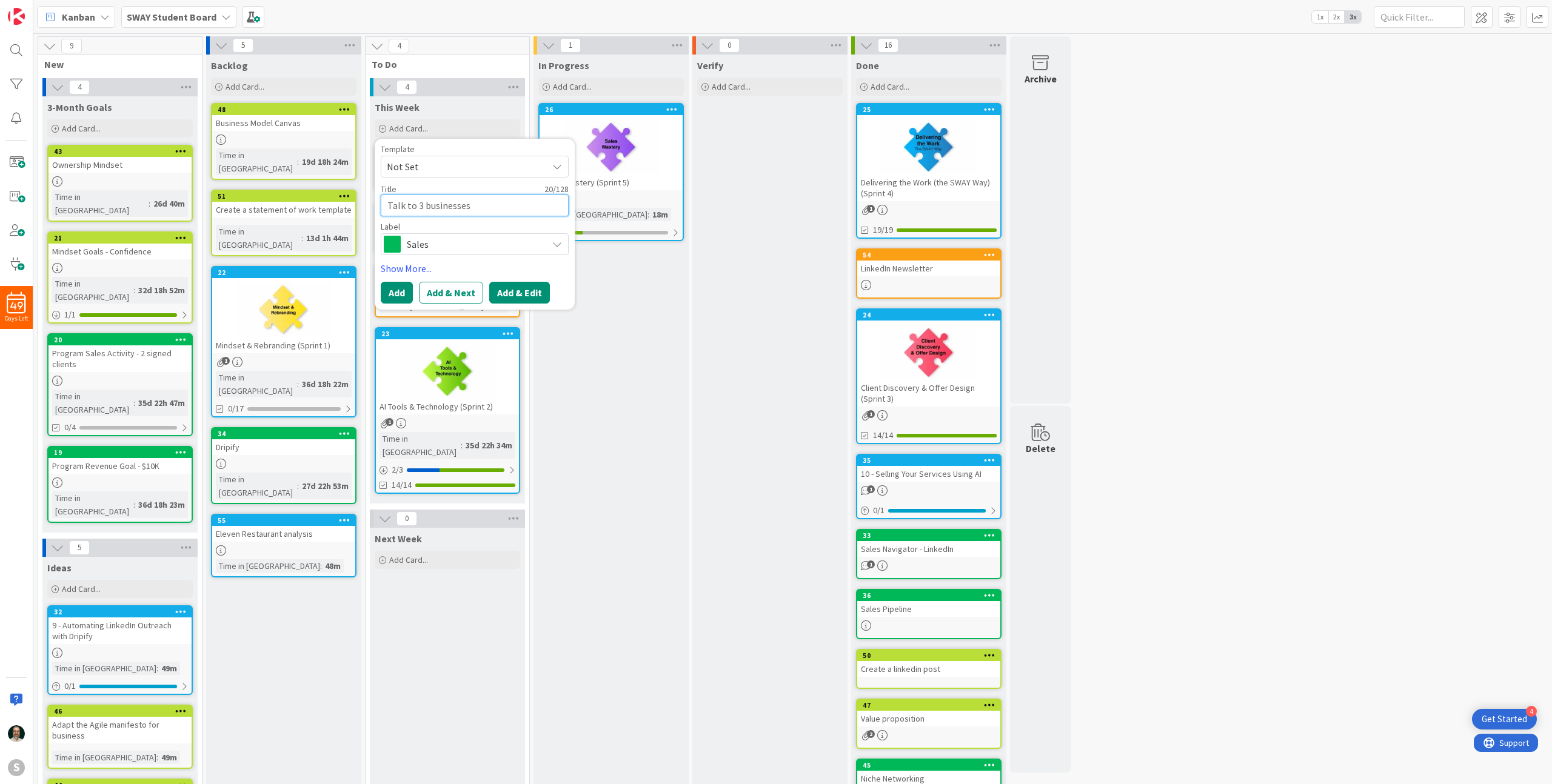
type textarea "Talk to 3 businesses"
click at [518, 293] on button "Add & Edit" at bounding box center [520, 293] width 61 height 22
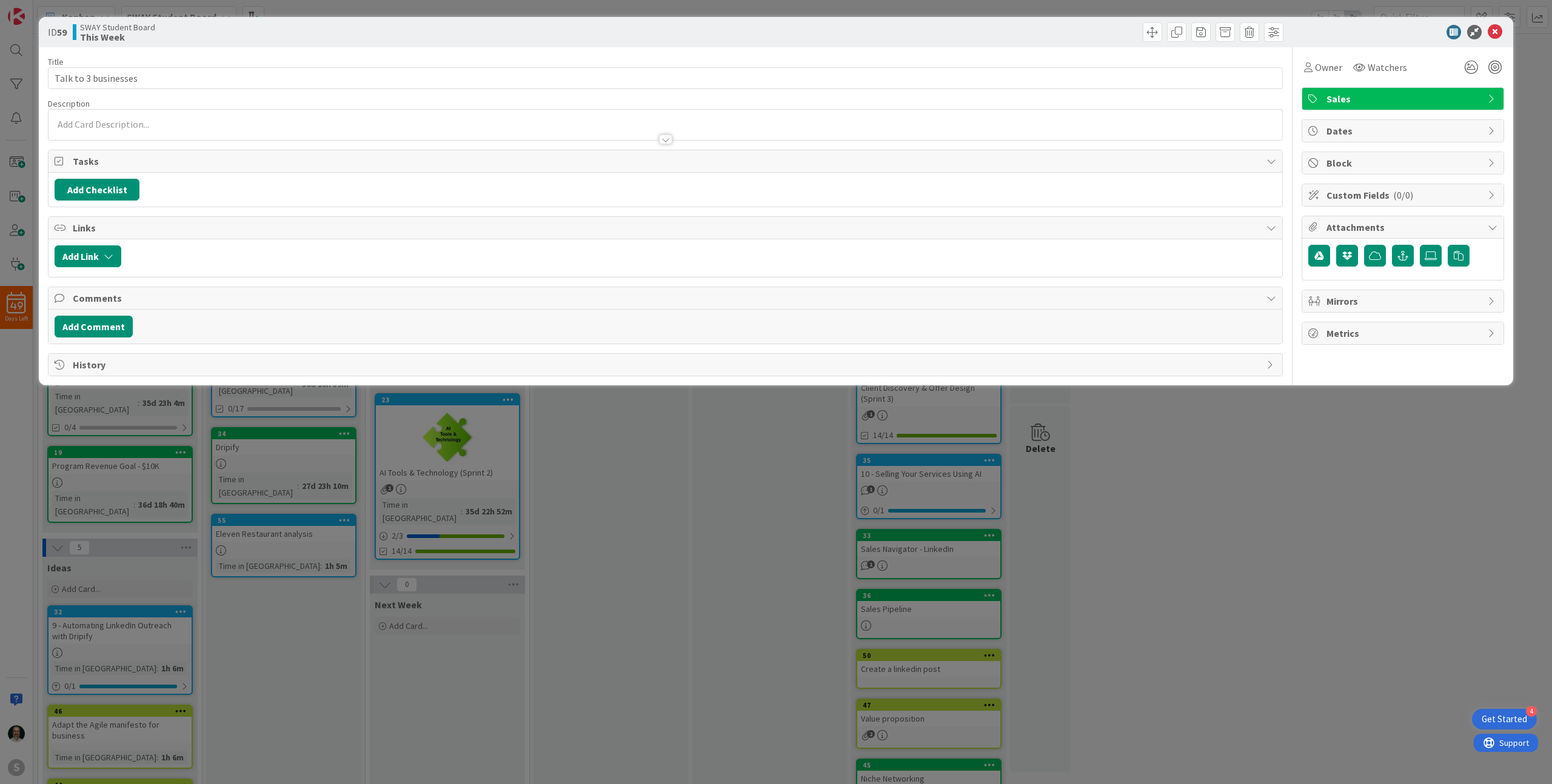
click at [296, 122] on div at bounding box center [666, 124] width 1233 height 30
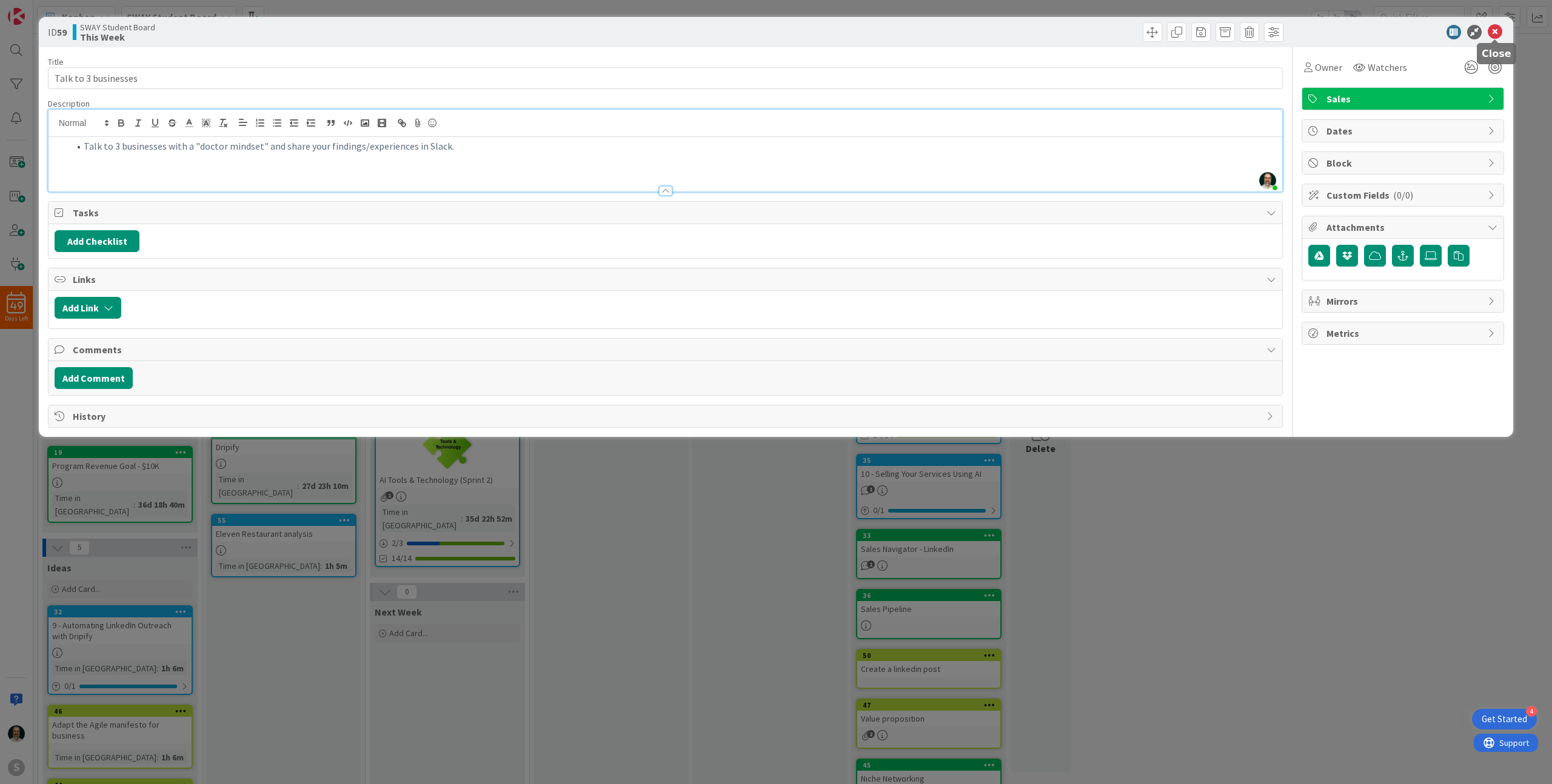
click at [1493, 30] on icon at bounding box center [1495, 32] width 15 height 15
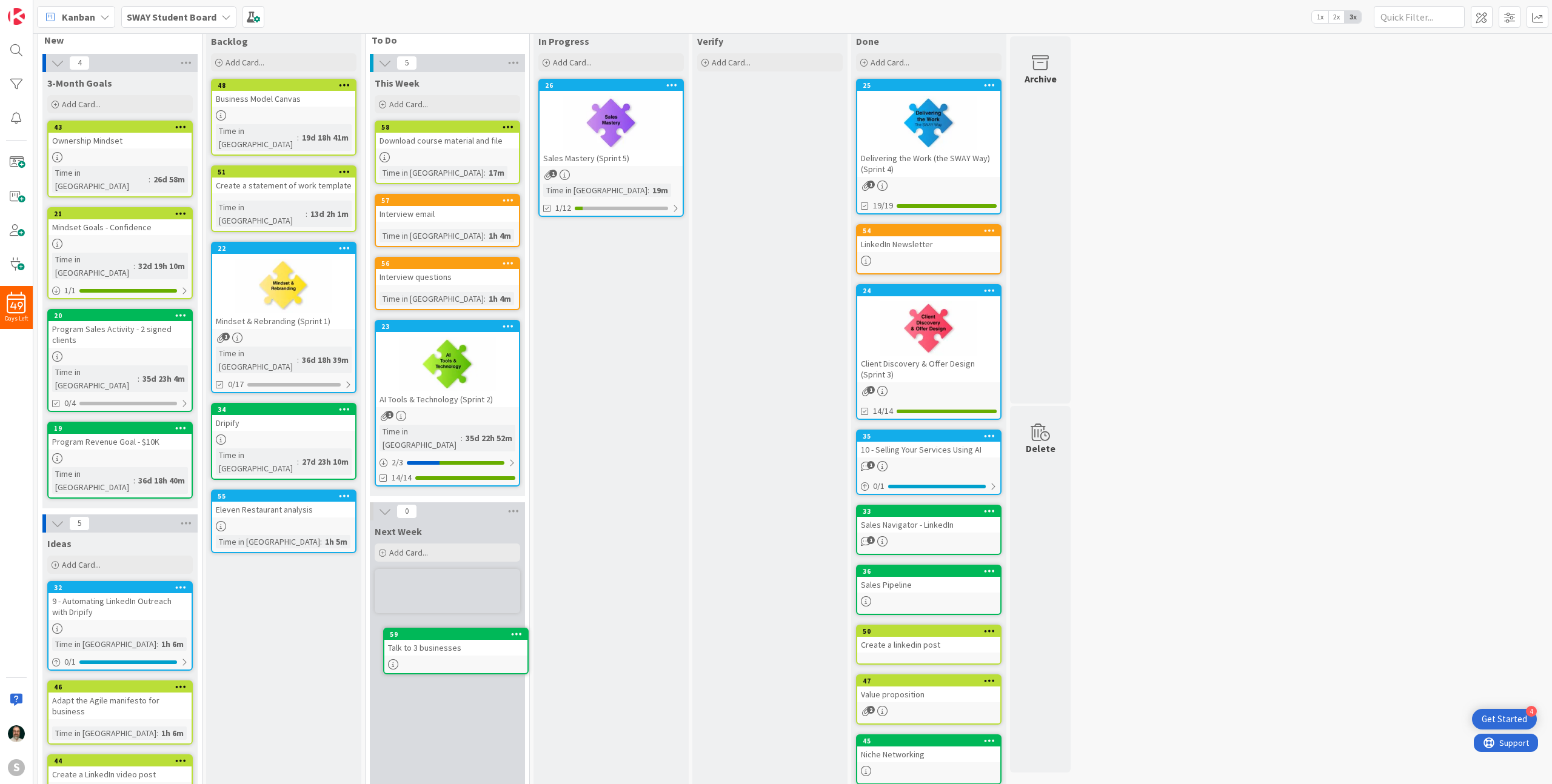
scroll to position [32, 0]
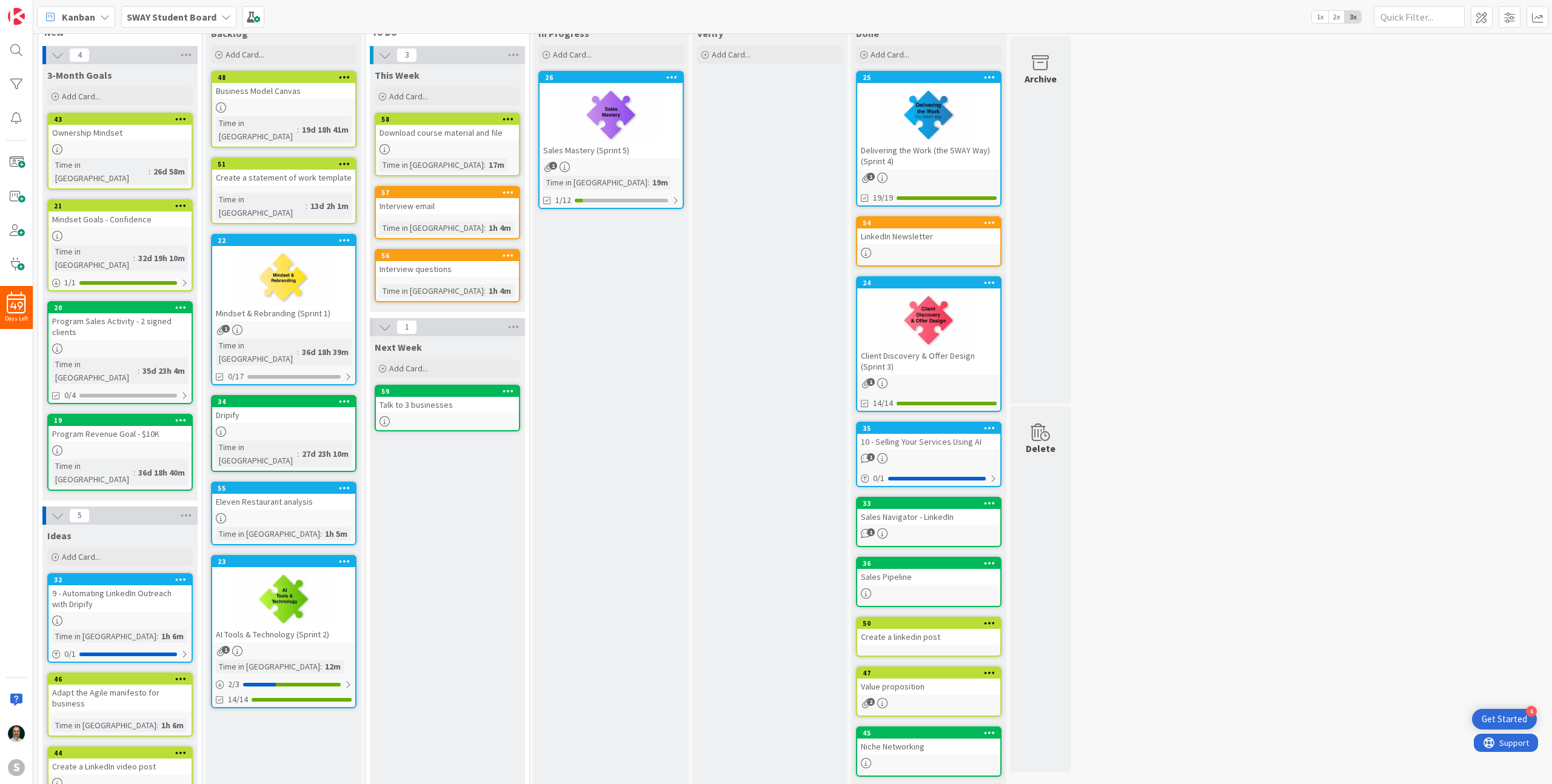
drag, startPoint x: 488, startPoint y: 342, endPoint x: 827, endPoint y: 6, distance: 477.3
click at [654, 133] on div at bounding box center [610, 115] width 143 height 54
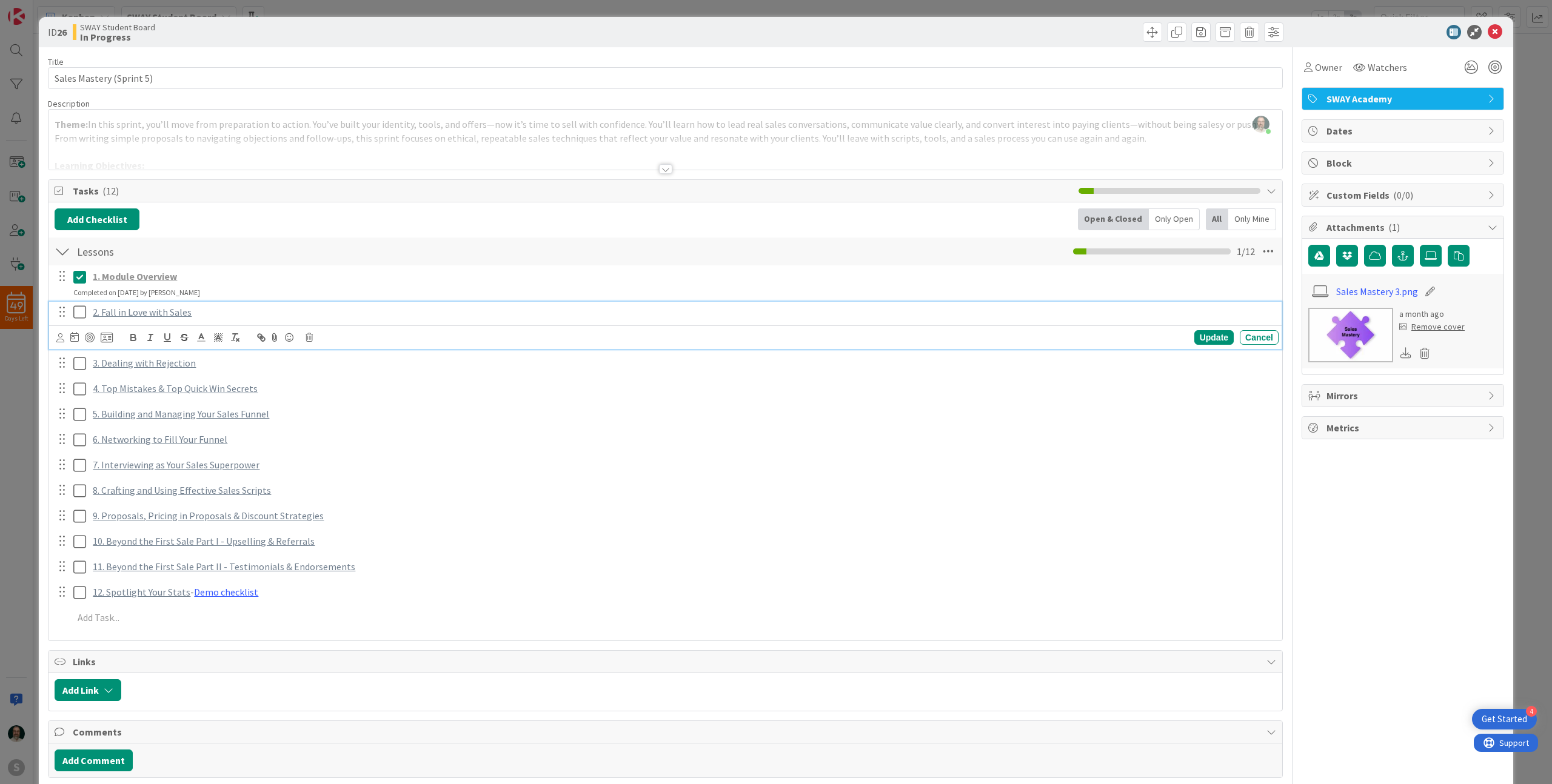
click at [81, 314] on icon at bounding box center [83, 312] width 18 height 15
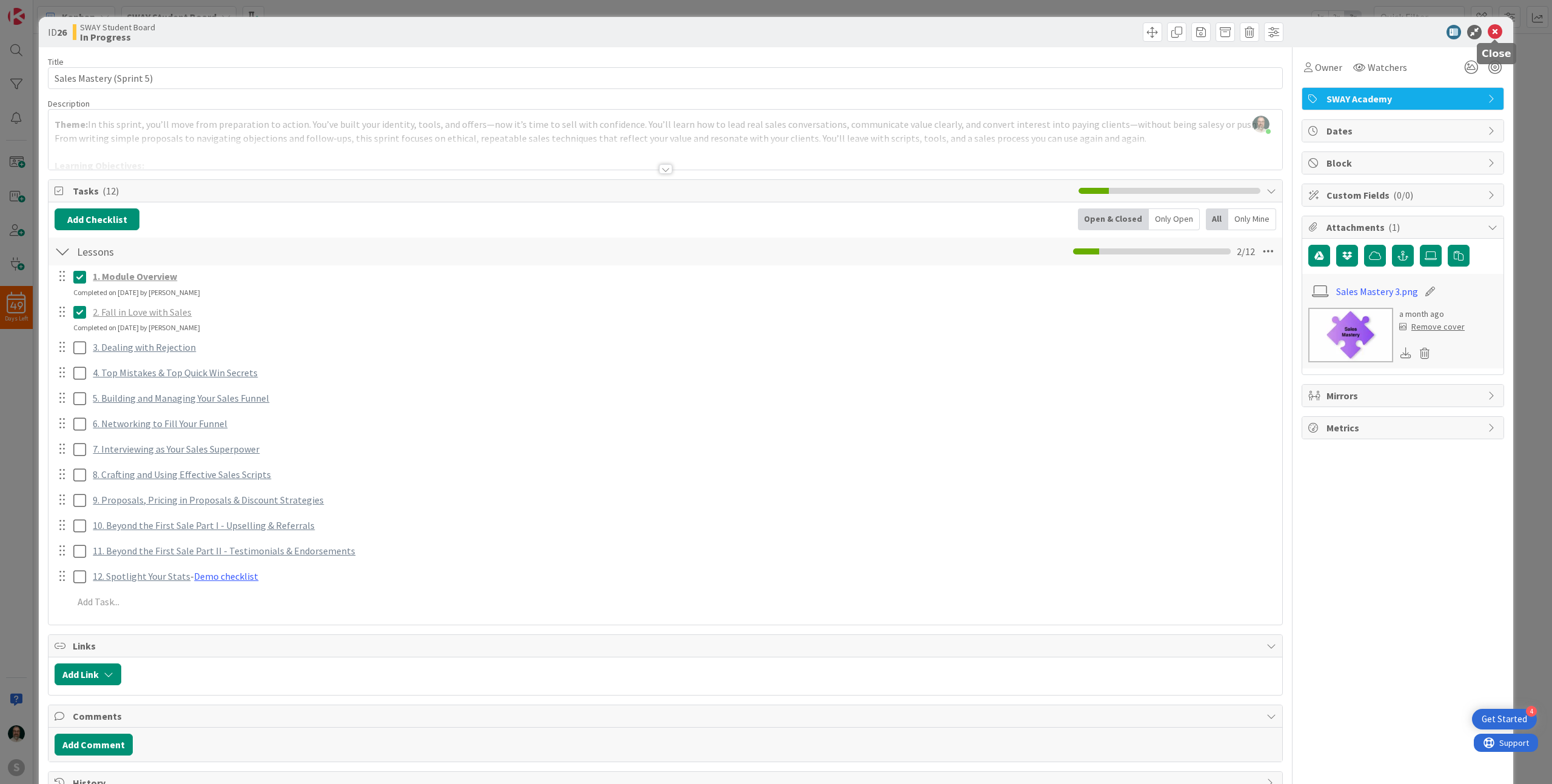
click at [1495, 34] on icon at bounding box center [1495, 32] width 15 height 15
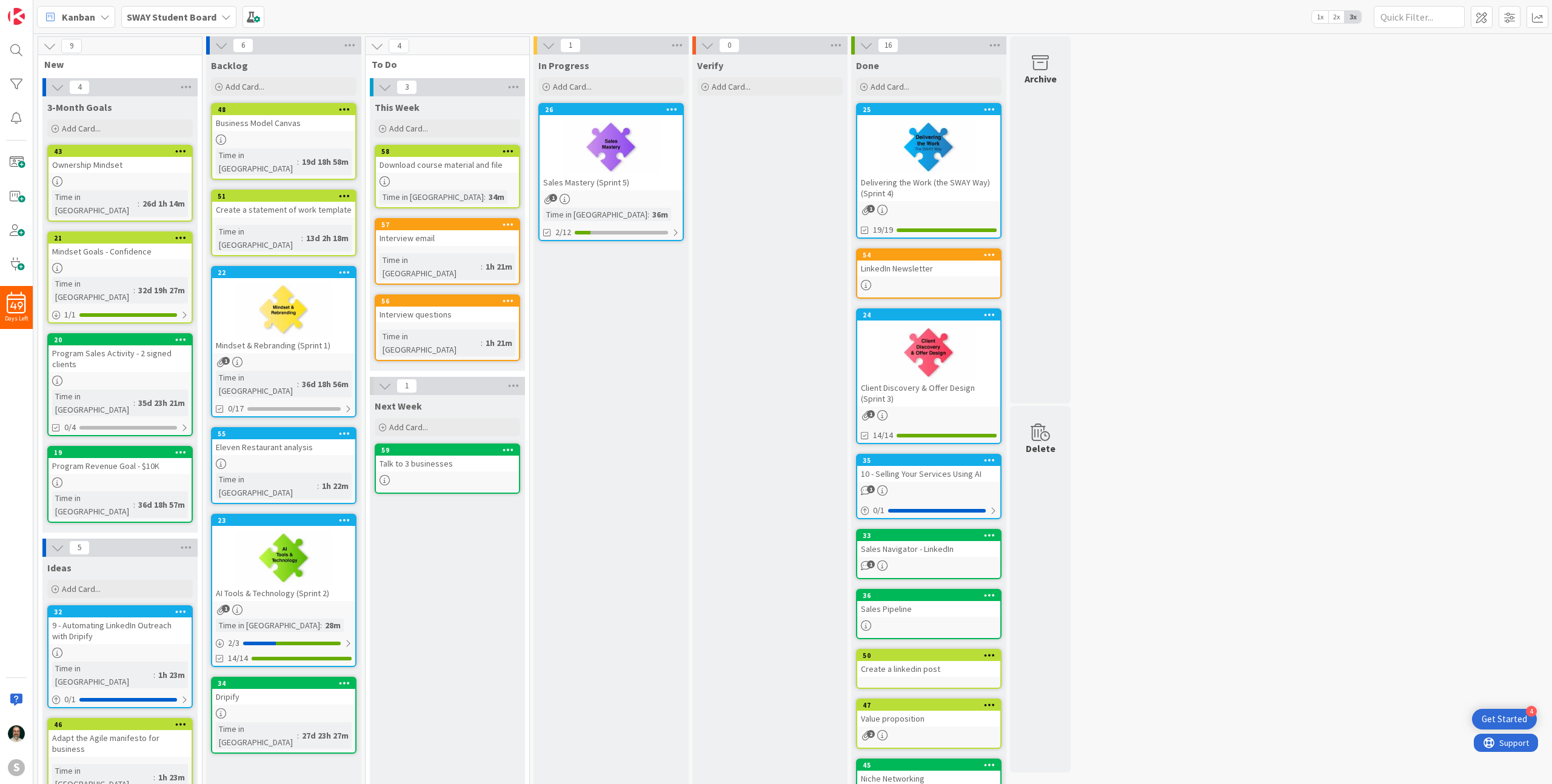
click at [455, 455] on div "Talk to 3 businesses" at bounding box center [446, 463] width 143 height 16
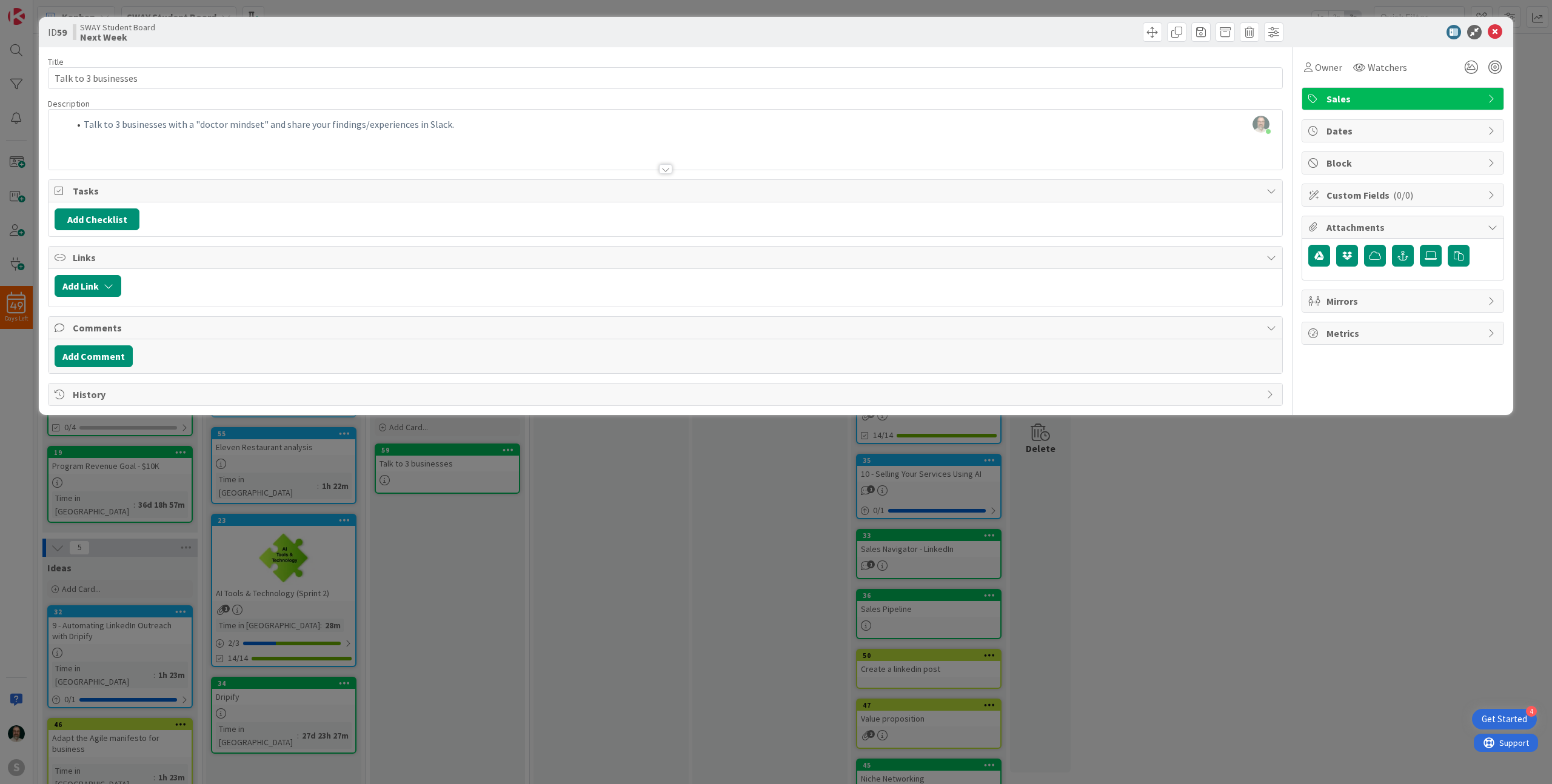
click at [113, 123] on div "Ken Montgomery just joined Talk to 3 businesses with a "doctor mindset" and sha…" at bounding box center [666, 139] width 1233 height 60
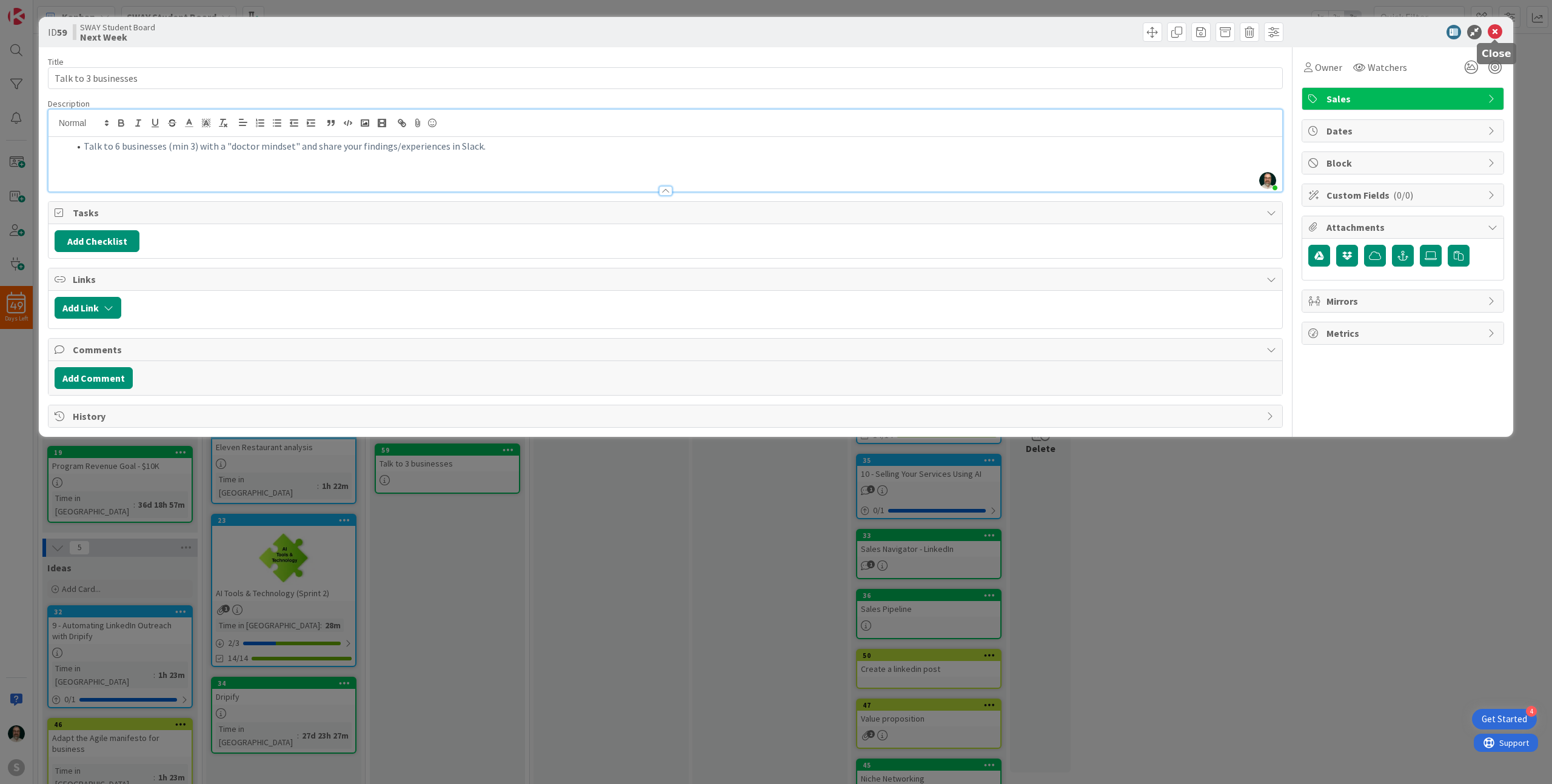
click at [1495, 30] on icon at bounding box center [1495, 32] width 15 height 15
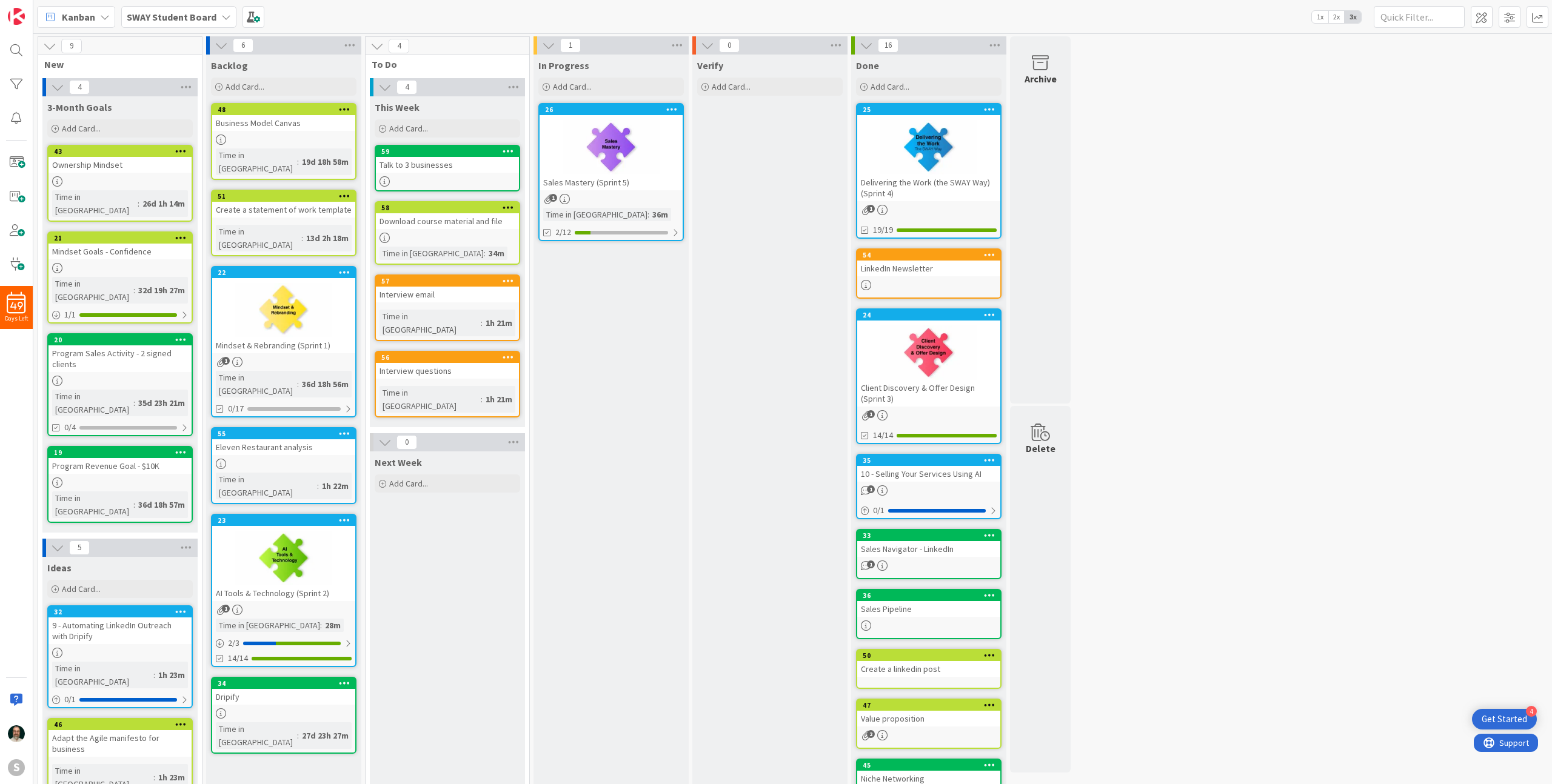
click at [477, 169] on div "Talk to 3 businesses" at bounding box center [446, 165] width 143 height 16
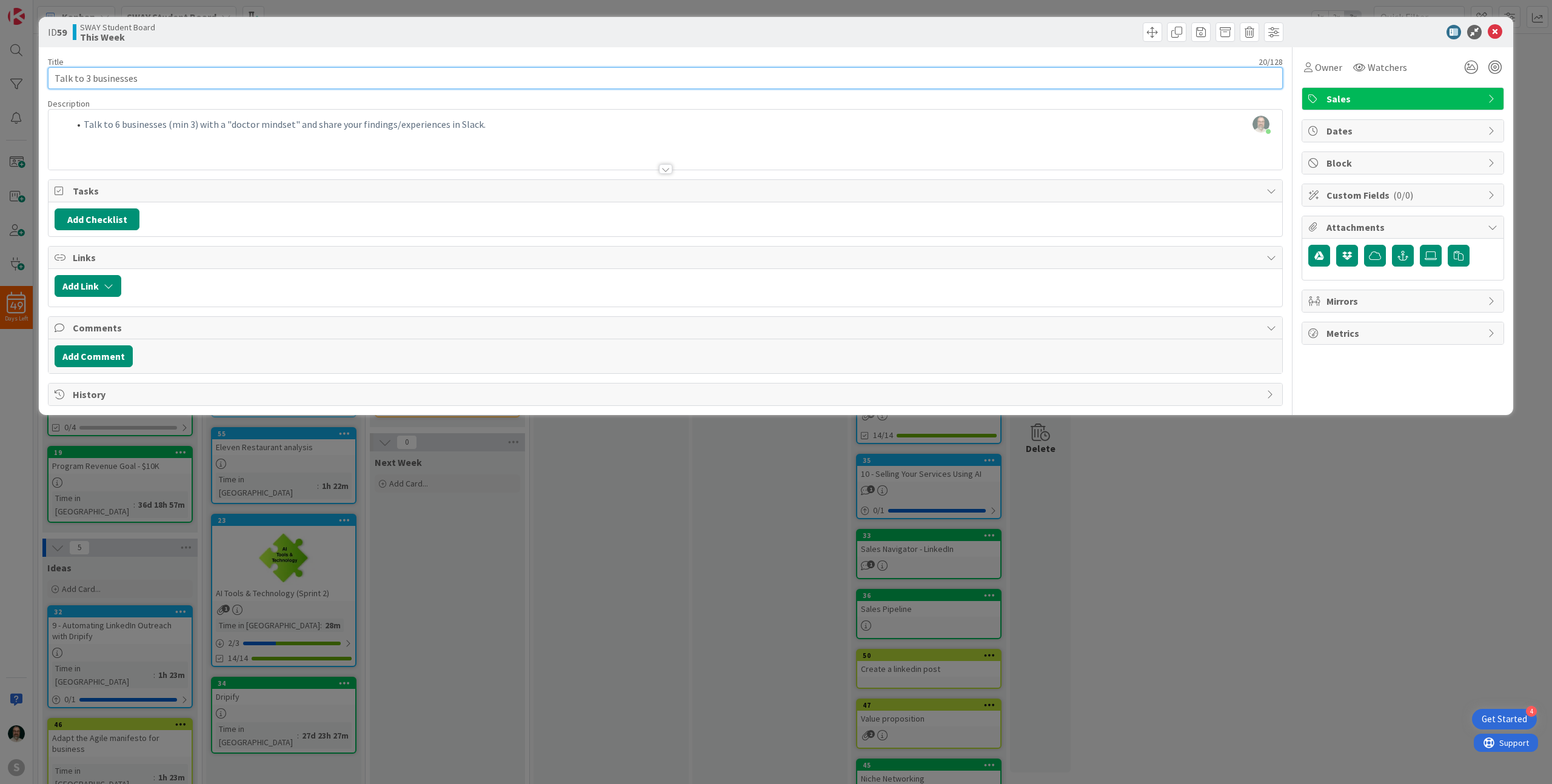
click at [87, 79] on input "Talk to 3 businesses" at bounding box center [666, 78] width 1235 height 22
type input "Talk to 6 businesses"
click at [1493, 29] on icon at bounding box center [1495, 32] width 15 height 15
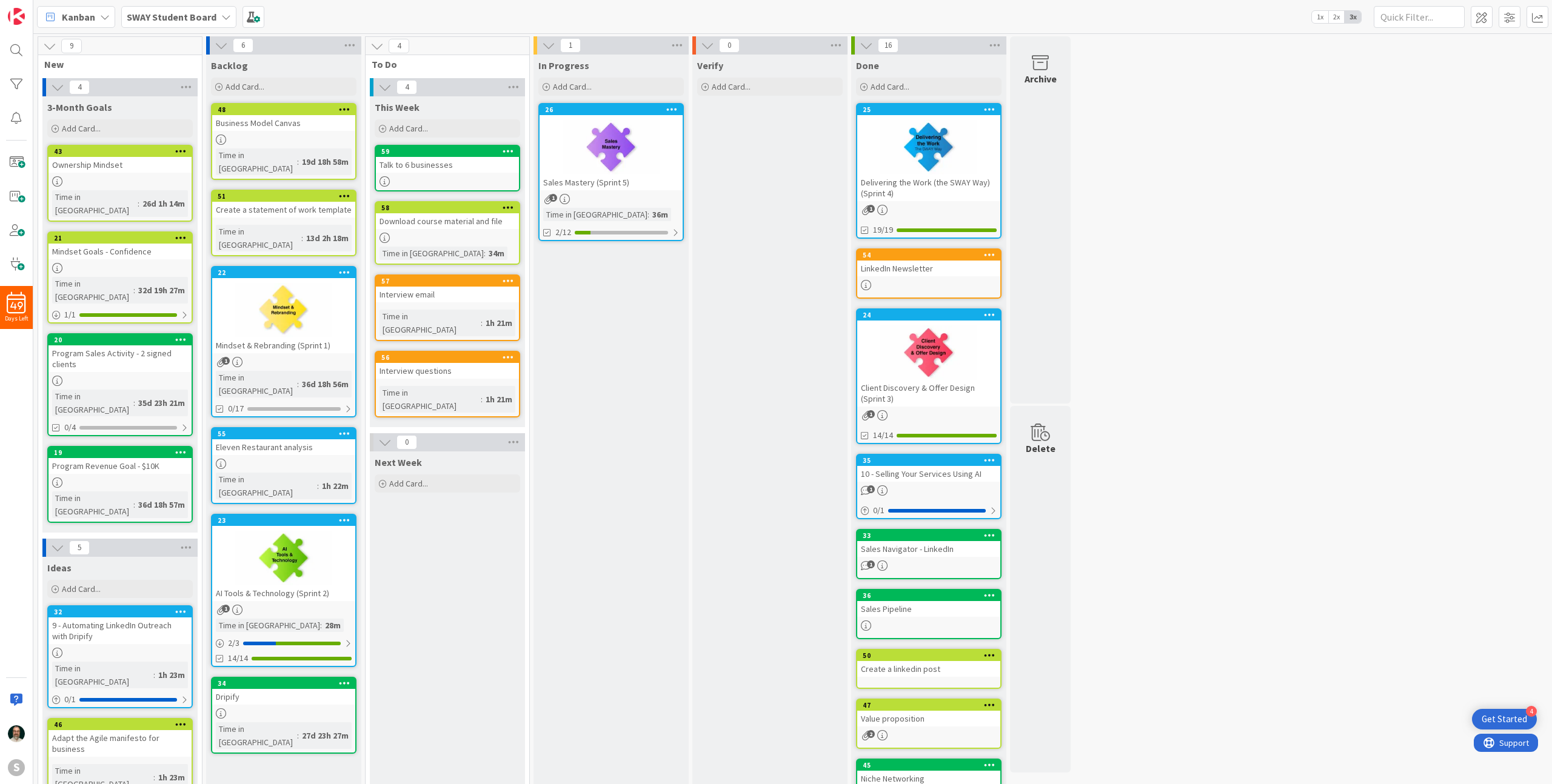
click at [616, 192] on link "26 Sales Mastery (Sprint 5) 1 Time in Column : 36m 2/12" at bounding box center [611, 172] width 145 height 138
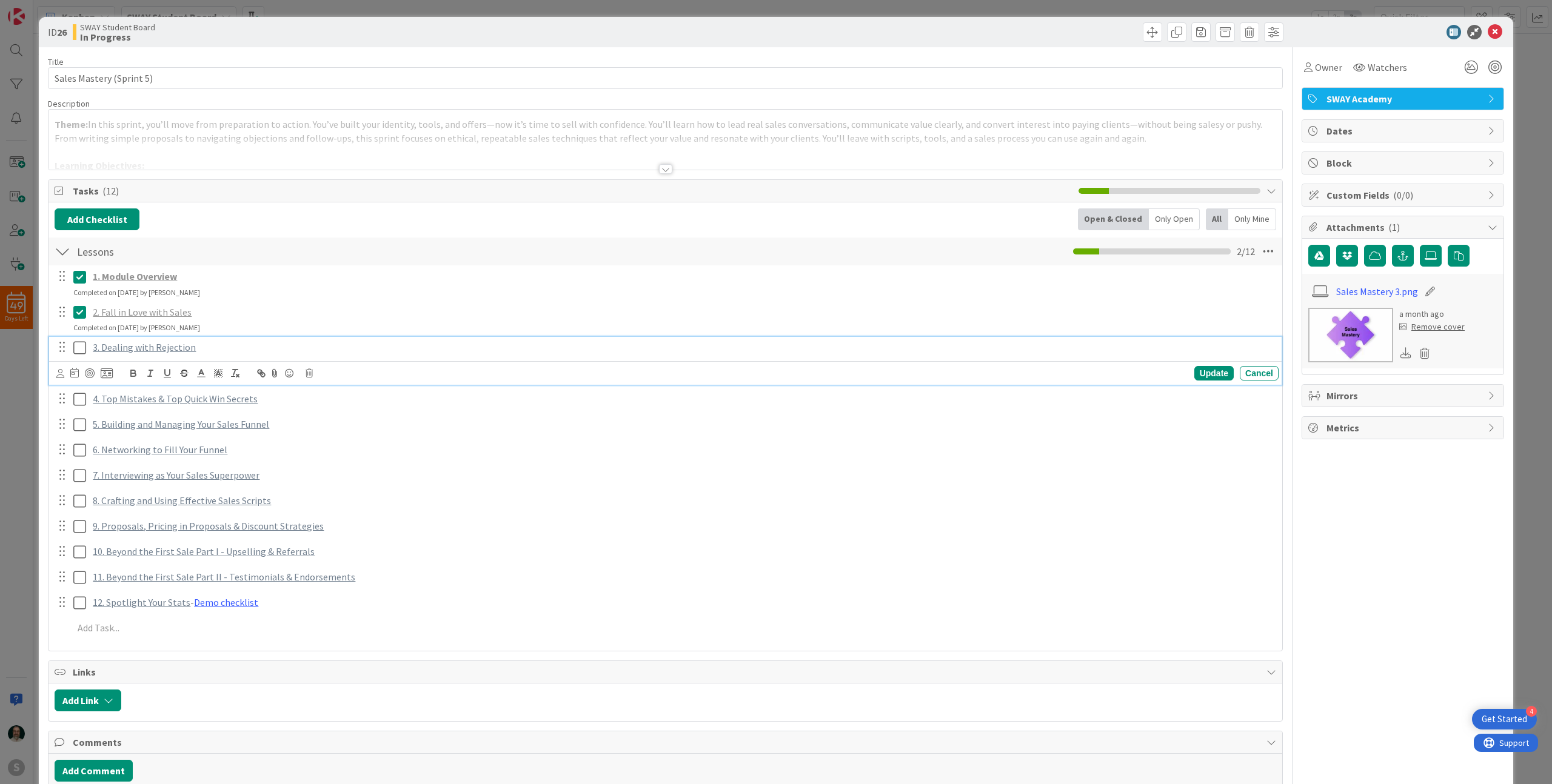
click at [79, 348] on icon at bounding box center [83, 348] width 18 height 15
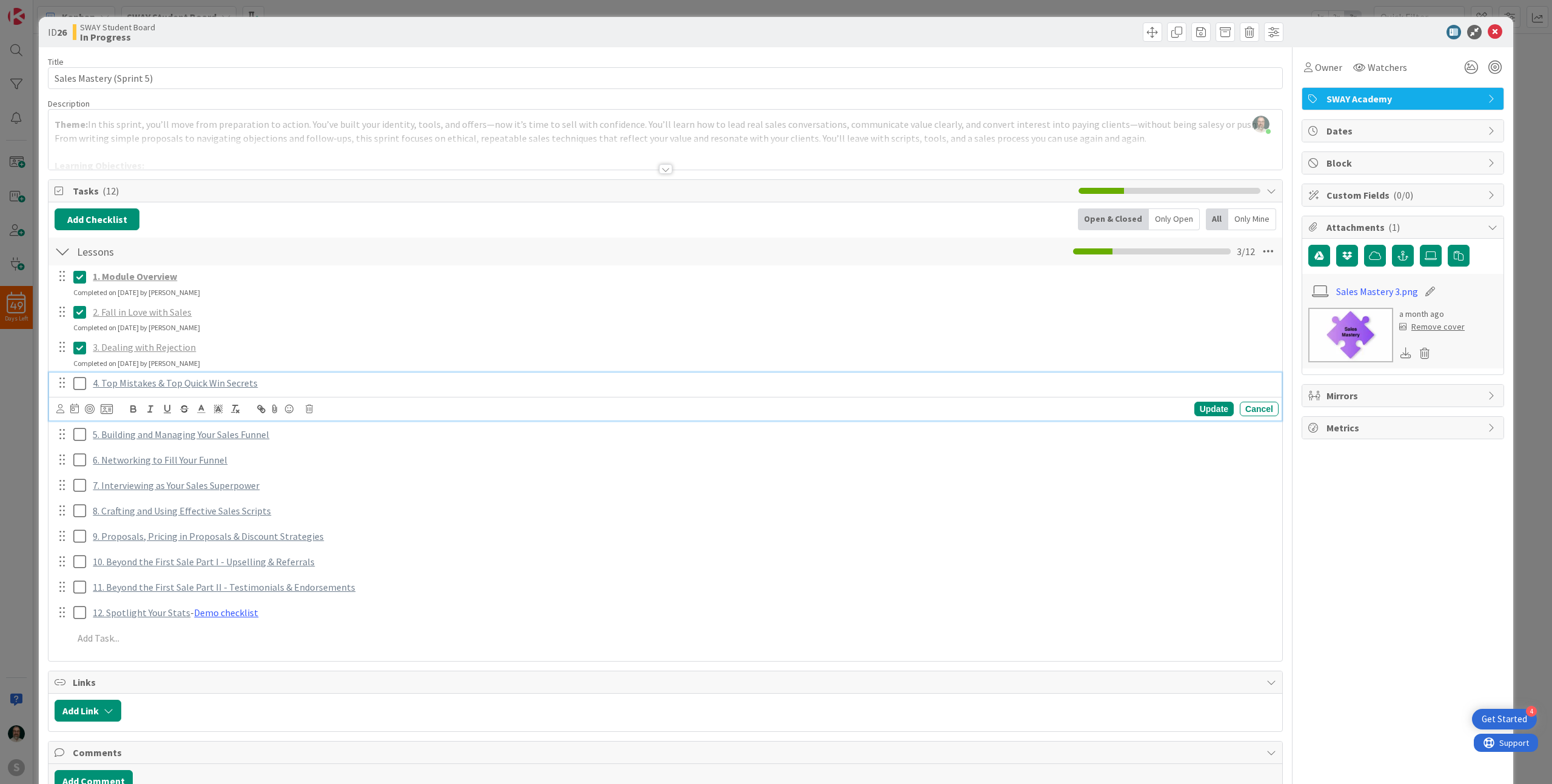
click at [214, 385] on link "4. Top Mistakes & Top Quick Win Secrets" at bounding box center [175, 383] width 165 height 12
click at [184, 409] on link "https://www.swaysystem.com/products/sway-2-0-the-modern-consulting-blueprint/ca…" at bounding box center [143, 406] width 83 height 16
click at [1493, 28] on icon at bounding box center [1495, 32] width 15 height 15
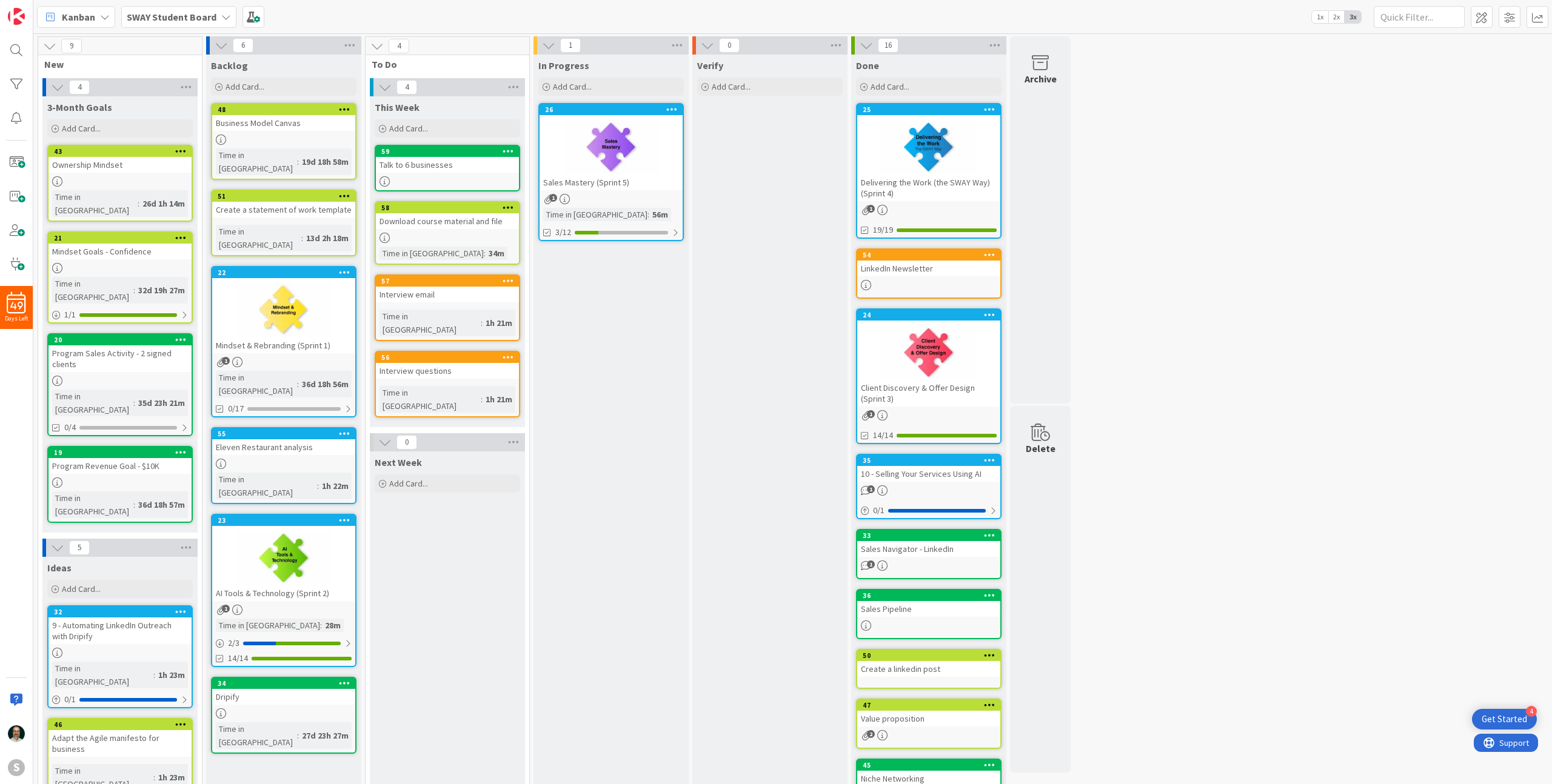
click at [655, 164] on div at bounding box center [610, 146] width 143 height 54
